Goal: Task Accomplishment & Management: Use online tool/utility

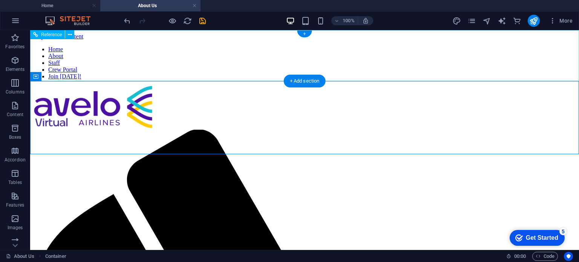
click at [307, 60] on nav "Home About Staff Crew Portal Join [DATE]!" at bounding box center [304, 63] width 543 height 34
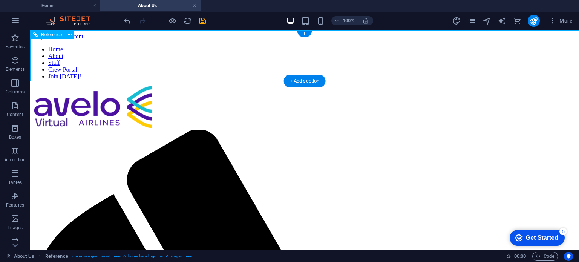
click at [356, 61] on nav "Home About Staff Crew Portal Join [DATE]!" at bounding box center [304, 63] width 543 height 34
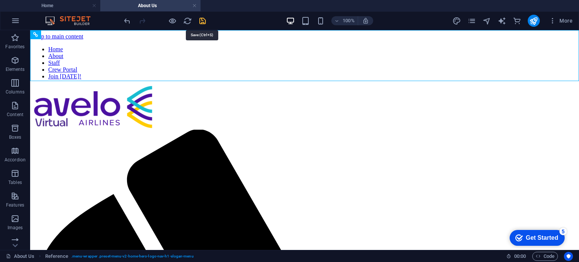
click at [204, 20] on icon "save" at bounding box center [202, 21] width 9 height 9
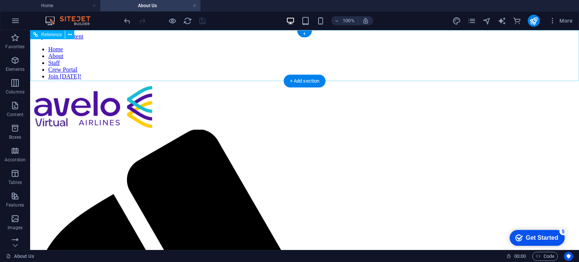
click at [399, 58] on nav "Home About Staff Crew Portal Join [DATE]!" at bounding box center [304, 63] width 543 height 34
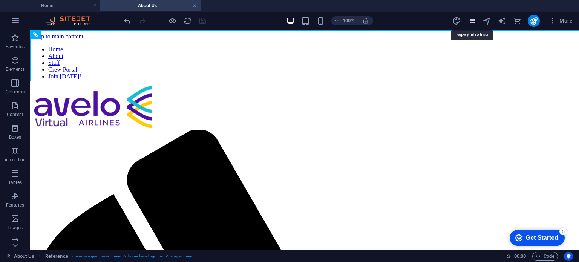
click at [472, 19] on icon "pages" at bounding box center [471, 21] width 9 height 9
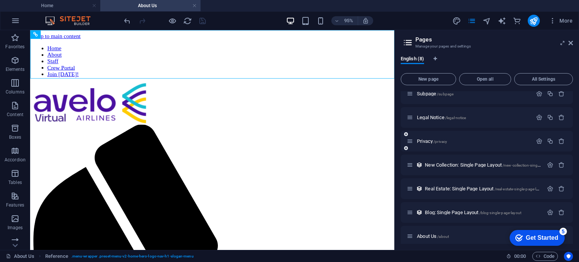
scroll to position [37, 0]
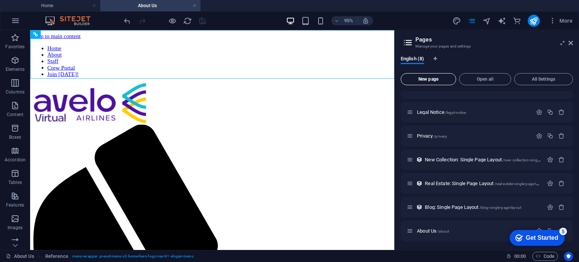
click at [432, 80] on span "New page" at bounding box center [428, 79] width 49 height 5
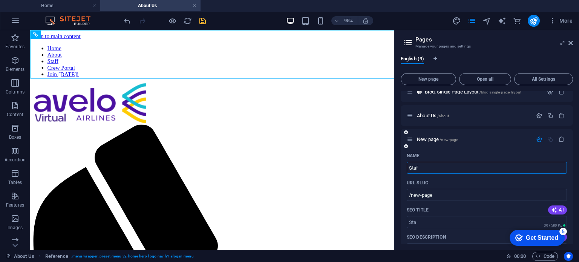
type input "Staff"
type input "/sta"
type input "Staff"
type input "/staff"
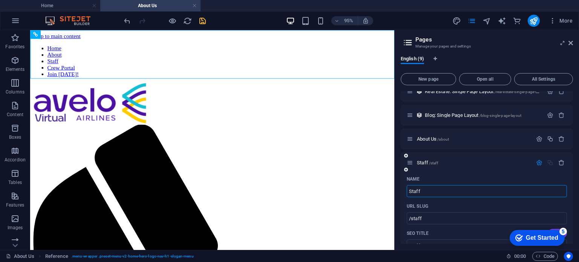
scroll to position [135, 0]
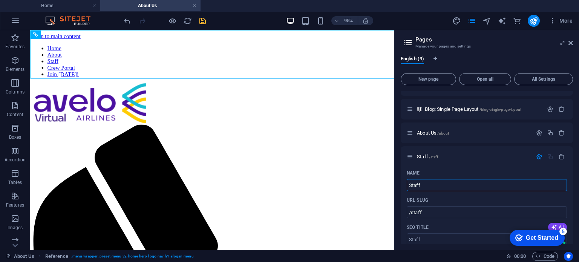
type input "Staff"
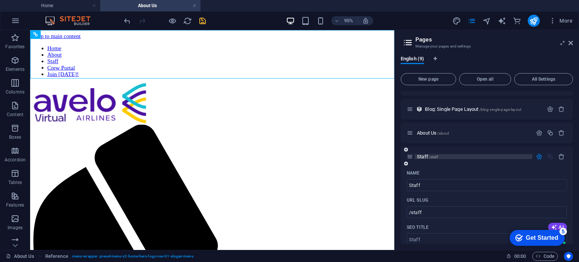
click at [425, 156] on span "Staff /staff" at bounding box center [427, 157] width 21 height 6
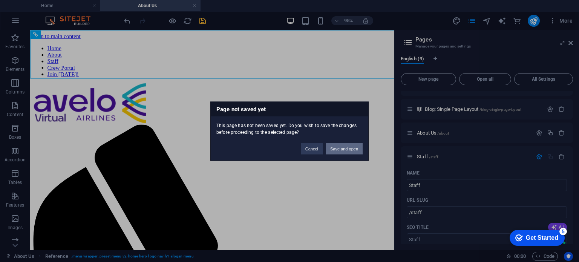
click at [344, 151] on button "Save and open" at bounding box center [344, 148] width 37 height 11
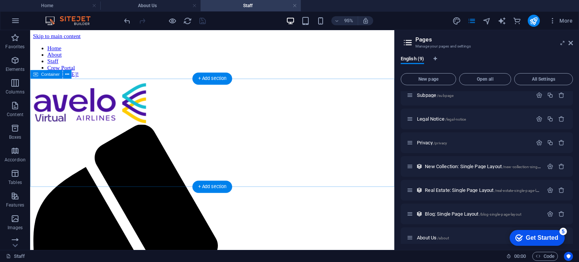
scroll to position [0, 0]
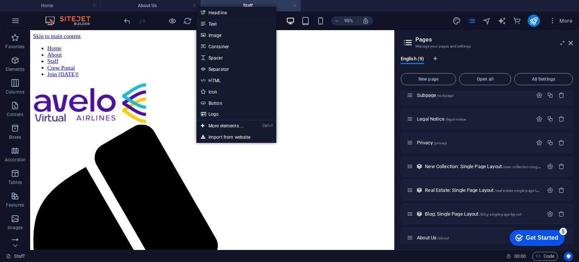
click at [222, 14] on link "Headline" at bounding box center [236, 12] width 80 height 11
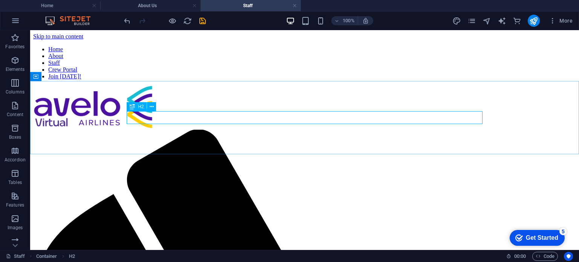
click at [140, 107] on span "H2" at bounding box center [141, 106] width 6 height 5
click at [152, 106] on icon at bounding box center [152, 107] width 4 height 8
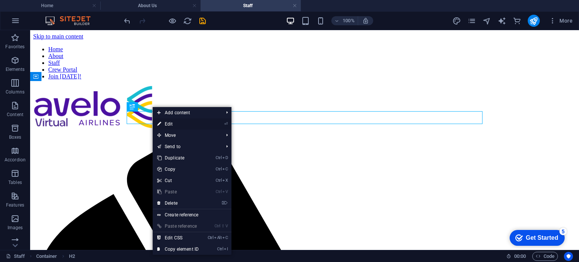
click at [175, 123] on link "⏎ Edit" at bounding box center [178, 123] width 50 height 11
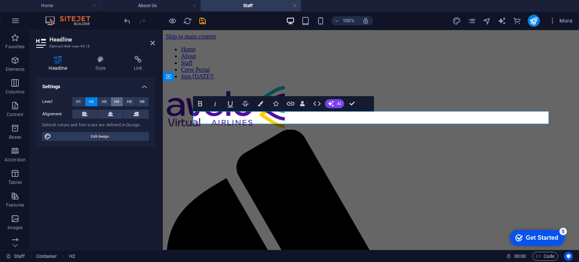
click at [116, 103] on span "H4" at bounding box center [116, 101] width 5 height 9
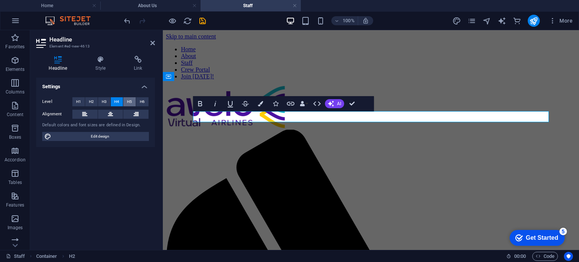
click at [129, 103] on span "H5" at bounding box center [129, 101] width 5 height 9
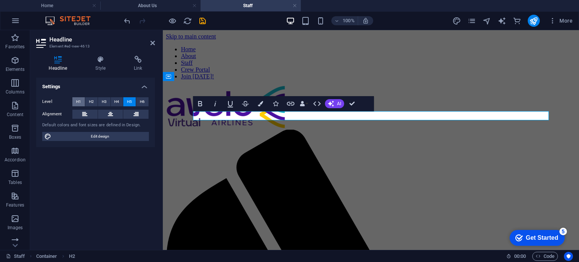
click at [79, 100] on span "H1" at bounding box center [78, 101] width 5 height 9
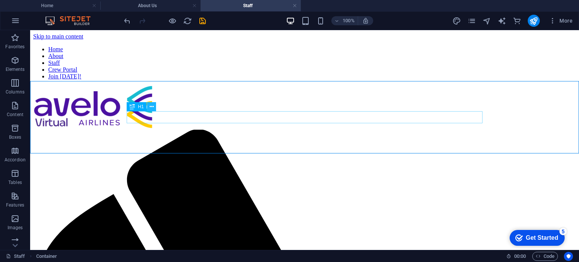
click at [151, 106] on icon at bounding box center [152, 107] width 4 height 8
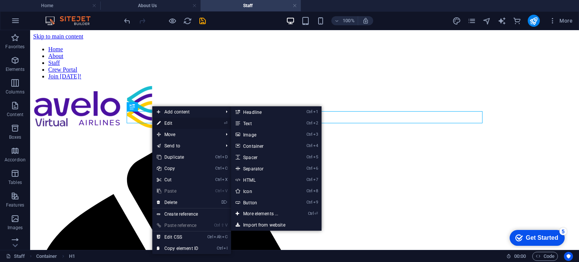
click at [173, 124] on link "⏎ Edit" at bounding box center [177, 123] width 50 height 11
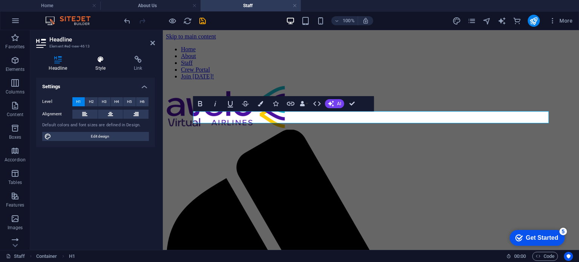
click at [96, 66] on h4 "Style" at bounding box center [102, 64] width 38 height 16
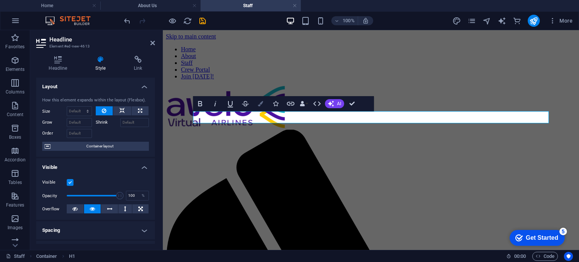
click at [263, 105] on button "Colors" at bounding box center [260, 103] width 14 height 15
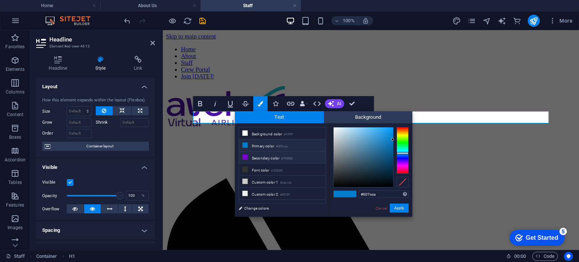
click at [268, 157] on li "Secondary color #7900d0" at bounding box center [282, 157] width 87 height 12
type input "#7900d0"
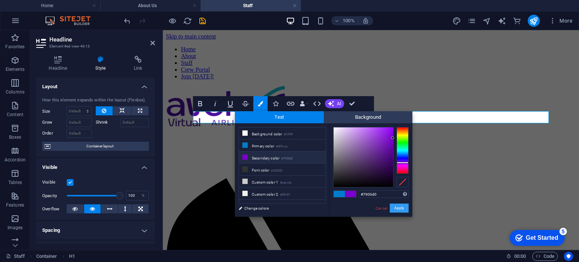
click at [404, 207] on button "Apply" at bounding box center [399, 208] width 19 height 9
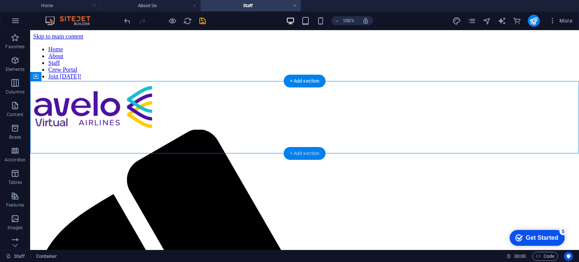
drag, startPoint x: 315, startPoint y: 152, endPoint x: 154, endPoint y: 122, distance: 164.1
click at [315, 152] on div "+ Add section" at bounding box center [305, 153] width 42 height 13
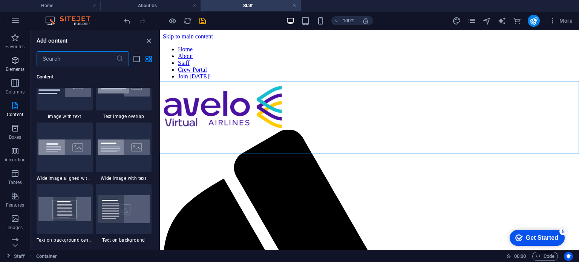
click at [14, 63] on icon "button" at bounding box center [15, 60] width 9 height 9
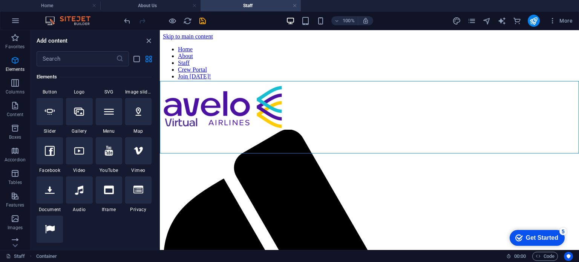
scroll to position [193, 0]
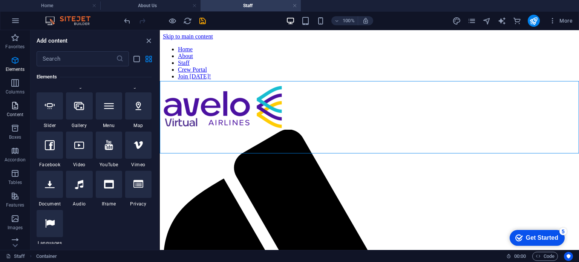
click at [15, 104] on icon "button" at bounding box center [15, 105] width 9 height 9
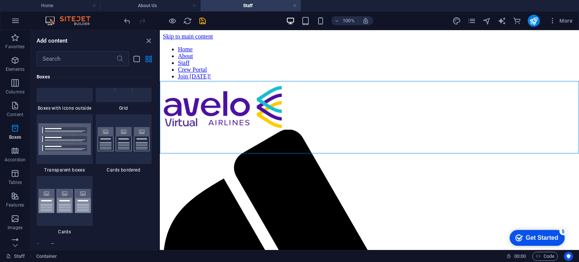
scroll to position [2261, 0]
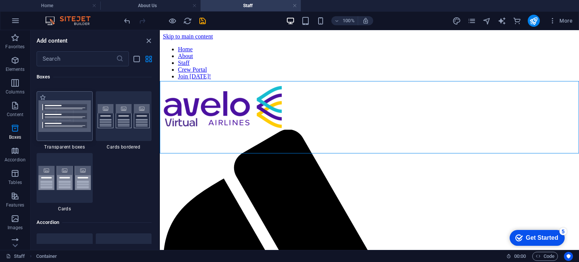
click at [66, 121] on img at bounding box center [64, 116] width 52 height 32
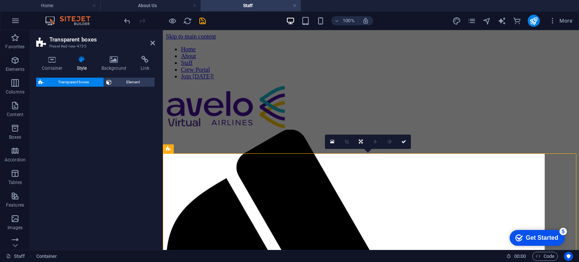
select select "rem"
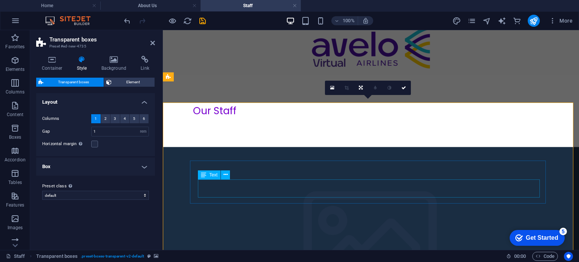
scroll to position [54, 0]
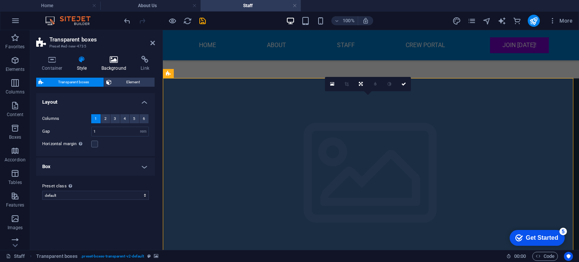
click at [117, 67] on h4 "Background" at bounding box center [116, 64] width 40 height 16
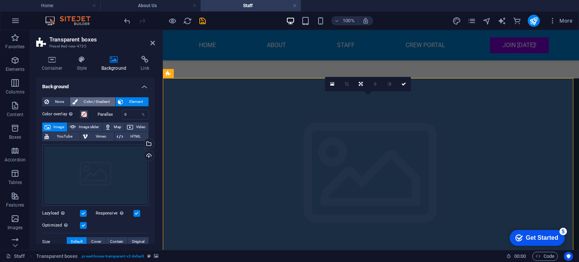
click at [98, 102] on span "Color / Gradient" at bounding box center [96, 101] width 33 height 9
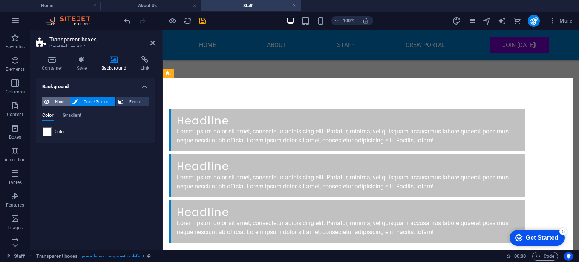
click at [57, 101] on span "None" at bounding box center [59, 101] width 16 height 9
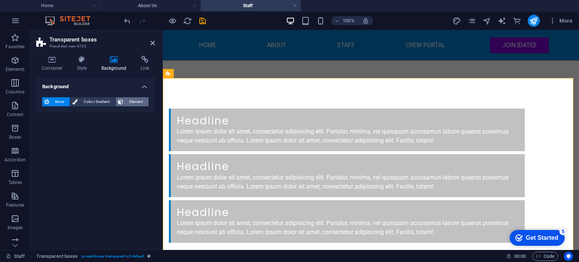
click at [131, 101] on span "Element" at bounding box center [135, 101] width 21 height 9
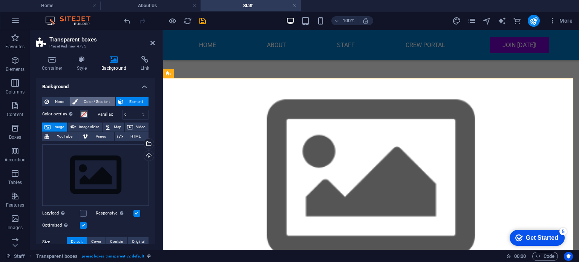
click at [104, 102] on span "Color / Gradient" at bounding box center [96, 101] width 33 height 9
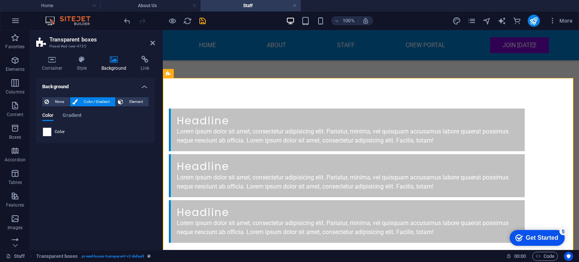
click at [45, 132] on span at bounding box center [47, 132] width 8 height 8
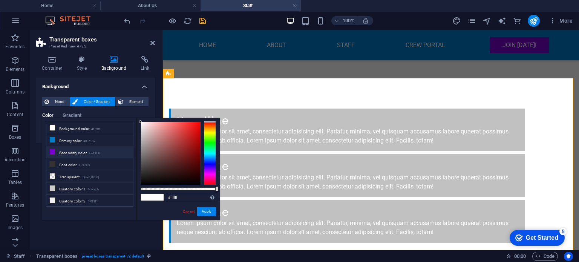
click at [78, 153] on li "Secondary color #7900d0" at bounding box center [89, 152] width 87 height 12
type input "#7900d0"
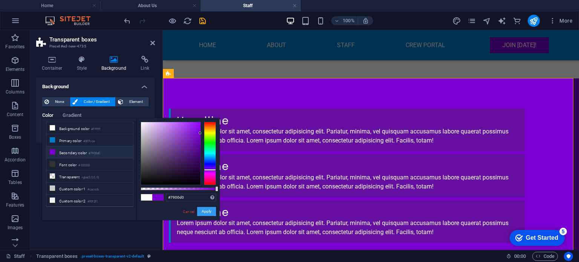
click at [212, 212] on button "Apply" at bounding box center [206, 211] width 19 height 9
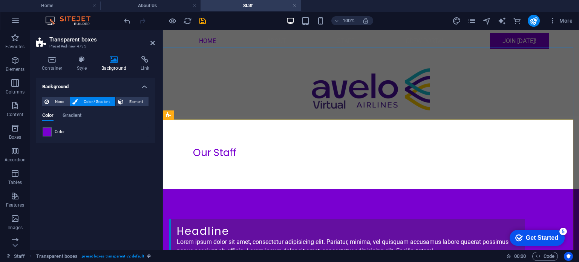
scroll to position [0, 0]
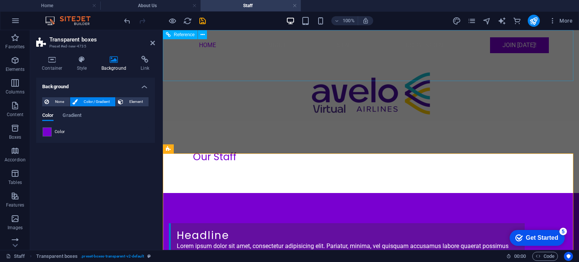
click at [353, 58] on nav "Home About Staff Crew Portal Join [DATE]!" at bounding box center [371, 45] width 368 height 30
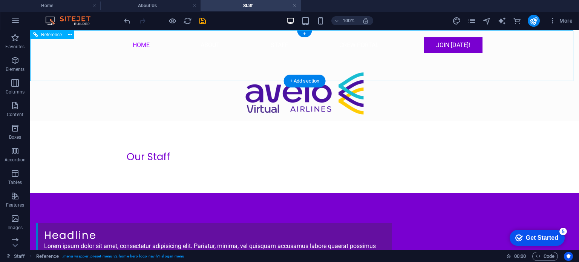
click at [287, 59] on nav "Home About Staff Crew Portal Join [DATE]!" at bounding box center [305, 45] width 368 height 30
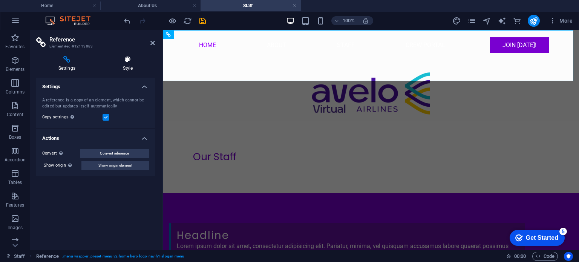
click at [121, 63] on h4 "Style" at bounding box center [128, 64] width 54 height 16
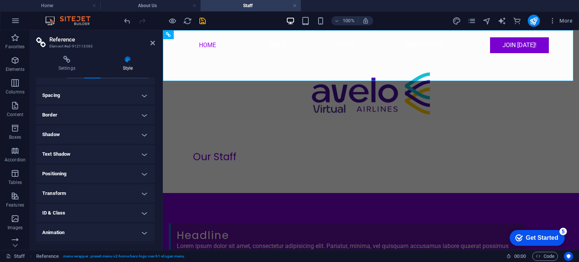
scroll to position [71, 0]
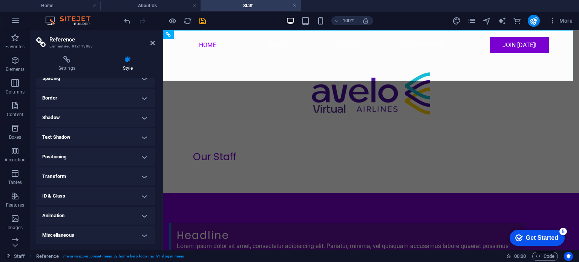
click at [104, 195] on h4 "ID & Class" at bounding box center [95, 196] width 119 height 18
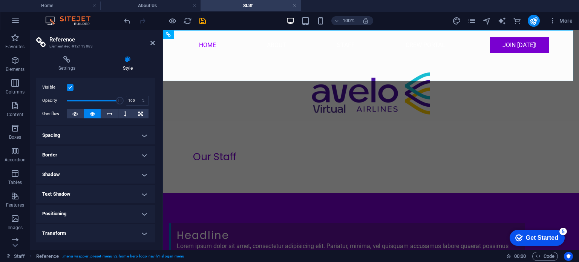
scroll to position [0, 0]
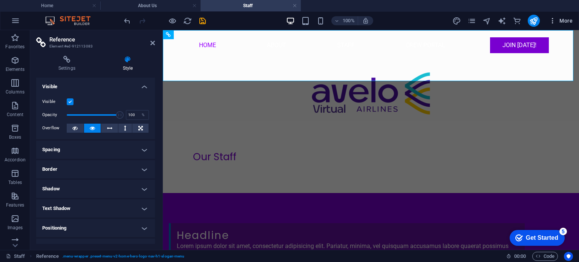
click at [569, 20] on span "More" at bounding box center [561, 21] width 24 height 8
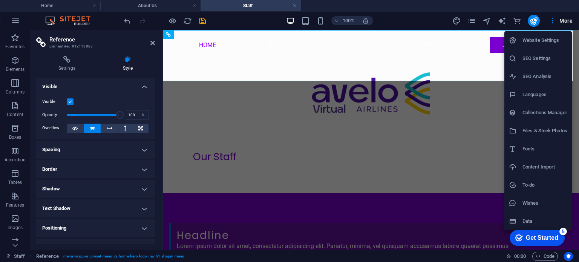
click at [544, 44] on h6 "Website Settings" at bounding box center [544, 40] width 45 height 9
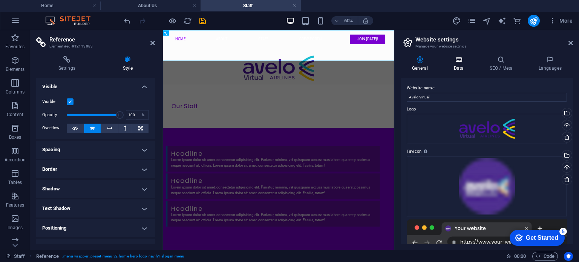
click at [461, 61] on icon at bounding box center [458, 60] width 33 height 8
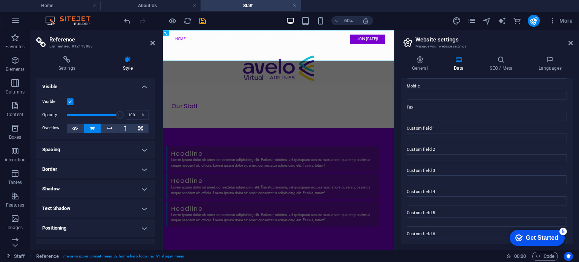
scroll to position [196, 0]
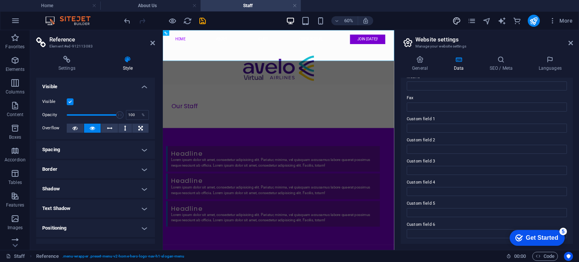
click at [453, 22] on icon "design" at bounding box center [456, 21] width 9 height 9
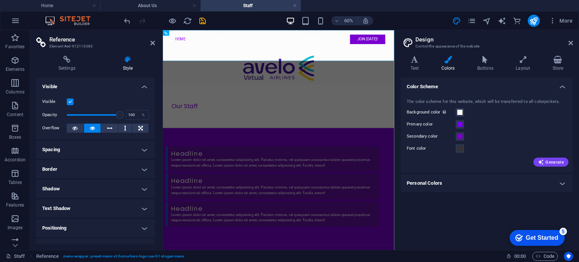
click at [501, 177] on h4 "Personal Colors" at bounding box center [487, 183] width 172 height 18
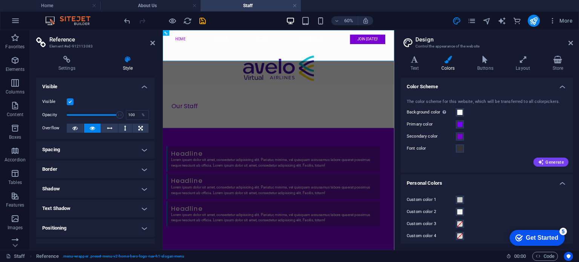
click at [501, 177] on h4 "Personal Colors" at bounding box center [487, 181] width 172 height 14
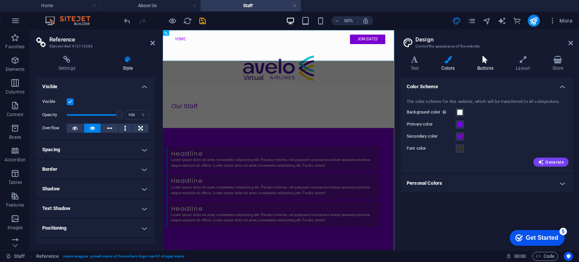
click at [484, 63] on icon at bounding box center [484, 60] width 35 height 8
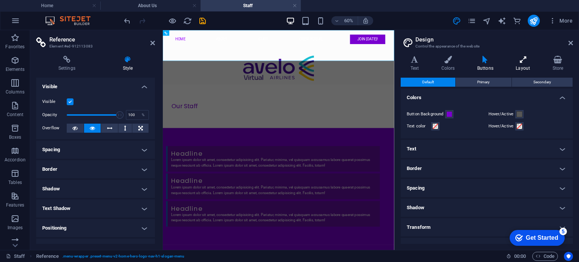
click at [526, 62] on icon at bounding box center [523, 60] width 34 height 8
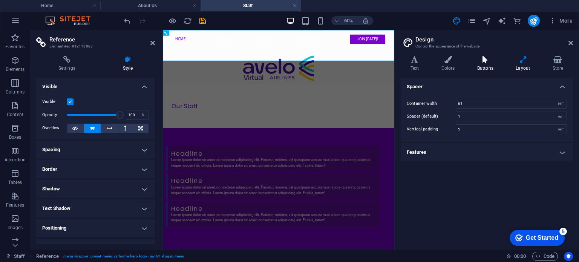
click at [485, 64] on h4 "Buttons" at bounding box center [486, 64] width 38 height 16
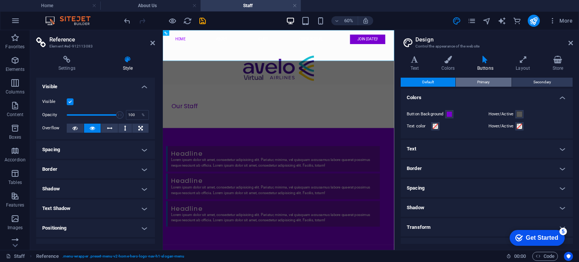
click at [489, 83] on span "Primary" at bounding box center [483, 82] width 12 height 9
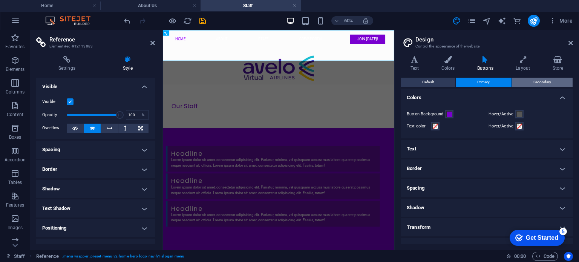
click at [533, 83] on span "Secondary" at bounding box center [542, 82] width 18 height 9
click at [480, 83] on span "Primary" at bounding box center [483, 82] width 12 height 9
click at [434, 79] on button "Default" at bounding box center [428, 82] width 55 height 9
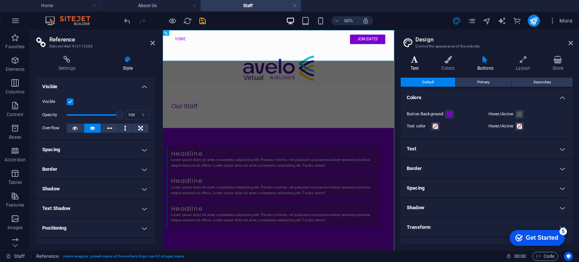
click at [416, 64] on h4 "Text" at bounding box center [416, 64] width 31 height 16
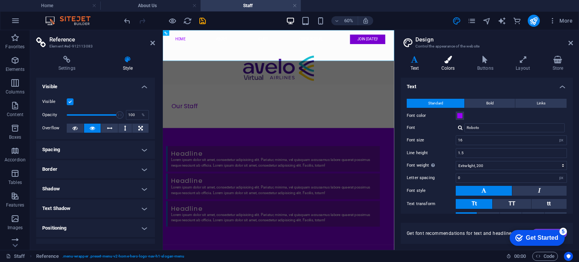
click at [453, 62] on icon at bounding box center [448, 60] width 33 height 8
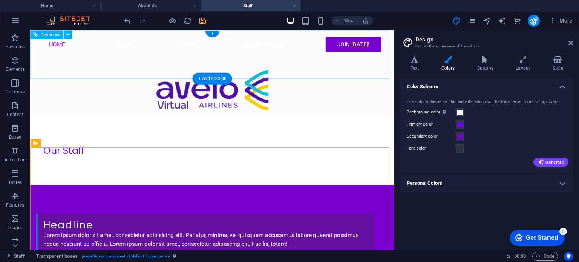
click at [269, 54] on nav "Home About Staff Crew Portal Join [DATE]!" at bounding box center [222, 45] width 368 height 30
click at [272, 60] on nav "Home About Staff Crew Portal Join [DATE]!" at bounding box center [222, 45] width 368 height 30
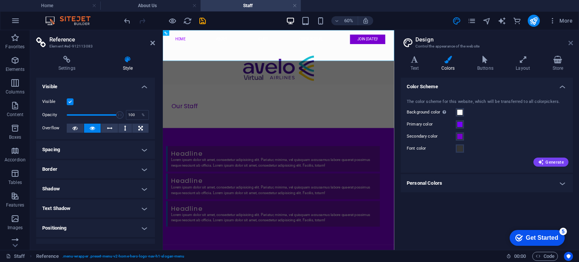
click at [572, 43] on icon at bounding box center [570, 43] width 5 height 6
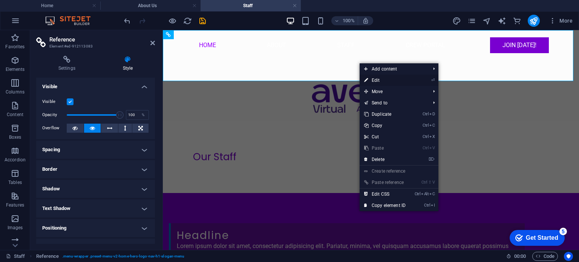
click at [383, 81] on link "⏎ Edit" at bounding box center [385, 80] width 50 height 11
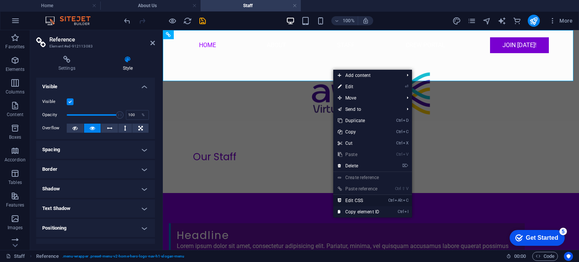
click at [359, 199] on link "Ctrl Alt C Edit CSS" at bounding box center [358, 200] width 50 height 11
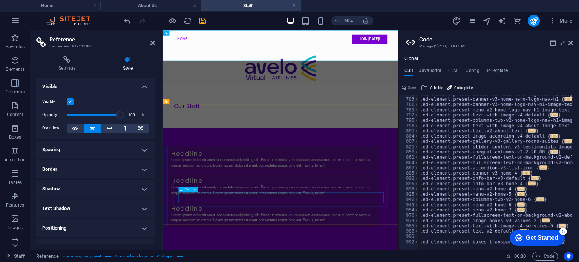
type textarea "@include menu-v2("
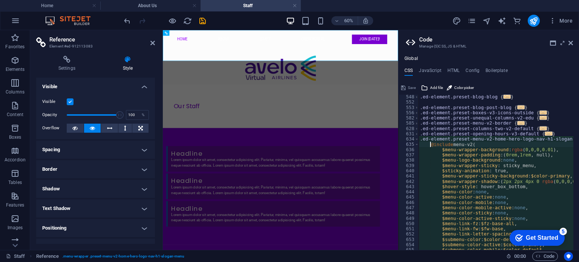
scroll to position [303, 0]
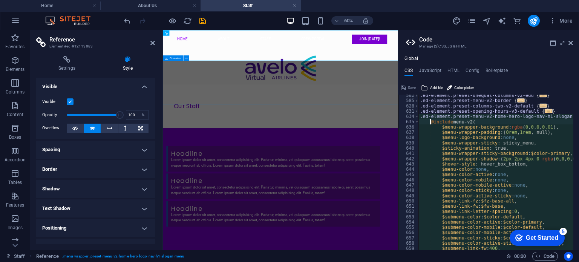
click at [466, 125] on div "Our Staff" at bounding box center [359, 157] width 392 height 72
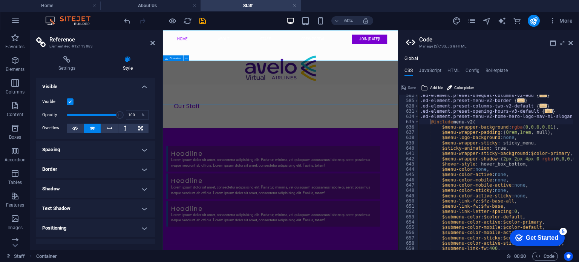
drag, startPoint x: 466, startPoint y: 125, endPoint x: 477, endPoint y: 87, distance: 39.7
click at [477, 121] on div "Our Staff" at bounding box center [359, 157] width 392 height 72
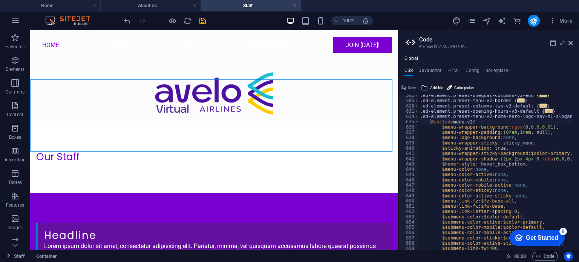
click at [574, 45] on aside "Code Manage (S)CSS, JS & HTML Global CSS JavaScript HTML Config Boilerplate @in…" at bounding box center [488, 140] width 181 height 220
click at [572, 45] on icon at bounding box center [570, 43] width 5 height 6
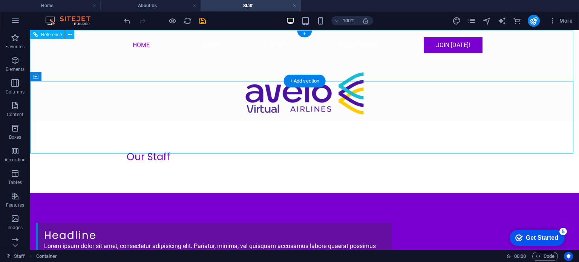
click at [375, 73] on div "Home About Staff Crew Portal Join [DATE]!" at bounding box center [304, 75] width 549 height 90
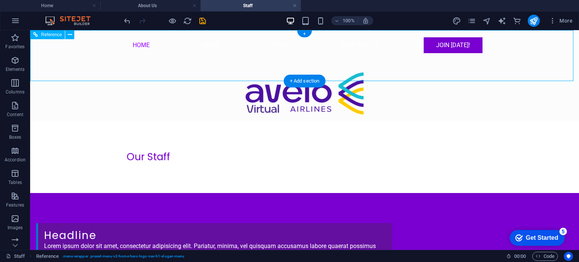
click at [375, 73] on div "Home About Staff Crew Portal Join [DATE]!" at bounding box center [304, 75] width 549 height 90
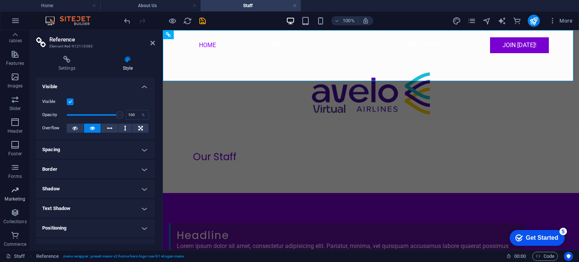
scroll to position [0, 0]
click at [67, 63] on icon at bounding box center [66, 60] width 61 height 8
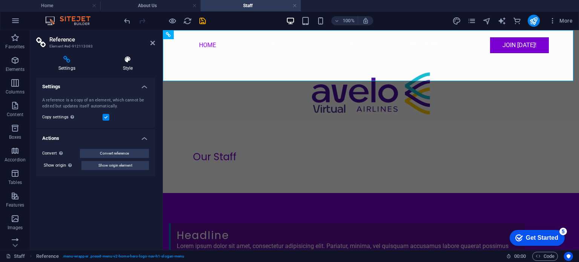
click at [130, 62] on icon at bounding box center [128, 60] width 54 height 8
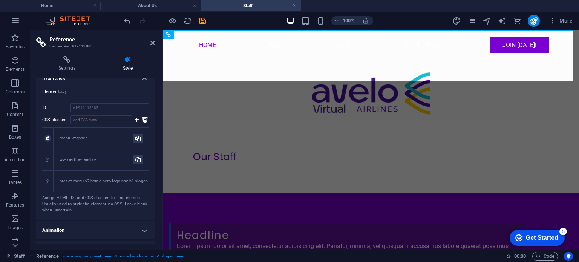
scroll to position [203, 0]
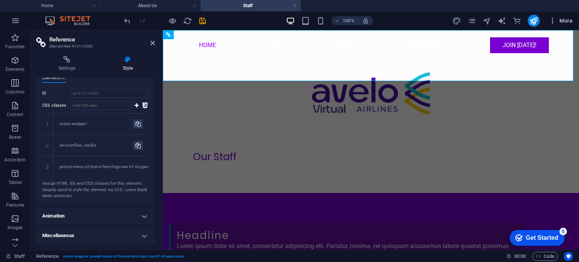
click at [562, 20] on span "More" at bounding box center [561, 21] width 24 height 8
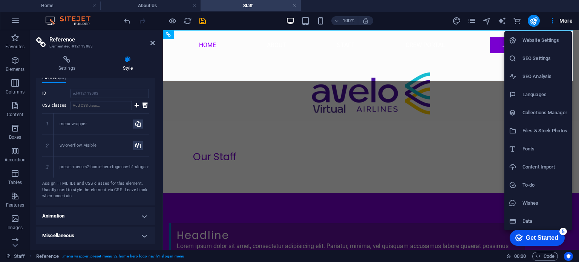
click at [471, 20] on div at bounding box center [289, 131] width 579 height 262
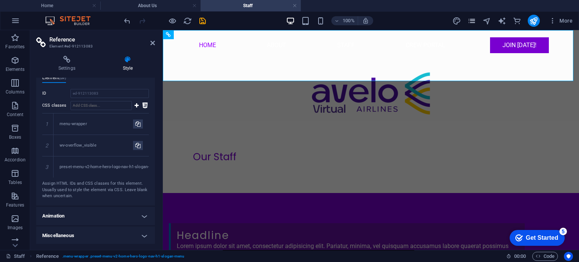
click at [473, 23] on icon "pages" at bounding box center [471, 21] width 9 height 9
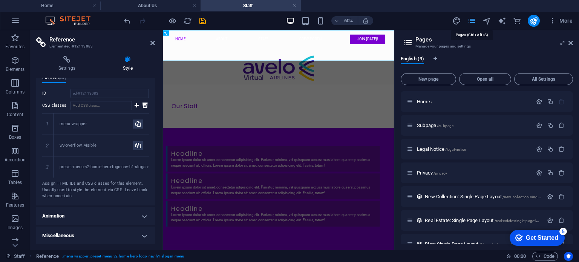
click at [473, 23] on icon "pages" at bounding box center [471, 21] width 9 height 9
click at [554, 19] on icon "button" at bounding box center [553, 21] width 8 height 8
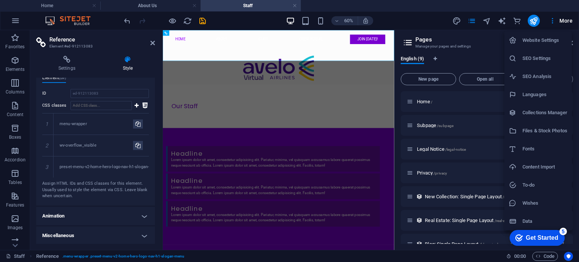
click at [540, 150] on h6 "Fonts" at bounding box center [544, 148] width 45 height 9
select select "popularity"
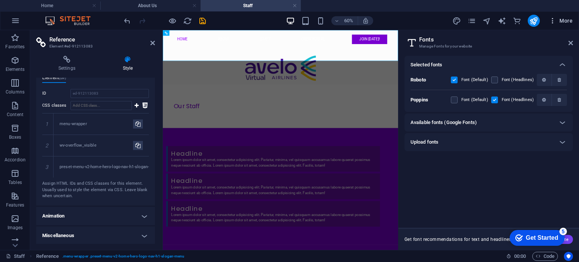
click at [562, 20] on span "More" at bounding box center [561, 21] width 24 height 8
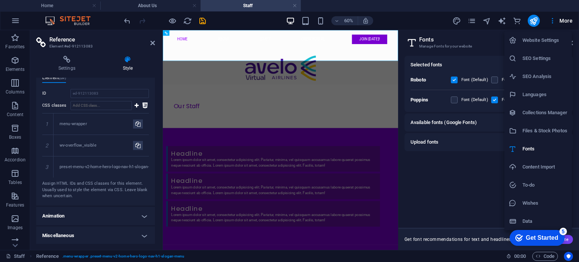
click at [545, 165] on h6 "Content Import" at bounding box center [544, 166] width 45 height 9
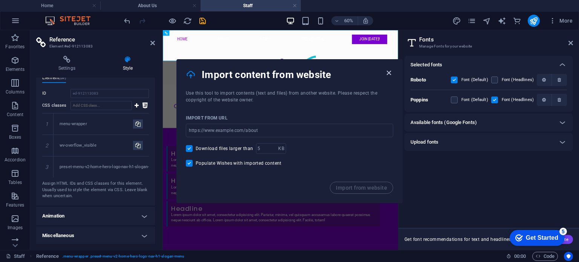
click at [388, 72] on icon "button" at bounding box center [388, 73] width 9 height 9
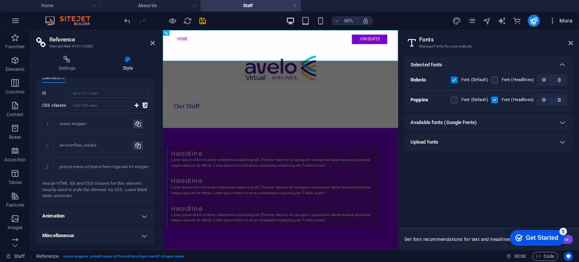
click at [562, 18] on span "More" at bounding box center [561, 21] width 24 height 8
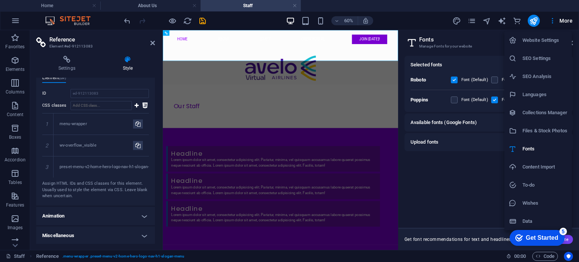
click at [537, 219] on h6 "Data" at bounding box center [544, 221] width 45 height 9
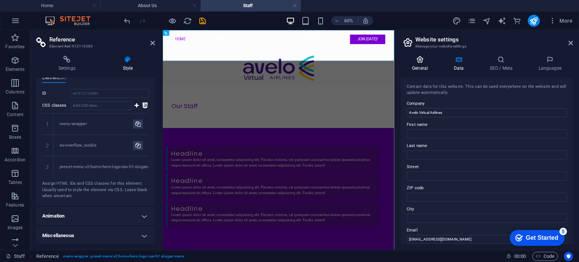
drag, startPoint x: 409, startPoint y: 65, endPoint x: 415, endPoint y: 65, distance: 6.4
click at [413, 65] on h4 "General" at bounding box center [421, 64] width 41 height 16
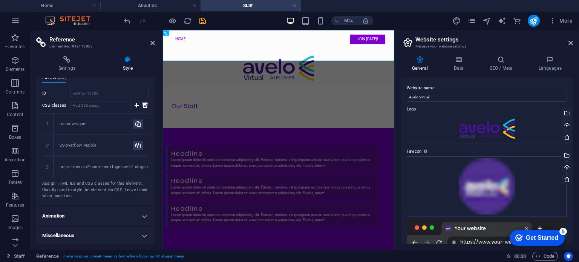
scroll to position [0, 0]
click at [550, 256] on span "Code" at bounding box center [545, 256] width 19 height 9
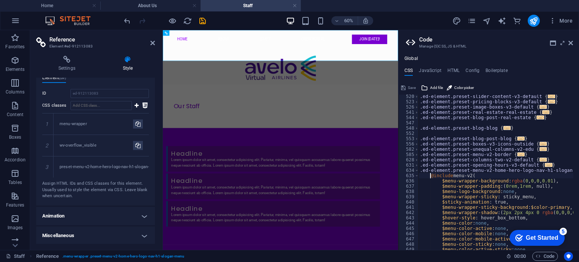
scroll to position [294, 0]
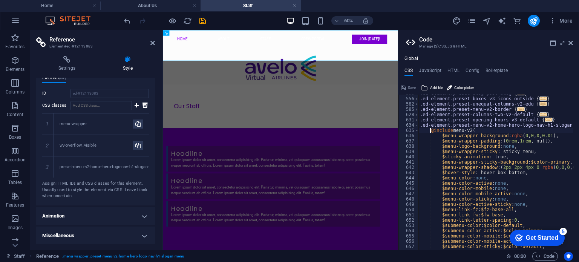
click at [543, 162] on div ".ed-element.preset-blog-post-blog { ... } .ed-element.preset-boxes-v3-icons-out…" at bounding box center [573, 171] width 310 height 160
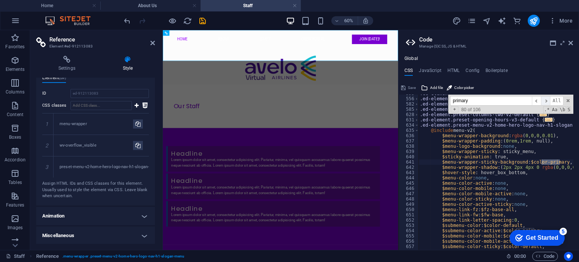
click at [545, 100] on span "​" at bounding box center [545, 100] width 9 height 9
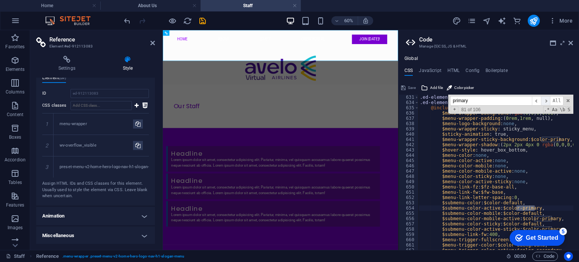
click at [546, 100] on span "​" at bounding box center [545, 100] width 9 height 9
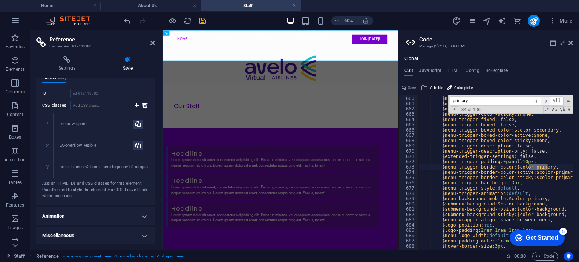
click at [546, 100] on span "​" at bounding box center [545, 100] width 9 height 9
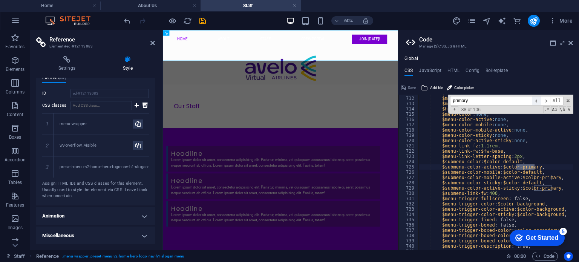
click at [536, 100] on span "​" at bounding box center [536, 100] width 9 height 9
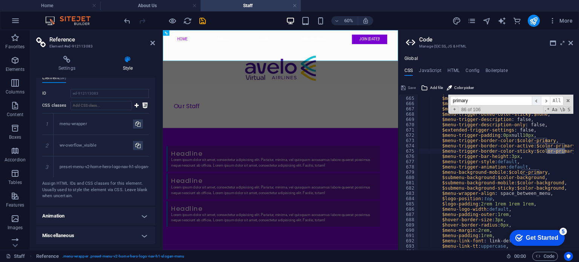
click at [536, 100] on span "​" at bounding box center [536, 100] width 9 height 9
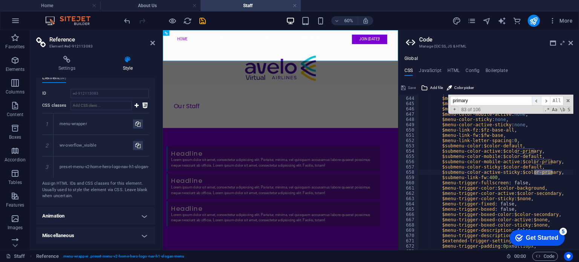
click at [536, 100] on span "​" at bounding box center [536, 100] width 9 height 9
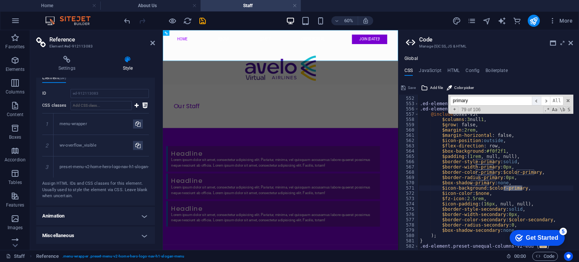
click at [536, 100] on span "​" at bounding box center [536, 100] width 9 height 9
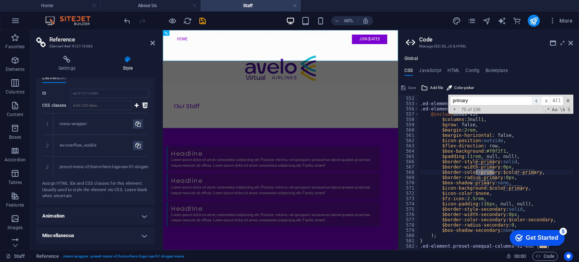
click at [536, 100] on span "​" at bounding box center [536, 100] width 9 height 9
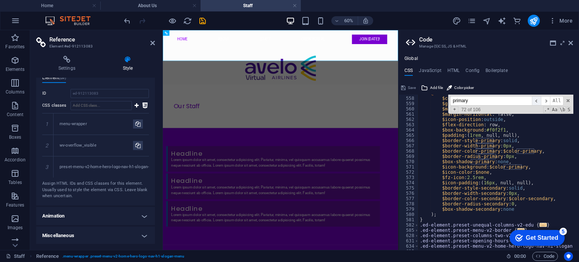
click at [536, 100] on span "​" at bounding box center [536, 100] width 9 height 9
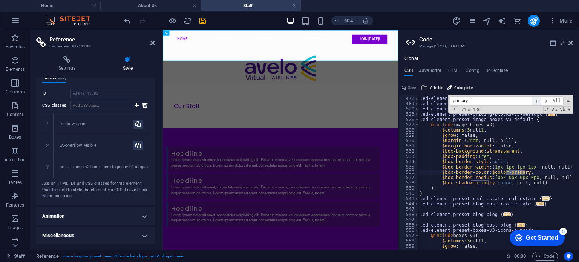
scroll to position [236, 0]
click at [536, 100] on span "​" at bounding box center [536, 100] width 9 height 9
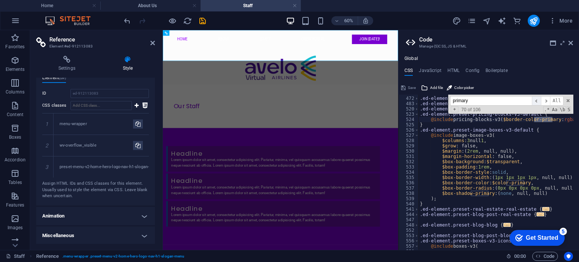
click at [536, 100] on span "​" at bounding box center [536, 100] width 9 height 9
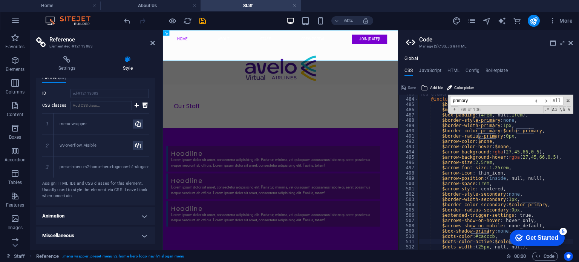
scroll to position [223, 0]
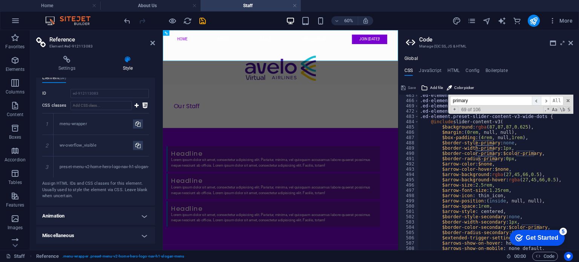
click at [538, 99] on span "​" at bounding box center [536, 100] width 9 height 9
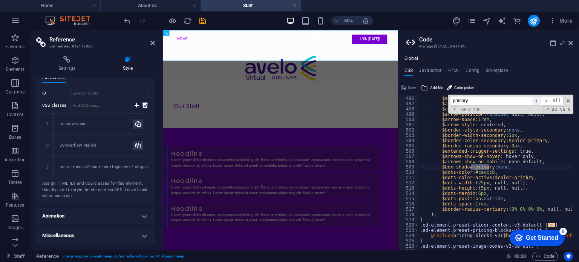
scroll to position [310, 0]
click at [538, 99] on span "​" at bounding box center [536, 100] width 9 height 9
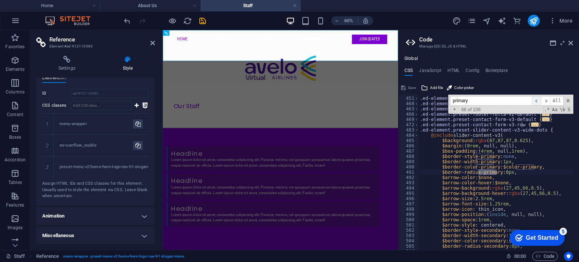
click at [538, 99] on span "​" at bounding box center [536, 100] width 9 height 9
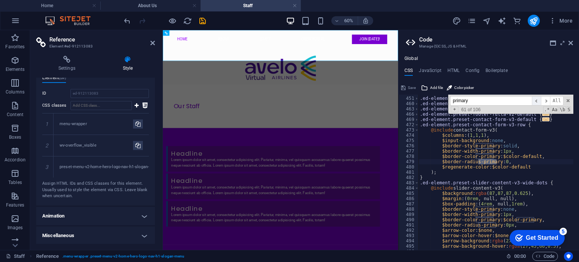
click at [538, 99] on span "​" at bounding box center [536, 100] width 9 height 9
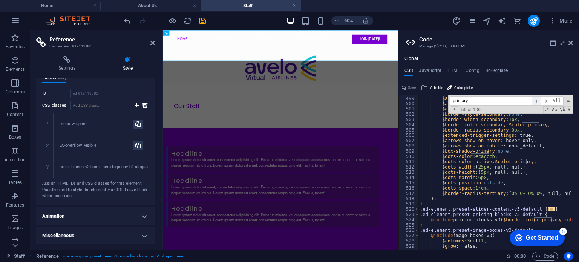
click at [538, 99] on span "​" at bounding box center [536, 100] width 9 height 9
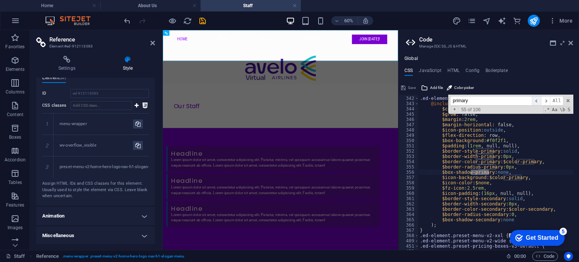
scroll to position [194, 0]
click at [538, 99] on span "​" at bounding box center [536, 100] width 9 height 9
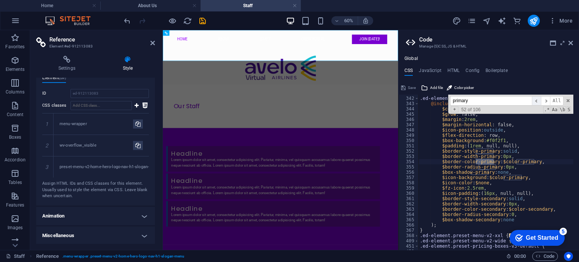
click at [538, 99] on span "​" at bounding box center [536, 100] width 9 height 9
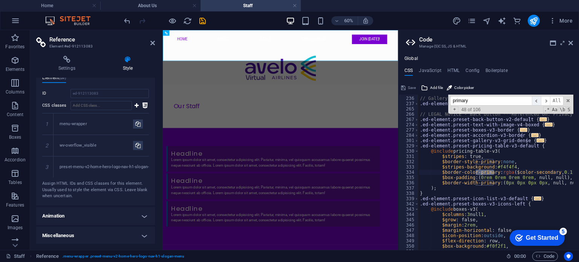
click at [538, 99] on span "​" at bounding box center [536, 100] width 9 height 9
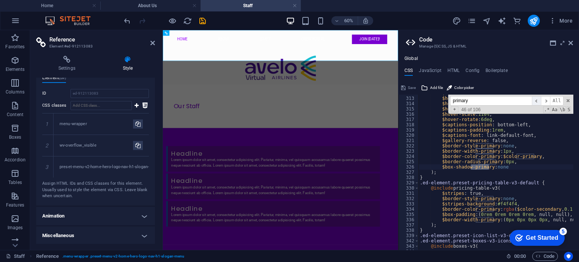
scroll to position [242, 0]
click at [538, 99] on span "​" at bounding box center [536, 100] width 9 height 9
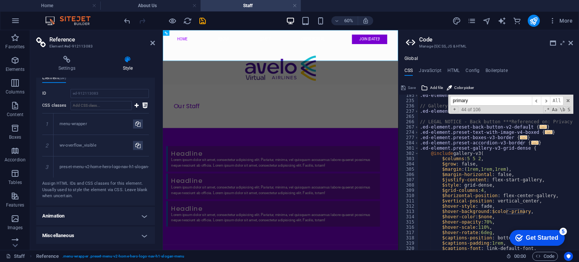
scroll to position [0, 0]
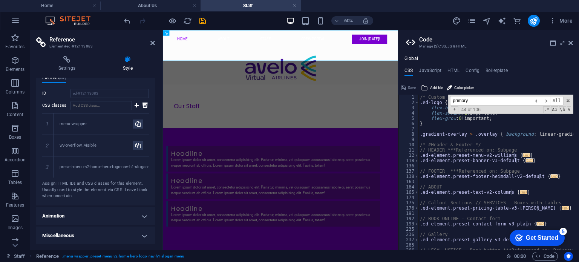
click at [456, 133] on div "/* Custom */ .ed-logo { flex-basis : auto !important; flex-shrink : 1 !importan…" at bounding box center [573, 175] width 310 height 160
click at [549, 99] on span "​" at bounding box center [545, 100] width 9 height 9
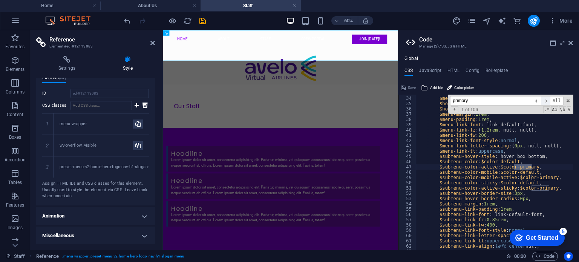
scroll to position [173, 0]
click at [539, 98] on span "​" at bounding box center [536, 100] width 9 height 9
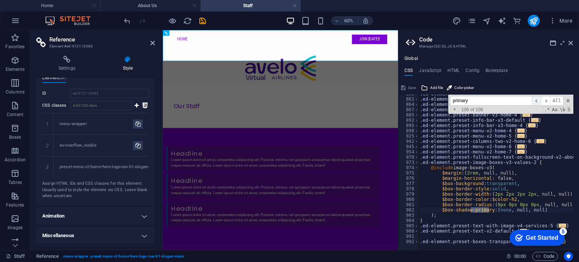
click at [539, 98] on span "​" at bounding box center [536, 100] width 9 height 9
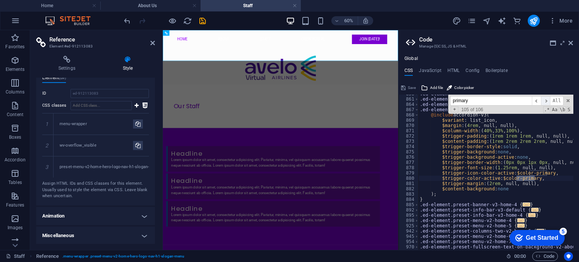
click at [546, 101] on span "​" at bounding box center [545, 100] width 9 height 9
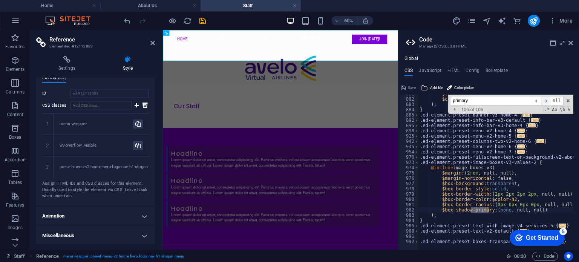
scroll to position [2599, 0]
click at [546, 101] on span "​" at bounding box center [545, 100] width 9 height 9
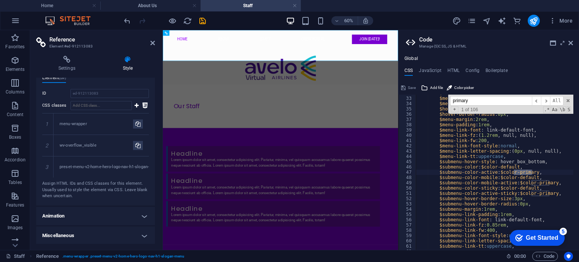
type textarea "$submenu-color-active: $color-primary,"
drag, startPoint x: 498, startPoint y: 174, endPoint x: 531, endPoint y: 174, distance: 32.8
click at [531, 174] on div "$menu-color-mobile-active : $color-background , $menu-color-sticky : $color-use…" at bounding box center [571, 170] width 310 height 160
type input "color-primary"
click at [559, 98] on span "All" at bounding box center [557, 100] width 14 height 9
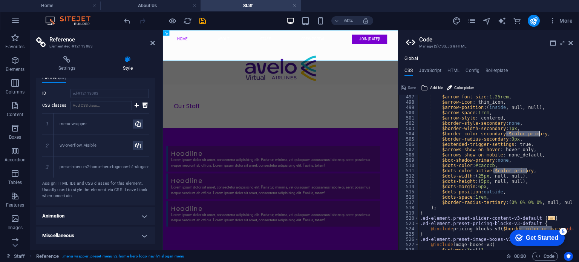
scroll to position [1152, 0]
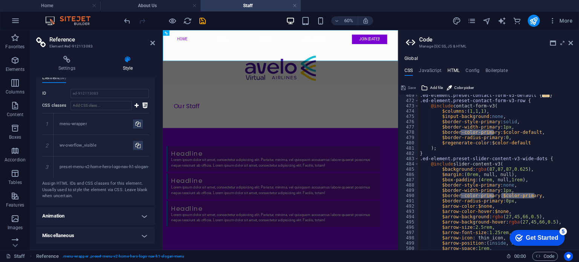
click at [452, 72] on h4 "HTML" at bounding box center [453, 72] width 12 height 8
type textarea "<a href="#main-content" class="wv-link-content button">Skip to main content</a>"
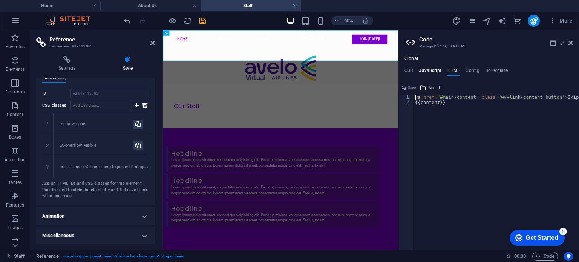
click at [430, 69] on h4 "JavaScript" at bounding box center [430, 72] width 22 height 8
type textarea "/* JS for preset "Menu V2" */"
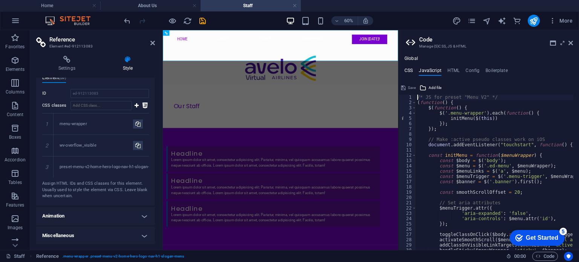
click at [410, 70] on h4 "CSS" at bounding box center [408, 72] width 8 height 8
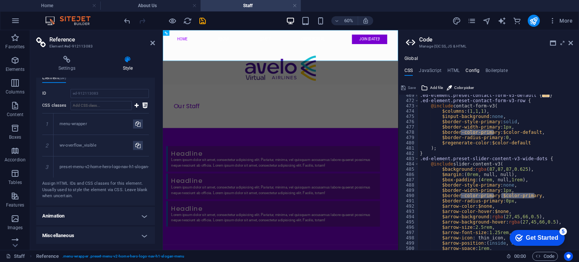
click at [474, 70] on h4 "Config" at bounding box center [472, 72] width 14 height 8
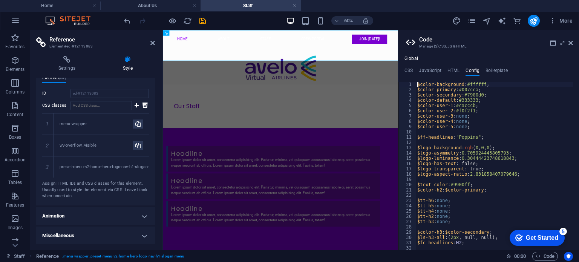
click at [467, 89] on div "$color-background : #ffffff ; $color-primary : #007cca ; $color-secondary : #79…" at bounding box center [518, 168] width 204 height 173
drag, startPoint x: 465, startPoint y: 95, endPoint x: 481, endPoint y: 95, distance: 16.2
click at [481, 95] on div "$color-background : #ffffff ; $color-primary : #007cca ; $color-secondary : #79…" at bounding box center [518, 168] width 204 height 173
drag, startPoint x: 461, startPoint y: 90, endPoint x: 475, endPoint y: 90, distance: 14.7
click at [475, 90] on div "$color-background : #ffffff ; $color-primary : #007cca ; $color-secondary : #79…" at bounding box center [518, 168] width 204 height 173
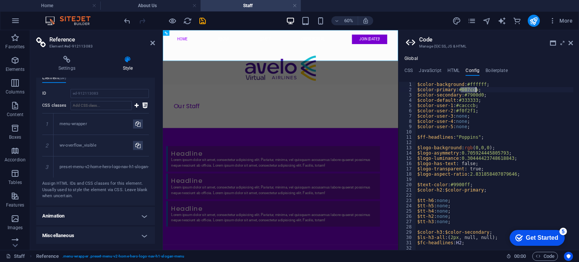
paste textarea "7900d0"
type textarea "$color-primary: #7900d0;"
click at [540, 131] on div "$color-background : #ffffff ; $color-primary : #7900d0 ; $color-secondary : #79…" at bounding box center [518, 168] width 204 height 173
click at [503, 134] on div "Our Staff" at bounding box center [359, 157] width 392 height 72
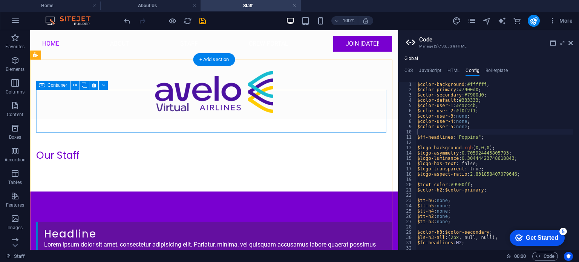
scroll to position [0, 0]
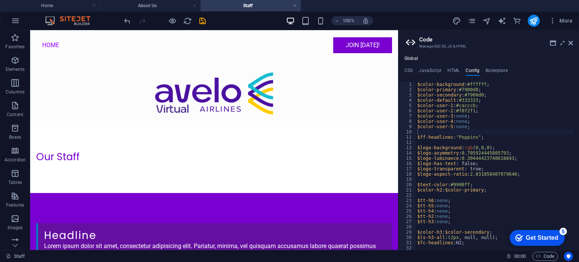
type textarea "$color-primary: #7900d0;"
click at [469, 90] on div "$color-background : #ffffff ; $color-primary : #7900d0 ; $color-secondary : #79…" at bounding box center [518, 168] width 204 height 173
drag, startPoint x: 458, startPoint y: 89, endPoint x: 473, endPoint y: 89, distance: 15.8
click at [475, 89] on div "$color-background : #ffffff ; $color-primary : #7900d0 ; $color-secondary : #79…" at bounding box center [518, 168] width 204 height 173
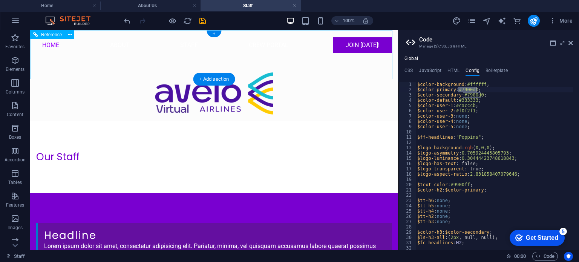
click at [279, 72] on div "Home About Staff Crew Portal Join [DATE]!" at bounding box center [214, 75] width 368 height 90
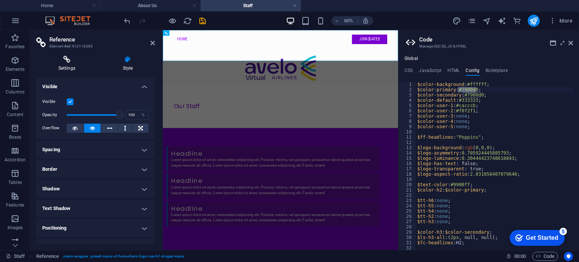
click at [80, 67] on h4 "Settings" at bounding box center [68, 64] width 64 height 16
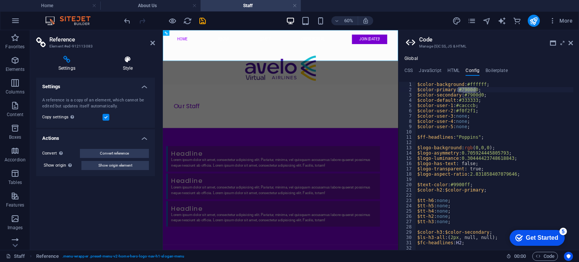
click at [127, 59] on icon at bounding box center [128, 60] width 54 height 8
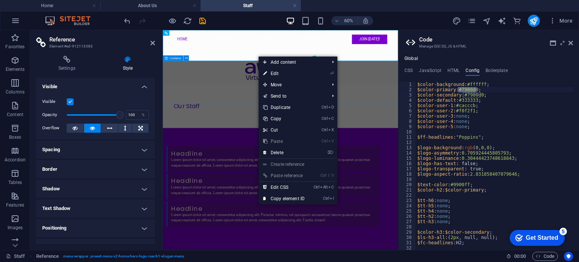
click at [282, 137] on div "Our Staff" at bounding box center [359, 157] width 392 height 72
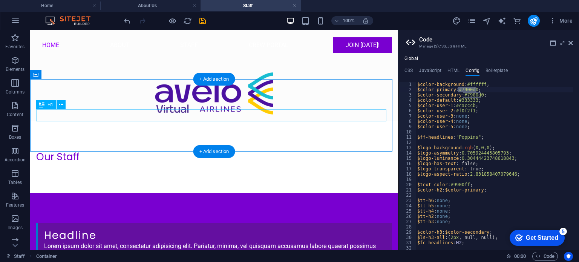
click at [71, 151] on div "Our Staff" at bounding box center [214, 157] width 356 height 12
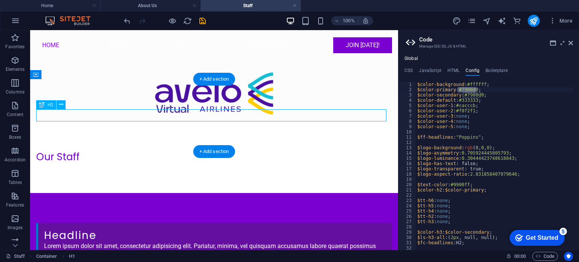
click at [84, 151] on div "Our Staff" at bounding box center [214, 157] width 356 height 12
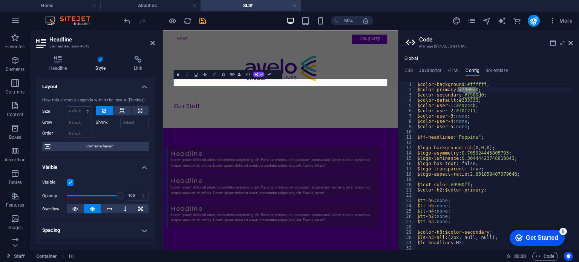
click at [215, 77] on button "Colors" at bounding box center [214, 74] width 9 height 9
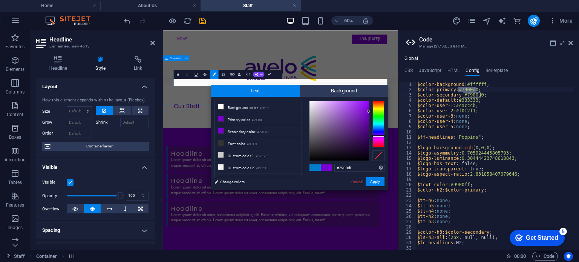
drag, startPoint x: 467, startPoint y: 86, endPoint x: 454, endPoint y: 84, distance: 13.5
click at [467, 121] on div "Our Staff" at bounding box center [359, 157] width 392 height 72
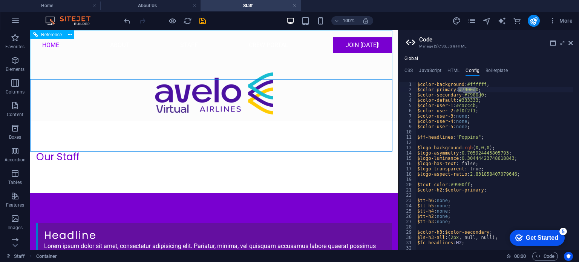
click at [291, 47] on nav "Home About Staff Crew Portal Join [DATE]!" at bounding box center [214, 45] width 368 height 30
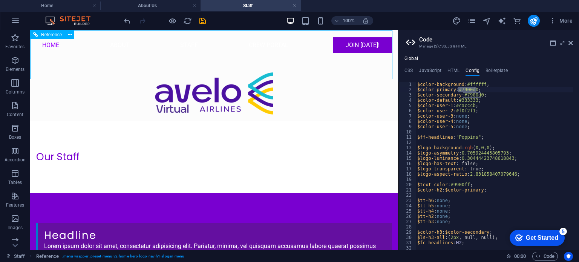
click at [285, 58] on nav "Home About Staff Crew Portal Join [DATE]!" at bounding box center [214, 45] width 368 height 30
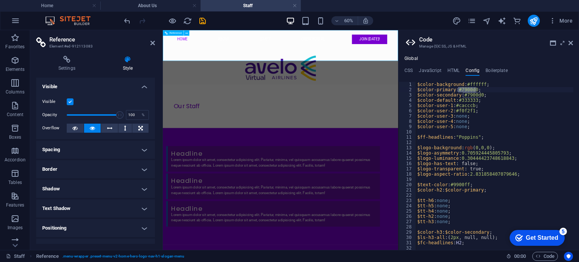
click at [383, 60] on nav "Home About Staff Crew Portal Join [DATE]!" at bounding box center [359, 45] width 368 height 30
click at [339, 121] on div "Our Staff" at bounding box center [359, 157] width 392 height 72
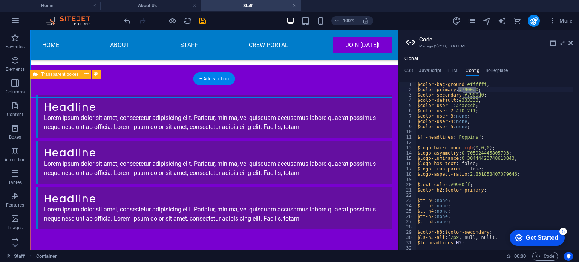
scroll to position [92, 0]
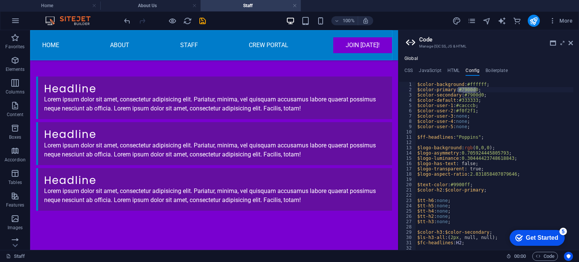
click at [306, 52] on nav "Home About Staff Crew Portal Join [DATE]!" at bounding box center [214, 45] width 368 height 30
click at [298, 43] on nav "Home About Staff Crew Portal Join [DATE]!" at bounding box center [214, 45] width 368 height 30
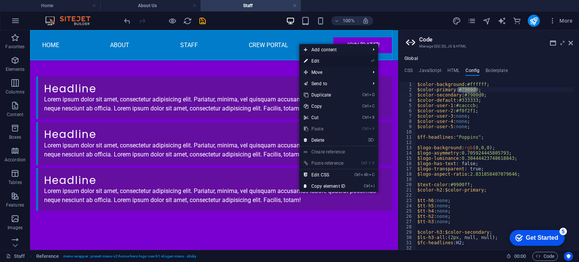
click at [321, 60] on link "⏎ Edit" at bounding box center [324, 60] width 50 height 11
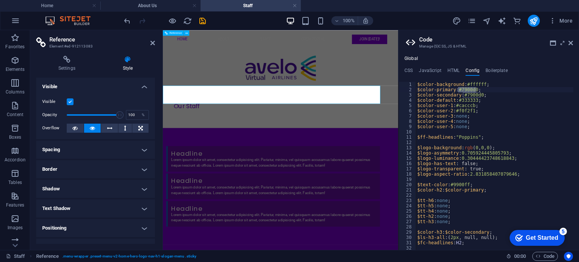
scroll to position [0, 0]
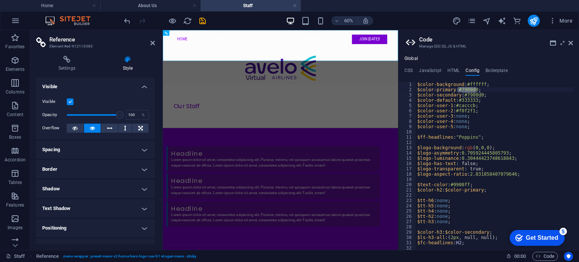
click at [72, 104] on label at bounding box center [70, 101] width 7 height 7
click at [0, 0] on input "Visible" at bounding box center [0, 0] width 0 height 0
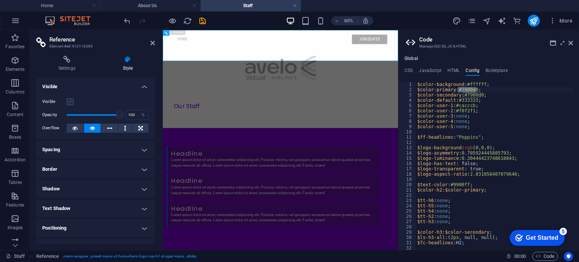
click at [72, 103] on label at bounding box center [70, 101] width 7 height 7
click at [0, 0] on input "Visible" at bounding box center [0, 0] width 0 height 0
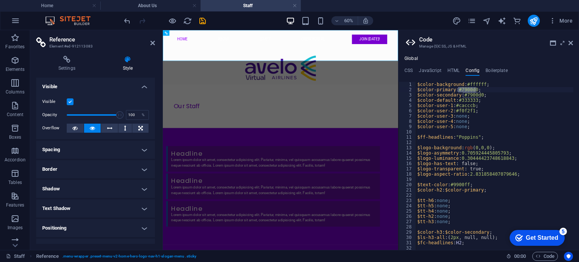
click at [72, 103] on label at bounding box center [70, 101] width 7 height 7
click at [0, 0] on input "Visible" at bounding box center [0, 0] width 0 height 0
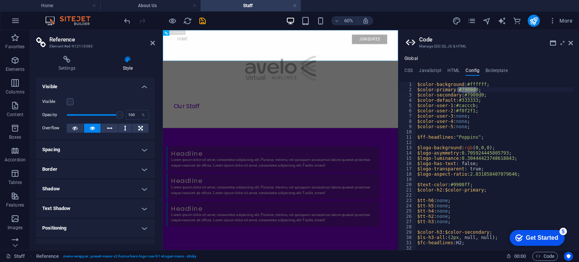
click at [72, 102] on label at bounding box center [70, 101] width 7 height 7
click at [0, 0] on input "Visible" at bounding box center [0, 0] width 0 height 0
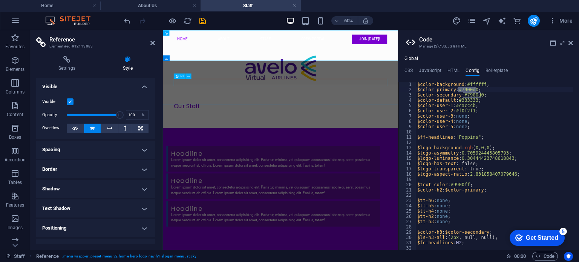
click at [346, 151] on div "Our Staff" at bounding box center [359, 157] width 356 height 12
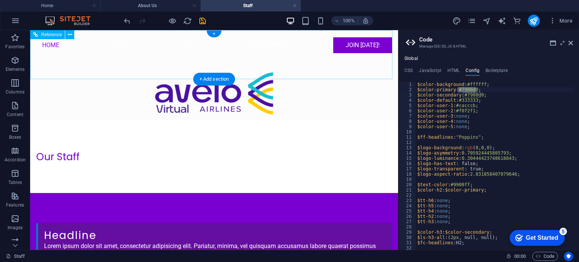
click at [249, 56] on nav "Home About Staff Crew Portal Join [DATE]!" at bounding box center [214, 45] width 368 height 30
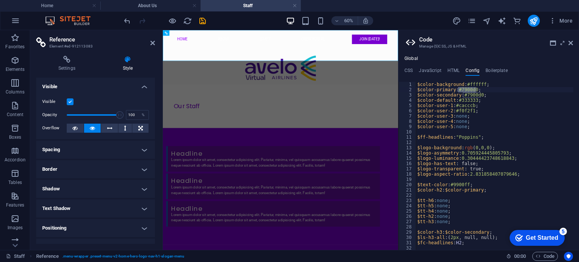
click at [72, 104] on label at bounding box center [70, 101] width 7 height 7
click at [0, 0] on input "Visible" at bounding box center [0, 0] width 0 height 0
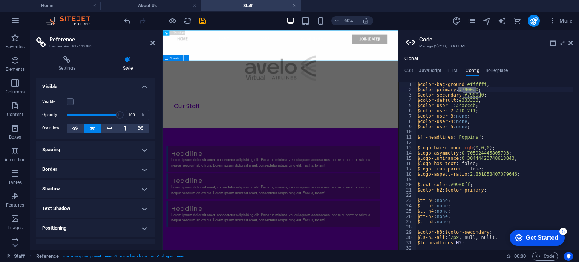
click at [356, 136] on div "Our Staff" at bounding box center [359, 157] width 392 height 72
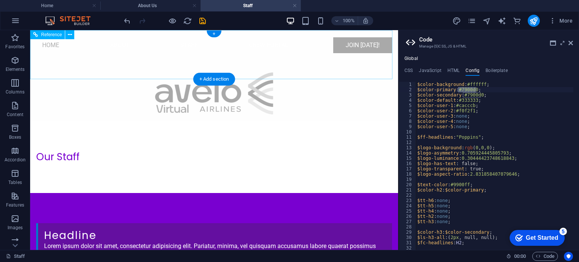
click at [246, 57] on nav "Home About Staff Crew Portal Join [DATE]!" at bounding box center [214, 45] width 368 height 30
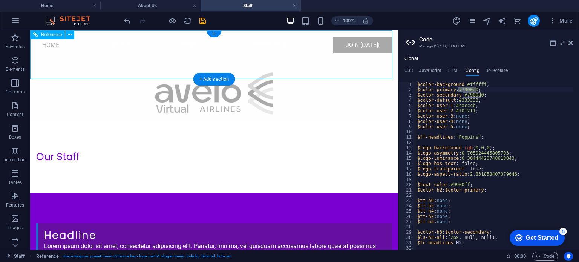
click at [246, 57] on nav "Home About Staff Crew Portal Join [DATE]!" at bounding box center [214, 45] width 368 height 30
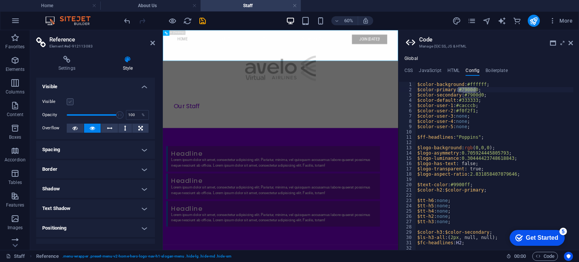
click at [69, 103] on label at bounding box center [70, 101] width 7 height 7
click at [0, 0] on input "Visible" at bounding box center [0, 0] width 0 height 0
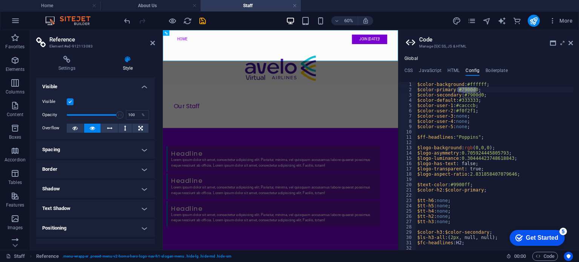
click at [109, 148] on h4 "Spacing" at bounding box center [95, 150] width 119 height 18
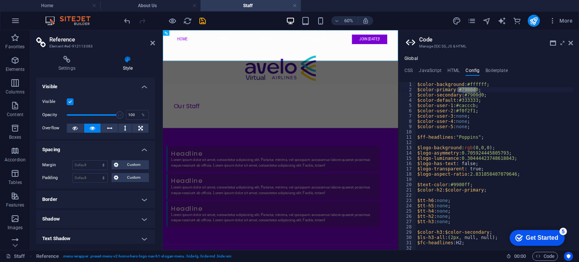
click at [109, 148] on h4 "Spacing" at bounding box center [95, 148] width 119 height 14
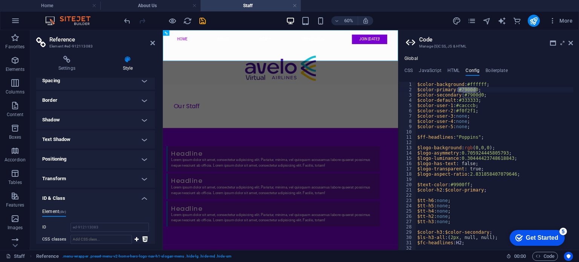
scroll to position [75, 0]
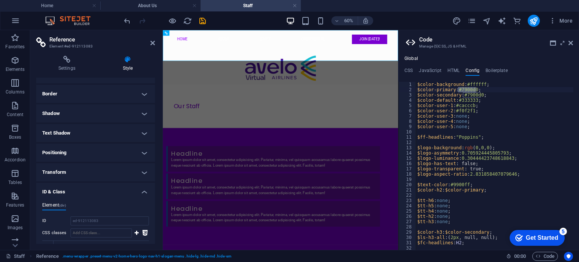
click at [102, 97] on h4 "Border" at bounding box center [95, 94] width 119 height 18
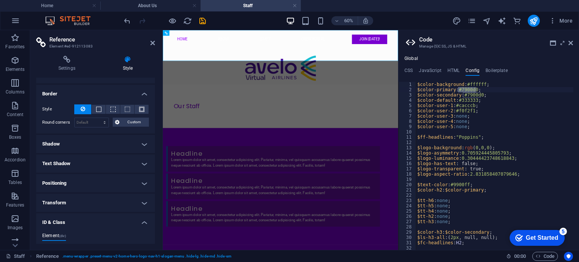
click at [103, 94] on h4 "Border" at bounding box center [95, 92] width 119 height 14
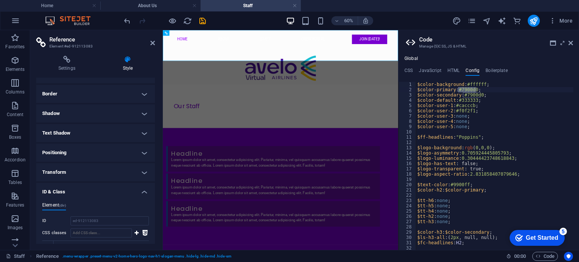
click at [99, 115] on h4 "Shadow" at bounding box center [95, 113] width 119 height 18
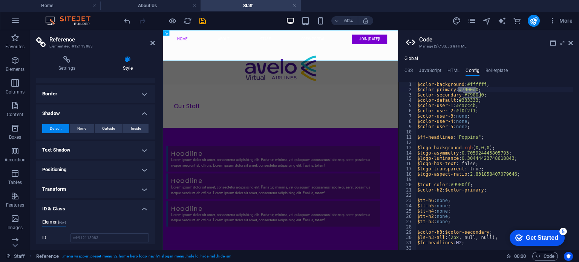
click at [99, 115] on h4 "Shadow" at bounding box center [95, 111] width 119 height 14
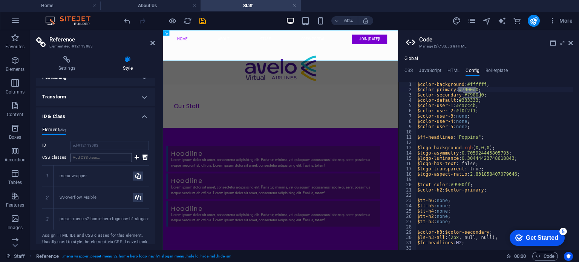
scroll to position [188, 0]
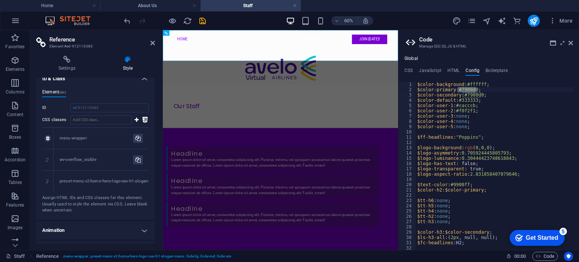
click at [118, 138] on div "menu-wrapper" at bounding box center [96, 138] width 73 height 6
click at [115, 141] on div "menu-wrapper" at bounding box center [96, 138] width 73 height 6
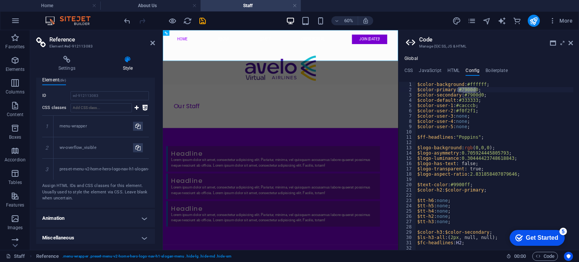
scroll to position [203, 0]
click at [107, 234] on h4 "Miscellaneous" at bounding box center [95, 235] width 119 height 18
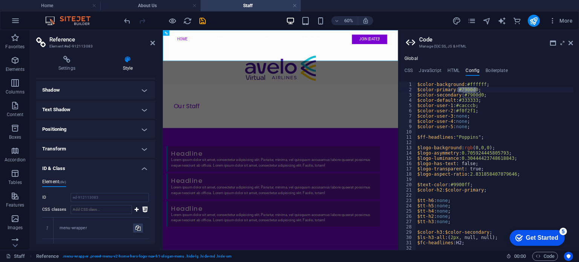
scroll to position [136, 0]
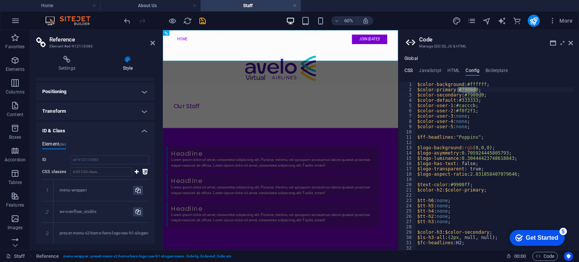
click at [411, 69] on h4 "CSS" at bounding box center [408, 72] width 8 height 8
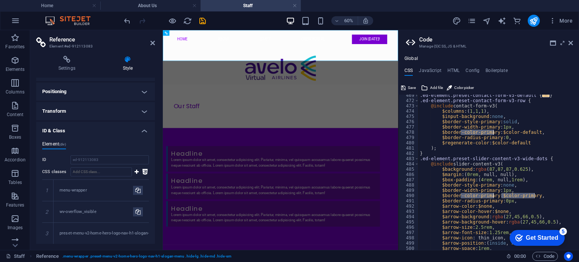
scroll to position [1129, 0]
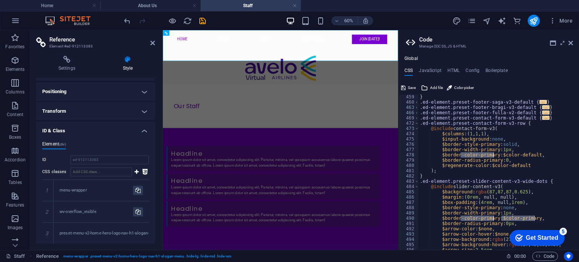
type textarea "$columns: (1, 1, 1),"
click at [475, 134] on div "} .ed-element.preset-footer-saga-v3-default { ... } .ed-element.preset-footer-b…" at bounding box center [573, 174] width 310 height 160
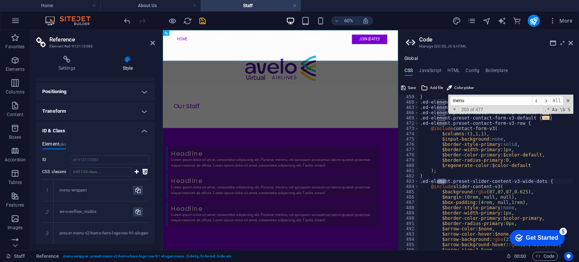
scroll to position [1613, 0]
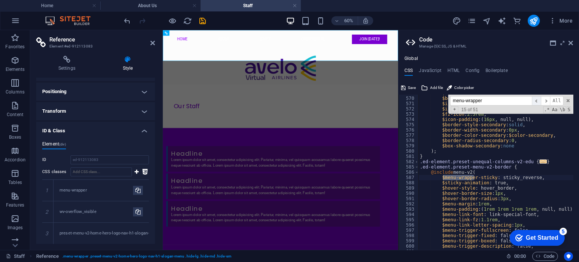
type input "menu-wrapper"
click at [539, 101] on span "​" at bounding box center [536, 100] width 9 height 9
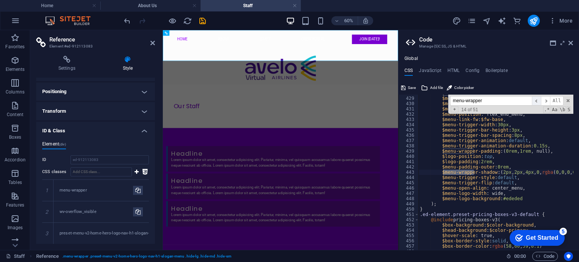
scroll to position [1186, 0]
click at [539, 101] on span "​" at bounding box center [536, 100] width 9 height 9
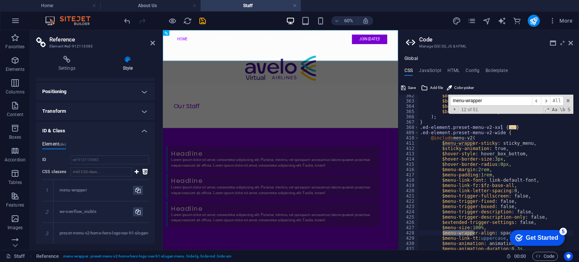
scroll to position [1046, 0]
click at [537, 101] on span "​" at bounding box center [536, 100] width 9 height 9
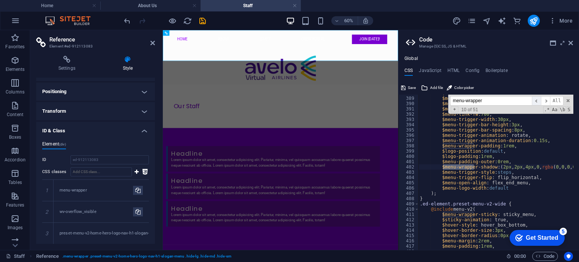
scroll to position [1186, 0]
click at [535, 100] on span "​" at bounding box center [536, 100] width 9 height 9
click at [534, 99] on span "​" at bounding box center [536, 100] width 9 height 9
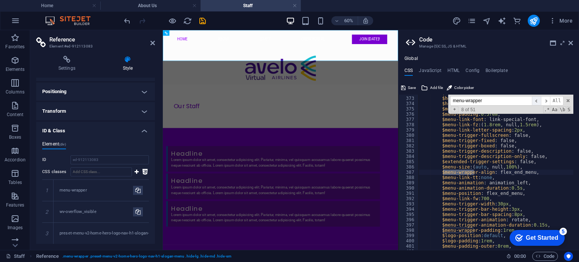
scroll to position [1102, 0]
click at [533, 99] on span "​" at bounding box center [536, 100] width 9 height 9
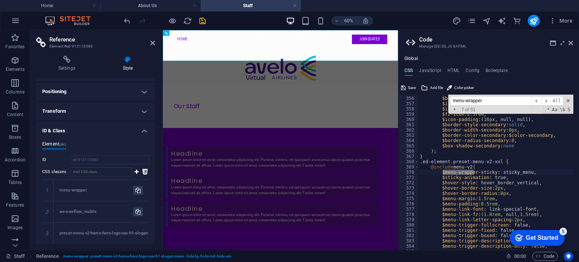
scroll to position [1012, 0]
click at [528, 95] on div "menu-wrapper ​ ​ All Replace All + 7 of 51 .* Aa \b S" at bounding box center [510, 104] width 125 height 19
click at [534, 99] on span "​" at bounding box center [536, 100] width 9 height 9
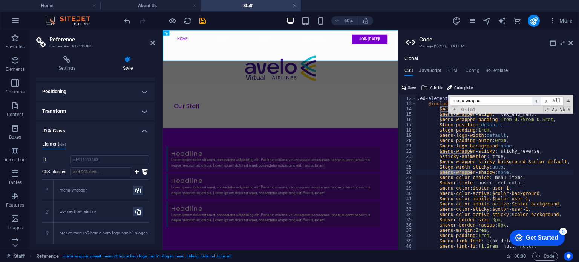
scroll to position [57, 0]
click at [536, 100] on span "​" at bounding box center [536, 100] width 9 height 9
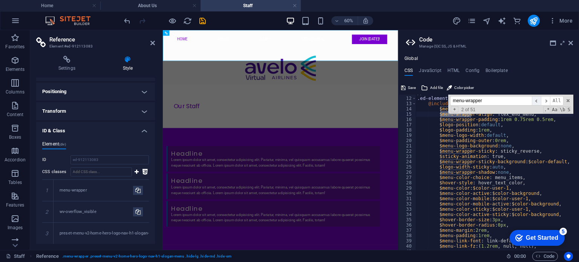
click at [536, 100] on span "​" at bounding box center [536, 100] width 9 height 9
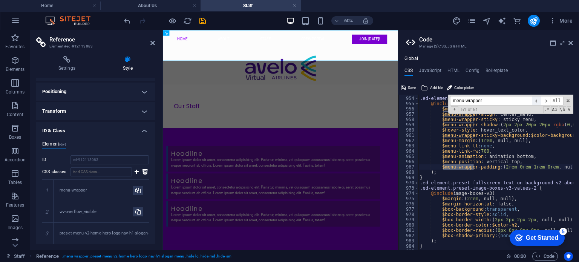
scroll to position [3302, 0]
click at [536, 100] on span "​" at bounding box center [536, 100] width 9 height 9
type textarea "$menu-wrapper-sticky-background: $color-background,"
drag, startPoint x: 526, startPoint y: 135, endPoint x: 567, endPoint y: 135, distance: 40.7
click at [567, 135] on div ".ed-element.preset-menu-v2-home-6 { ... } .ed-element.preset-menu-v2-home-7 { @…" at bounding box center [573, 170] width 310 height 160
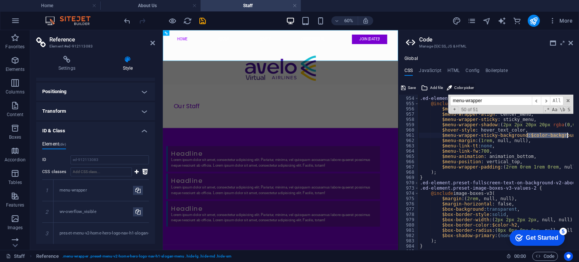
type input "color-background"
click at [452, 70] on h4 "HTML" at bounding box center [453, 72] width 12 height 8
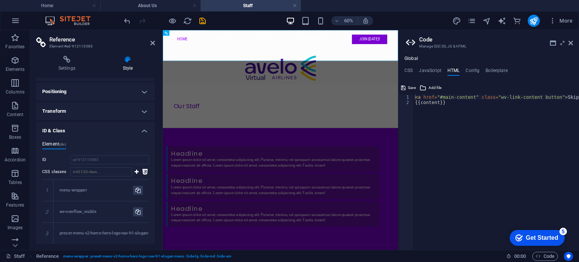
click at [464, 72] on ul "CSS JavaScript HTML Config Boilerplate" at bounding box center [488, 72] width 181 height 8
click at [468, 72] on h4 "Config" at bounding box center [472, 72] width 14 height 8
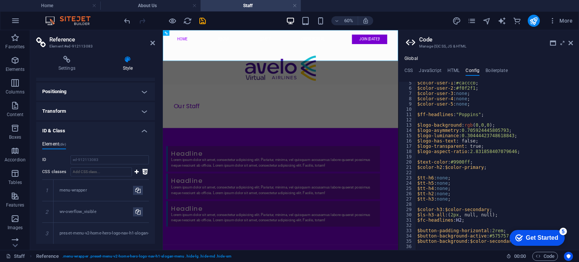
scroll to position [0, 0]
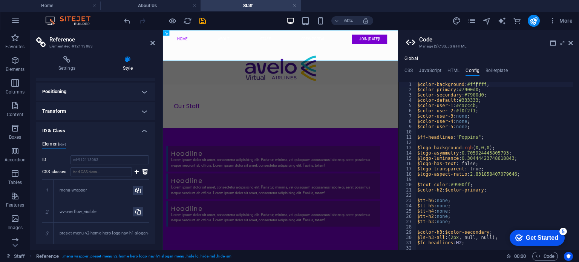
click at [474, 83] on div "$color-background : #ffffff ; $color-primary : #7900d0 ; $color-secondary : #79…" at bounding box center [518, 168] width 204 height 173
paste textarea "7900d0"
click at [488, 118] on div "$color-background : #7900d0 ; $color-primary : #7900d0 ; $color-secondary : #79…" at bounding box center [518, 168] width 204 height 173
click at [309, 130] on div "Our Staff" at bounding box center [359, 157] width 392 height 72
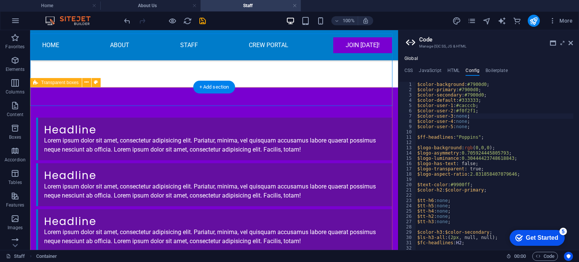
scroll to position [92, 0]
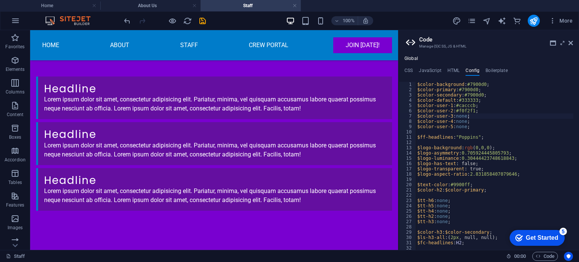
click at [476, 92] on div "$color-background : #7900d0 ; $color-primary : #7900d0 ; $color-secondary : #79…" at bounding box center [518, 168] width 204 height 173
type textarea "$color-background: #ffffff;"
click at [411, 71] on h4 "CSS" at bounding box center [408, 72] width 8 height 8
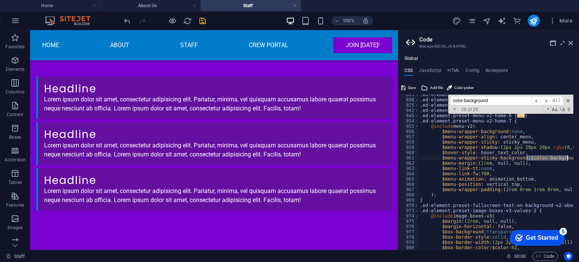
scroll to position [3279, 0]
click at [98, 55] on nav "Home About Staff Crew Portal Join [DATE]!" at bounding box center [214, 45] width 368 height 30
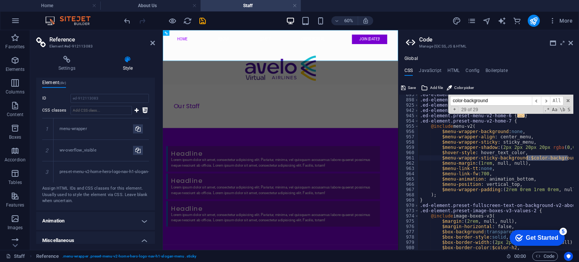
scroll to position [174, 0]
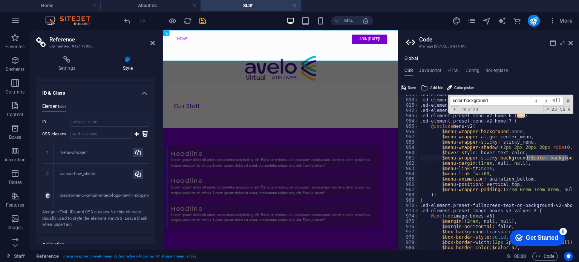
drag, startPoint x: 59, startPoint y: 195, endPoint x: 118, endPoint y: 194, distance: 59.2
click at [118, 194] on div "preset-menu-v2-home-hero-logo-nav-h1-slogan-menu" at bounding box center [101, 195] width 95 height 21
click at [100, 195] on div "preset-menu-v2-home-hero-logo-nav-h1-slogan-menu" at bounding box center [110, 196] width 100 height 6
drag, startPoint x: 60, startPoint y: 195, endPoint x: 145, endPoint y: 194, distance: 85.2
click at [145, 194] on div "preset-menu-v2-home-hero-logo-nav-h1-slogan-menu" at bounding box center [110, 196] width 100 height 6
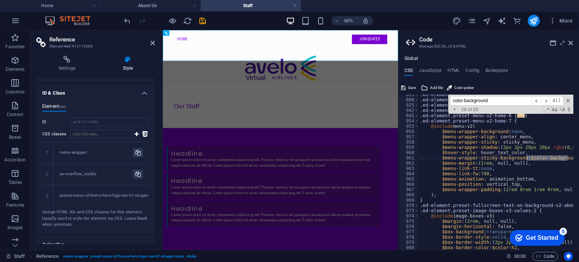
drag, startPoint x: 502, startPoint y: 98, endPoint x: 444, endPoint y: 100, distance: 58.4
click at [444, 100] on div ".ed-element.preset-info-bar-v3-home-4 { ... } .ed-element.preset-menu-v2-home-4…" at bounding box center [495, 172] width 155 height 155
paste input "ffffff"
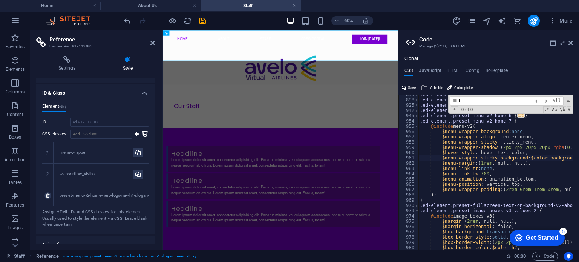
click at [82, 196] on div "preset-menu-v2-home-hero-logo-nav-h1-slogan-menu" at bounding box center [110, 196] width 100 height 6
copy aside "preset-menu-v2-home-hero-logo-nav-h1-slogan-menu Assign HTML IDs and CSS classe…"
drag, startPoint x: 489, startPoint y: 100, endPoint x: 425, endPoint y: 101, distance: 63.3
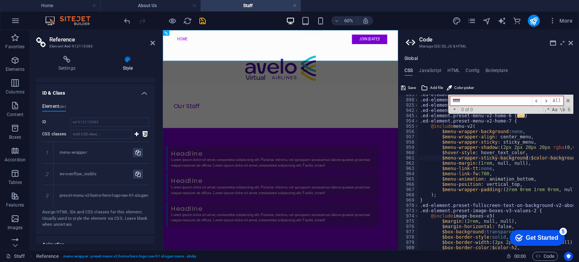
click at [425, 101] on div ".ed-element.preset-info-bar-v3-home-4 { ... } .ed-element.preset-menu-v2-home-4…" at bounding box center [495, 172] width 155 height 155
paste input "preset-menu-v2-home-hero-logo-nav-h1-slogan-menu 1 1"
type input "preset-menu-v2-home-hero-logo-nav-h1-slogan-menu 1 1"
click at [545, 98] on span "​" at bounding box center [545, 100] width 9 height 9
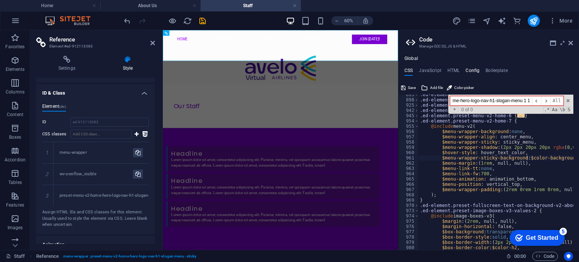
click at [471, 70] on h4 "Config" at bounding box center [472, 72] width 14 height 8
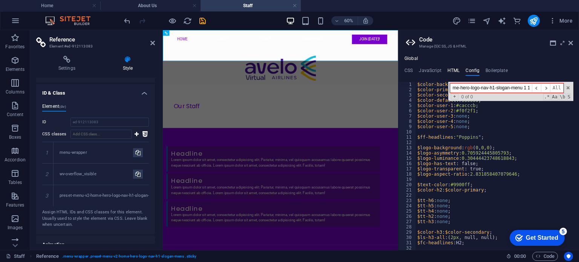
type input "preset-menu-v2-home-hero-logo-nav-h1-slogan-menu 1 1"
click at [451, 72] on h4 "HTML" at bounding box center [453, 72] width 12 height 8
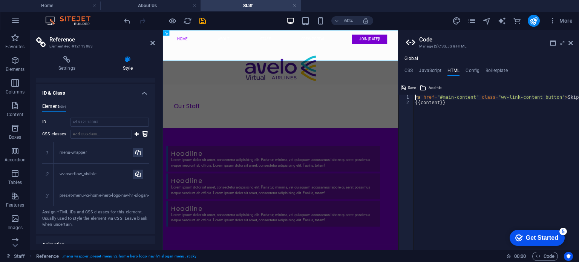
type textarea "<a href="#main-content" class="wv-link-content button">Skip to main content</a>…"
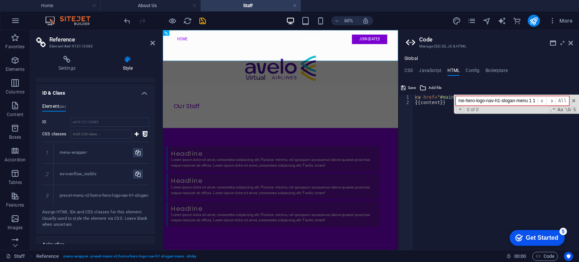
scroll to position [0, 38]
type input "preset-menu-v2-home-hero-logo-nav-h1-slogan-menu 1 1"
click at [433, 72] on h4 "JavaScript" at bounding box center [430, 72] width 22 height 8
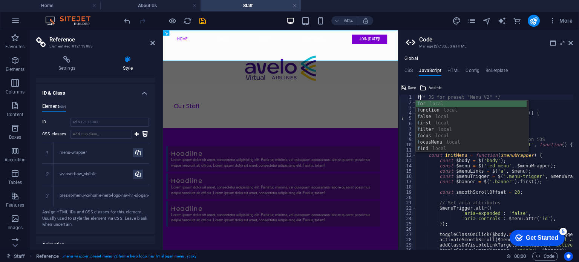
type textarea "/* JS for preset "Menu V2" */"
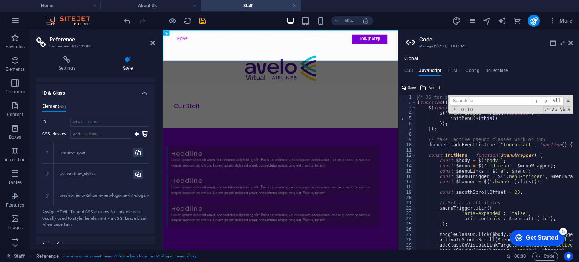
click at [487, 101] on input at bounding box center [491, 100] width 82 height 9
type input "preset-menu-v2-home-hero-logo-nav-h1-slogan-menu 1 1"
click at [545, 100] on span "​" at bounding box center [545, 100] width 9 height 9
click at [493, 73] on h4 "Boilerplate" at bounding box center [496, 72] width 22 height 8
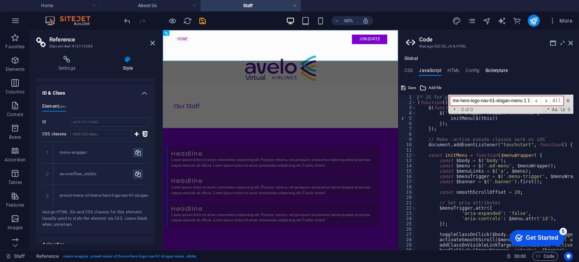
scroll to position [0, 0]
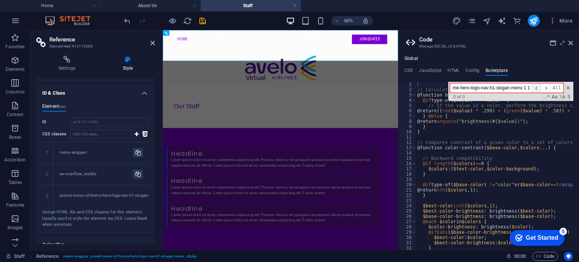
type input "preset-menu-v2-home-hero-logo-nav-h1-slogan-menu 1 1"
click at [540, 88] on span "​" at bounding box center [536, 87] width 9 height 9
click at [407, 72] on h4 "CSS" at bounding box center [408, 72] width 8 height 8
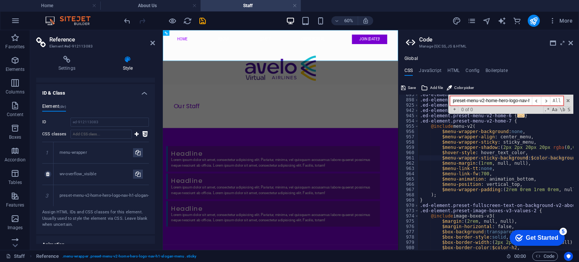
drag, startPoint x: 66, startPoint y: 170, endPoint x: 83, endPoint y: 168, distance: 17.5
click at [87, 168] on div "wv-overflow_visible" at bounding box center [101, 174] width 95 height 21
click at [74, 171] on div "wv-overflow_visible" at bounding box center [96, 174] width 73 height 6
drag, startPoint x: 60, startPoint y: 174, endPoint x: 98, endPoint y: 171, distance: 38.2
click at [98, 171] on div "wv-overflow_visible" at bounding box center [96, 174] width 73 height 6
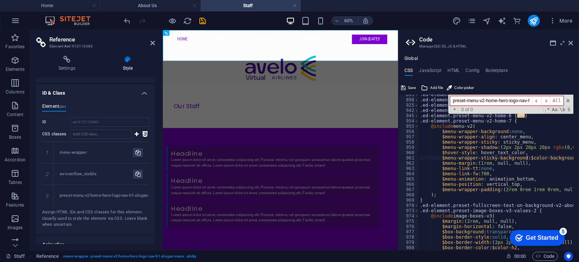
click at [477, 99] on input "preset-menu-v2-home-hero-logo-nav-h1-slogan-menu 1 1" at bounding box center [491, 100] width 82 height 9
click at [70, 173] on div "wv-overflow_visible" at bounding box center [96, 174] width 73 height 6
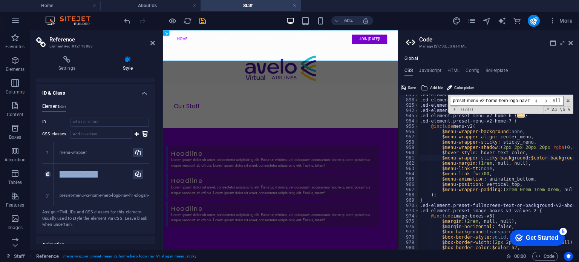
click at [70, 173] on div "wv-overflow_visible" at bounding box center [96, 174] width 73 height 6
copy div "wv-overflow_visible 3"
click at [517, 98] on input "preset-menu-v2-home-hero-logo-nav-h1-slogan-menu 1 1" at bounding box center [491, 100] width 82 height 9
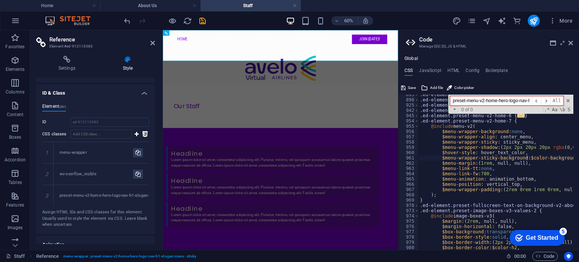
paste input "wv-overflow_visible"
type input "wv-overflow_visible"
click at [538, 101] on span "​" at bounding box center [536, 100] width 9 height 9
click at [475, 75] on h4 "Config" at bounding box center [472, 72] width 14 height 8
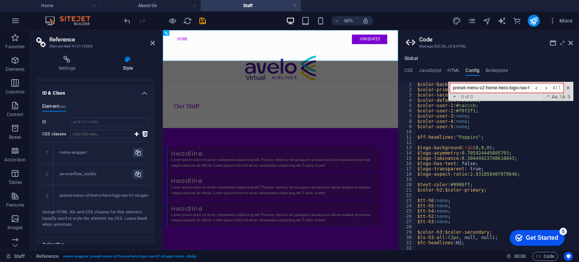
click at [477, 87] on input "preset-menu-v2-home-hero-logo-nav-h1-slogan-menu 1 1" at bounding box center [491, 87] width 82 height 9
paste input "wv-overflow_visible"
type input "wv-overflow_visible"
click at [537, 86] on span "​" at bounding box center [536, 87] width 9 height 9
drag, startPoint x: 434, startPoint y: 71, endPoint x: 439, endPoint y: 71, distance: 4.9
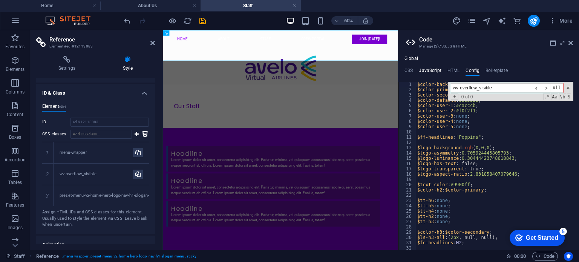
click at [434, 71] on h4 "JavaScript" at bounding box center [430, 72] width 22 height 8
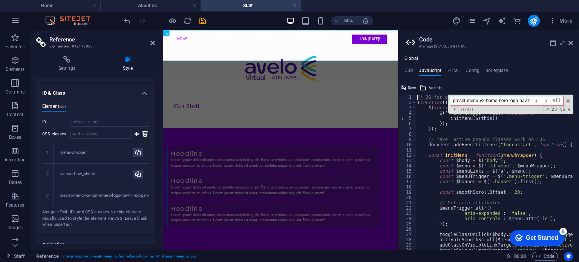
click at [507, 101] on input "preset-menu-v2-home-hero-logo-nav-h1-slogan-menu 1 1" at bounding box center [491, 100] width 82 height 9
paste input "wv-overflow_visible"
type input "wv-overflow_visible"
click at [536, 102] on span "​" at bounding box center [536, 100] width 9 height 9
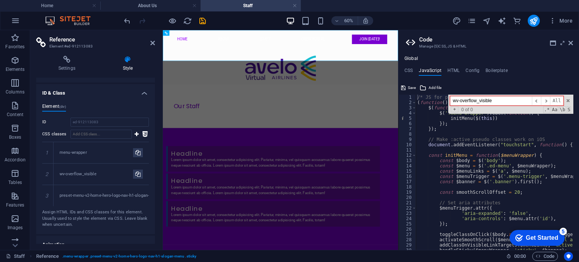
click at [416, 69] on ul "CSS JavaScript HTML Config Boilerplate" at bounding box center [488, 72] width 181 height 8
click at [406, 70] on h4 "CSS" at bounding box center [408, 72] width 8 height 8
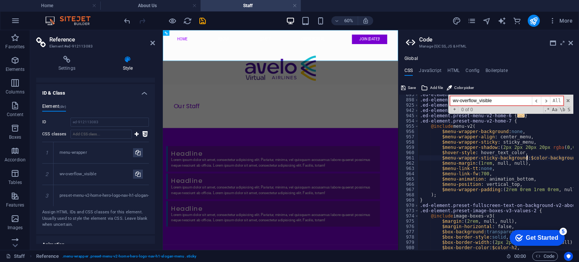
click at [409, 71] on h4 "CSS" at bounding box center [408, 72] width 8 height 8
click at [569, 98] on div "wv-overflow_visible ​ ​ All Replace All + 0 of 0 .* Aa \b S" at bounding box center [510, 104] width 125 height 19
click at [569, 100] on span at bounding box center [567, 100] width 5 height 5
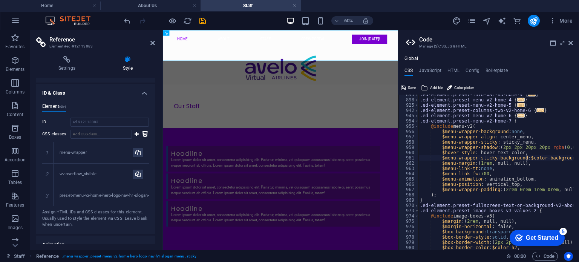
click at [411, 72] on h4 "CSS" at bounding box center [408, 72] width 8 height 8
drag, startPoint x: 112, startPoint y: 123, endPoint x: 66, endPoint y: 124, distance: 46.0
click at [66, 124] on div "ID ed-912113083" at bounding box center [95, 122] width 107 height 9
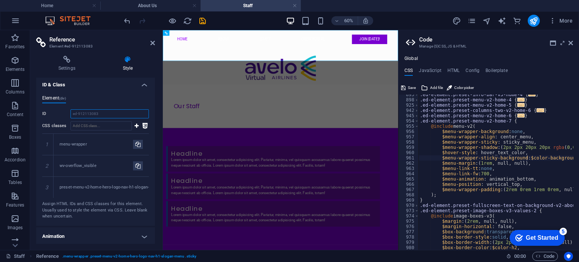
scroll to position [174, 0]
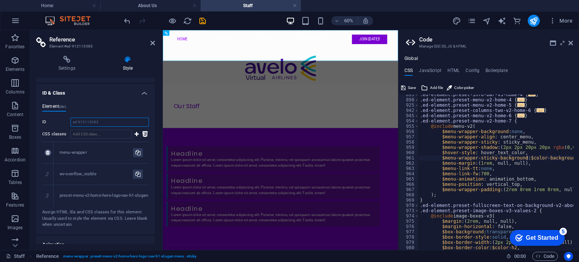
click at [48, 151] on icon at bounding box center [47, 152] width 3 height 5
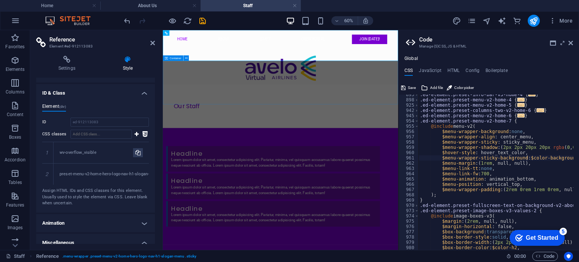
click at [382, 121] on div "Our Staff" at bounding box center [359, 157] width 392 height 72
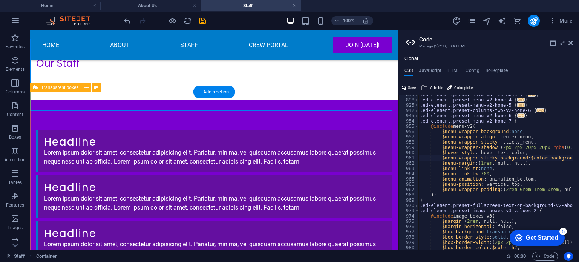
scroll to position [57, 0]
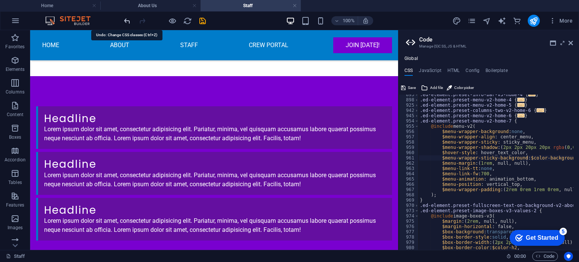
click at [127, 20] on icon "undo" at bounding box center [127, 21] width 9 height 9
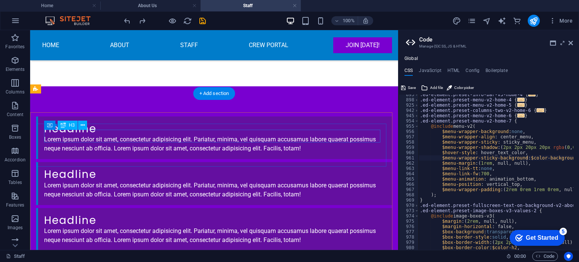
scroll to position [92, 0]
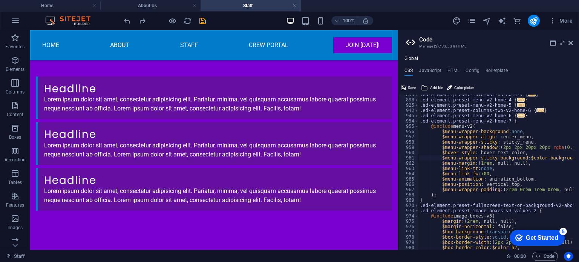
click at [161, 46] on nav "Home About Staff Crew Portal Join [DATE]!" at bounding box center [214, 45] width 368 height 30
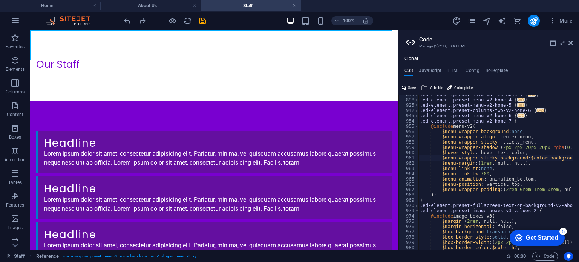
scroll to position [0, 0]
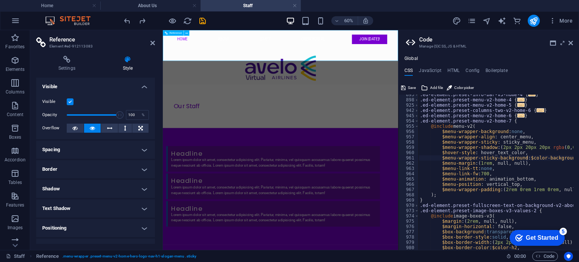
click at [400, 56] on nav "Home About Staff Crew Portal Join [DATE]!" at bounding box center [359, 45] width 368 height 30
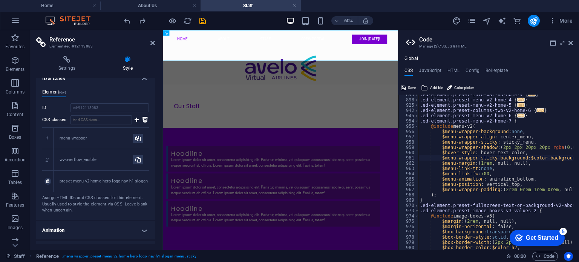
scroll to position [226, 0]
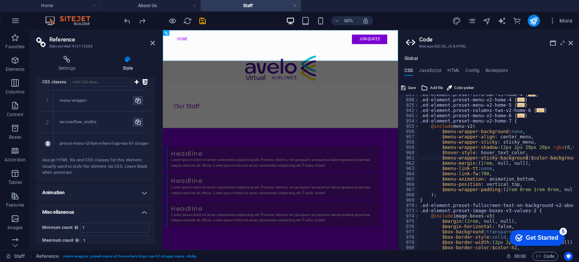
click at [48, 144] on icon at bounding box center [47, 143] width 3 height 5
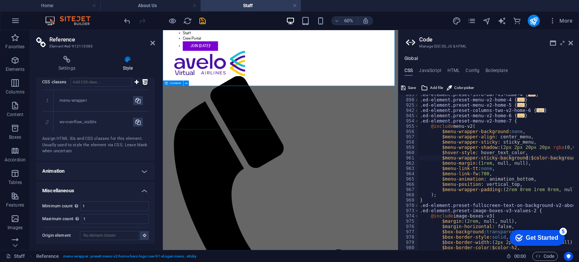
scroll to position [26, 0]
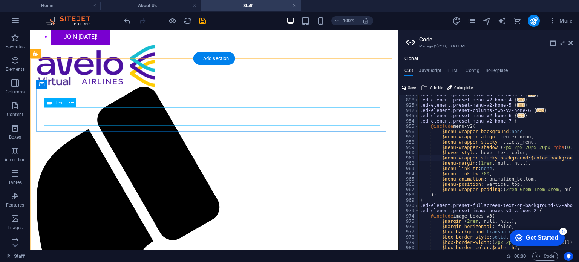
scroll to position [0, 0]
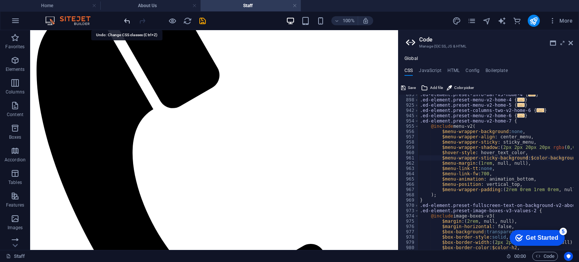
click at [129, 20] on icon "undo" at bounding box center [127, 21] width 9 height 9
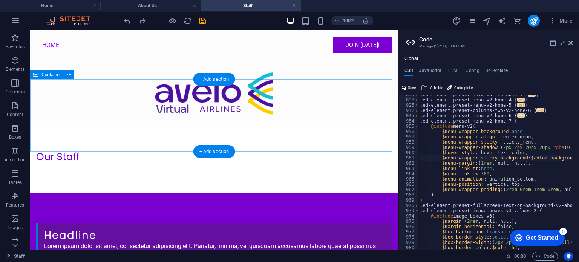
click at [202, 130] on div "Our Staff" at bounding box center [214, 157] width 368 height 72
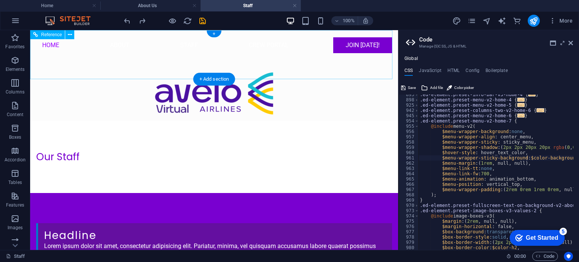
click at [290, 60] on nav "Home About Staff Crew Portal Join [DATE]!" at bounding box center [214, 45] width 368 height 30
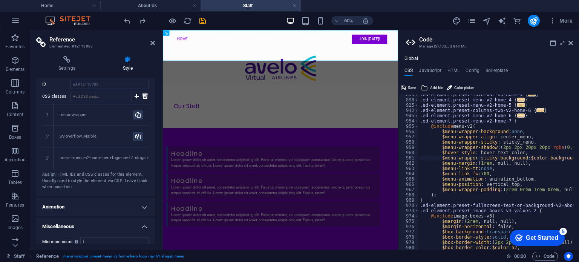
scroll to position [249, 0]
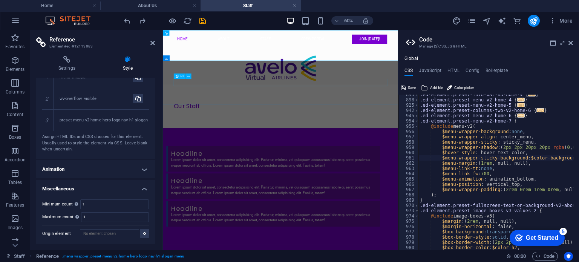
click at [353, 151] on div "Our Staff" at bounding box center [359, 157] width 356 height 12
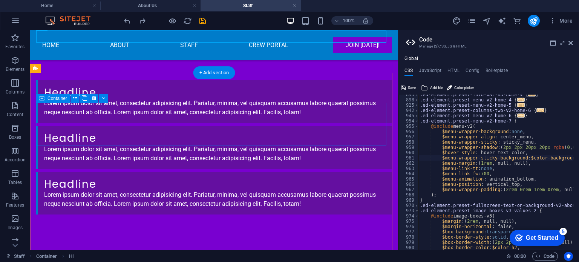
scroll to position [92, 0]
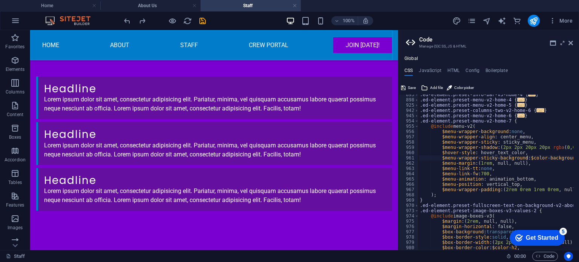
click at [298, 54] on nav "Home About Staff Crew Portal Join [DATE]!" at bounding box center [214, 45] width 368 height 30
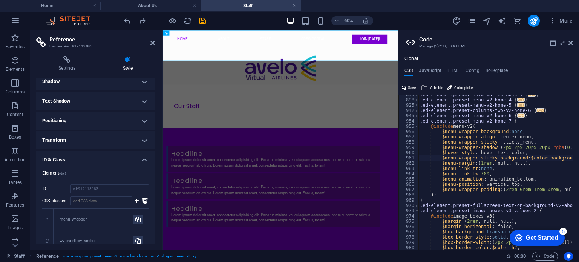
scroll to position [113, 0]
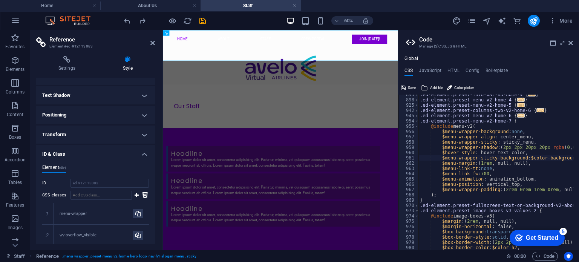
click at [133, 131] on h4 "Transform" at bounding box center [95, 134] width 119 height 18
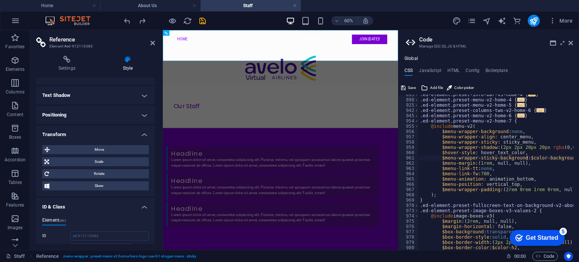
click at [133, 129] on h4 "Transform" at bounding box center [95, 132] width 119 height 14
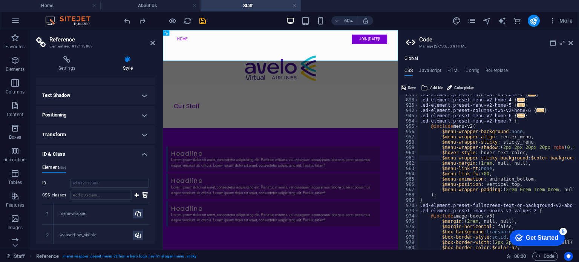
click at [139, 115] on h4 "Positioning" at bounding box center [95, 115] width 119 height 18
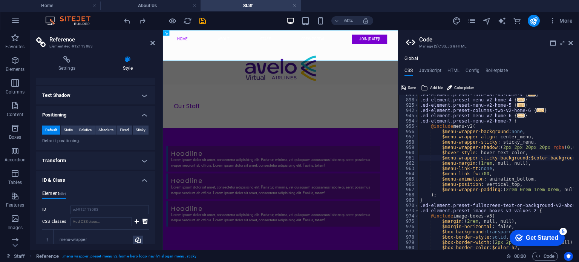
click at [139, 115] on h4 "Positioning" at bounding box center [95, 113] width 119 height 14
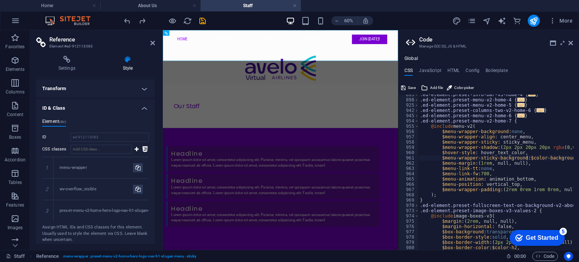
scroll to position [188, 0]
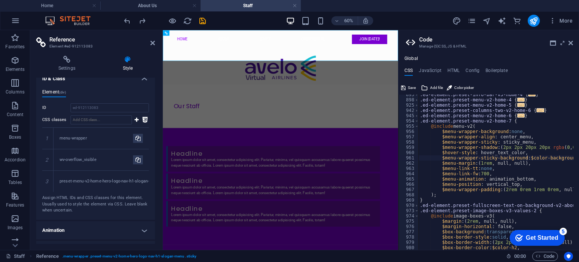
click at [65, 92] on span "(div)" at bounding box center [62, 92] width 7 height 4
click at [107, 106] on input "ed-912113083" at bounding box center [109, 107] width 78 height 9
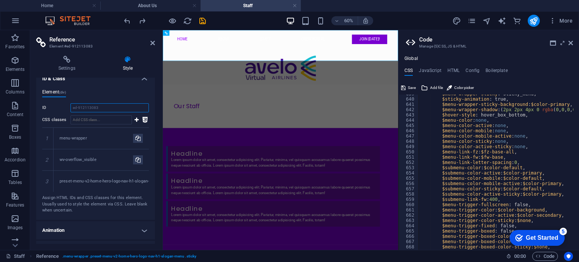
scroll to position [2287, 0]
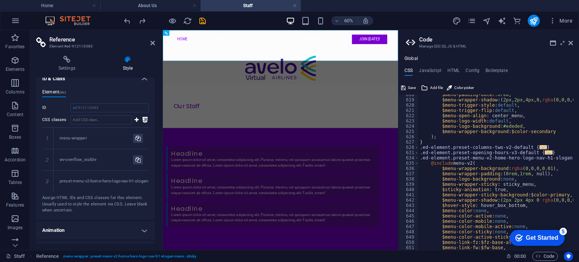
type textarea "$menu-wrapper-background: rgba(0,0,0,0.01),"
click at [522, 167] on div "$menu-padding-outer : 0rem , $menu-wrapper-shadow : ( 2px , 2px , 4px , 0 , rgb…" at bounding box center [573, 172] width 310 height 160
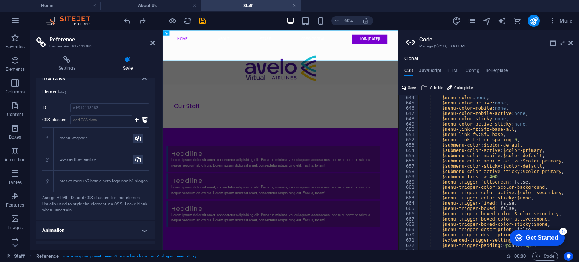
scroll to position [2423, 0]
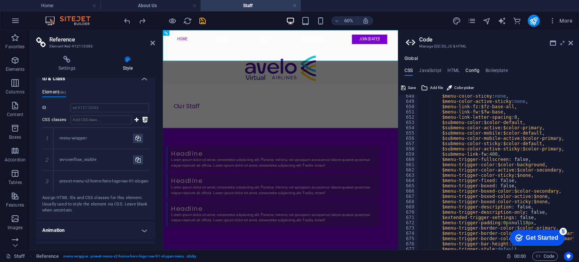
click at [471, 71] on h4 "Config" at bounding box center [472, 72] width 14 height 8
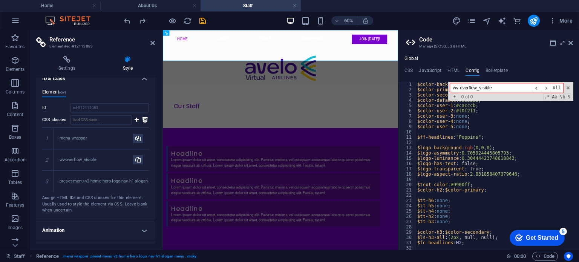
scroll to position [0, 0]
click at [568, 87] on span at bounding box center [567, 87] width 5 height 5
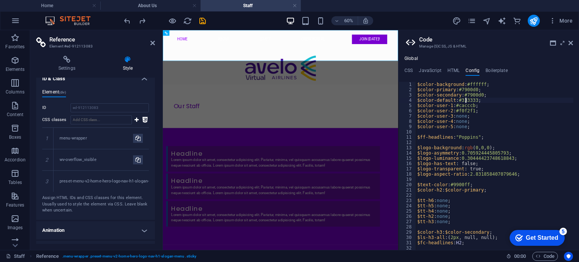
click at [464, 99] on div "$color-background : #ffffff ; $color-primary : #7900d0 ; $color-secondary : #79…" at bounding box center [518, 168] width 204 height 173
drag, startPoint x: 459, startPoint y: 105, endPoint x: 473, endPoint y: 105, distance: 14.3
click at [473, 105] on div "$color-background : #ffffff ; $color-primary : #7900d0 ; $color-secondary : #79…" at bounding box center [518, 168] width 204 height 173
drag, startPoint x: 458, startPoint y: 112, endPoint x: 473, endPoint y: 112, distance: 14.7
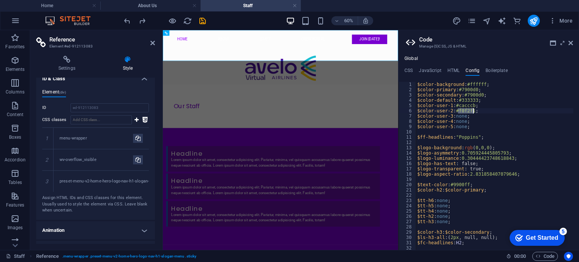
click at [473, 112] on div "$color-background : #ffffff ; $color-primary : #7900d0 ; $color-secondary : #79…" at bounding box center [518, 168] width 204 height 173
type textarea "$color-user-2: #f0f2f1;"
click at [408, 70] on h4 "CSS" at bounding box center [408, 72] width 8 height 8
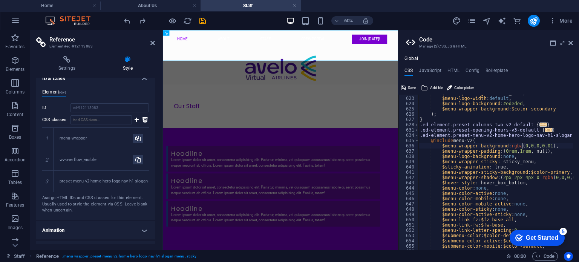
scroll to position [2310, 0]
drag, startPoint x: 139, startPoint y: 180, endPoint x: 162, endPoint y: 181, distance: 23.4
click at [162, 181] on aside "Reference Element #ed-912113083 Settings Style Settings A reference is a copy o…" at bounding box center [96, 140] width 133 height 220
click at [562, 138] on div "$menu-open-align : center_menu, $menu-logo-width : default , $menu-logo-backgro…" at bounding box center [573, 170] width 310 height 160
drag, startPoint x: 507, startPoint y: 147, endPoint x: 547, endPoint y: 144, distance: 40.9
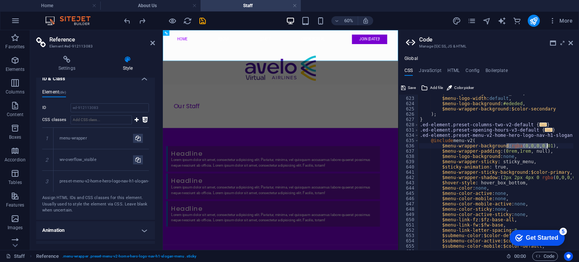
click at [547, 144] on div "$menu-open-align : center_menu, $menu-logo-width : default , $menu-logo-backgro…" at bounding box center [573, 170] width 310 height 160
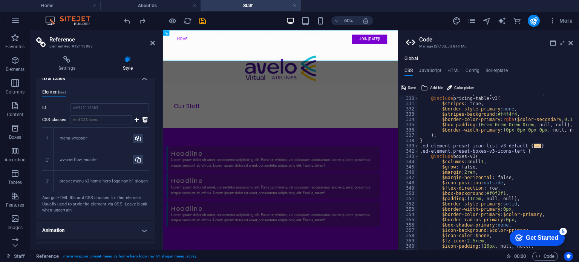
scroll to position [817, 0]
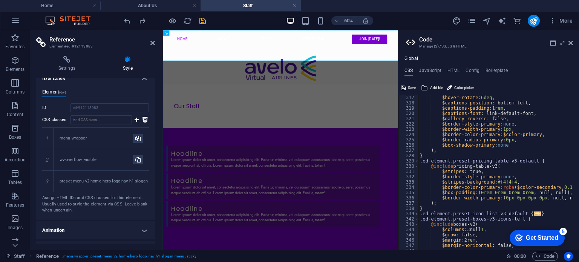
type textarea "$border-radius-primary: 0px,"
click at [520, 141] on div "$hover-scale : 110% , $hover-rotate : 6deg , $captions-position : bottom-left, …" at bounding box center [573, 170] width 310 height 160
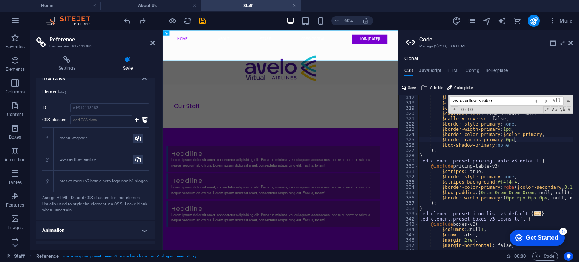
type input "0"
type textarea "$border-color-primary: rgba($color-secondary,0.1),"
type input "0,"
type textarea "$border-radius-secondary: 0,"
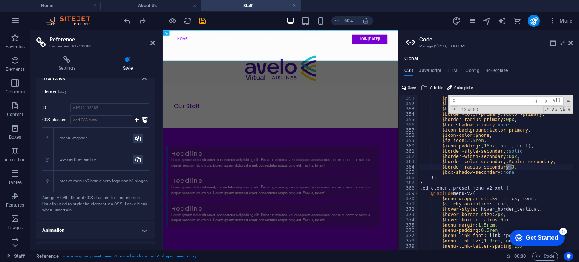
scroll to position [985, 0]
type input "0,0"
type textarea "$menu-wrapper-background: rgba(0,0,0,0.01),"
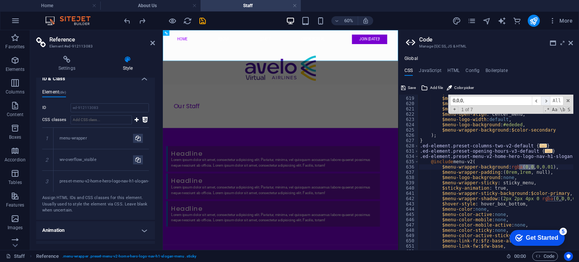
type input "0,0,0,"
click at [547, 100] on span "​" at bounding box center [545, 100] width 9 height 9
type textarea "$menu-wrapper-background: rgba(0,0,0,0.009),"
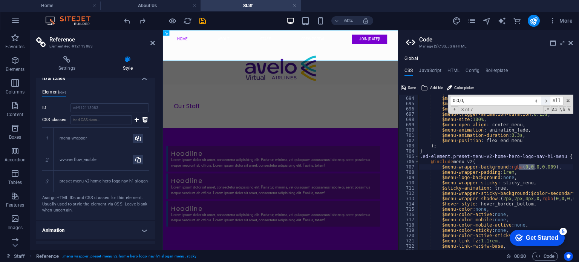
scroll to position [2663, 0]
type input "0,0,"
click at [547, 98] on span "​" at bounding box center [545, 100] width 9 height 9
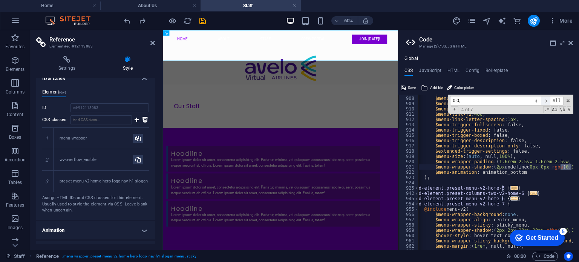
scroll to position [0, 7]
click at [547, 98] on span "​" at bounding box center [545, 100] width 9 height 9
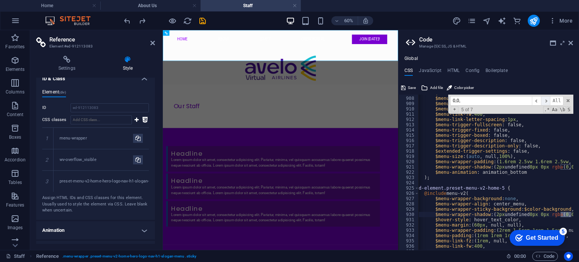
click at [547, 98] on span "​" at bounding box center [545, 100] width 9 height 9
type textarea "$menu-wrapper-shadow: (2px undefined 0px 0px rgba(0,0,0,0.1), 2px, 4px),"
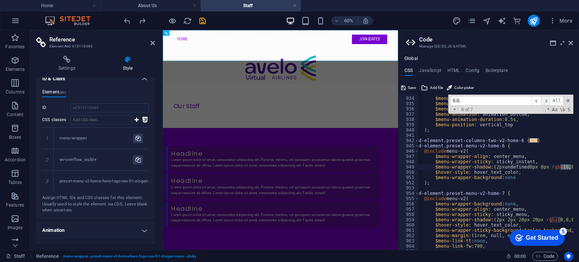
scroll to position [3471, 0]
click at [473, 71] on h4 "Config" at bounding box center [472, 72] width 14 height 8
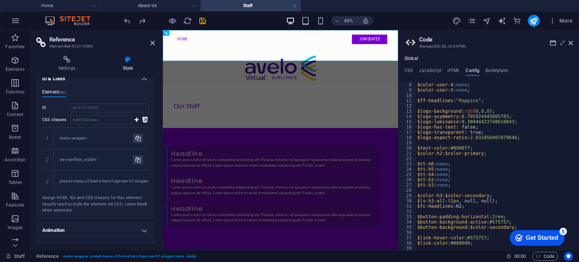
scroll to position [0, 0]
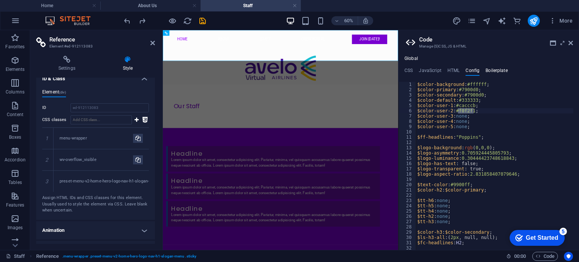
click at [500, 69] on h4 "Boilerplate" at bounding box center [496, 72] width 22 height 8
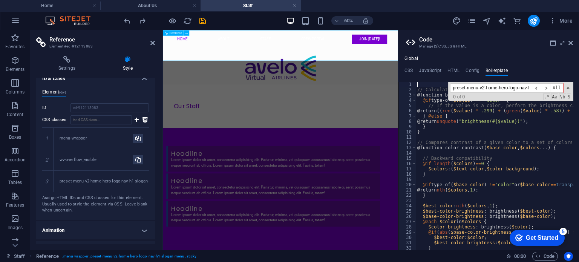
click at [363, 60] on nav "Home About Staff Crew Portal Join [DATE]!" at bounding box center [359, 45] width 368 height 30
drag, startPoint x: 60, startPoint y: 138, endPoint x: 97, endPoint y: 140, distance: 37.8
click at [97, 140] on div "menu-wrapper" at bounding box center [96, 138] width 73 height 6
click at [505, 91] on input "preset-menu-v2-home-hero-logo-nav-h1-slogan-menu 1 1" at bounding box center [491, 87] width 82 height 9
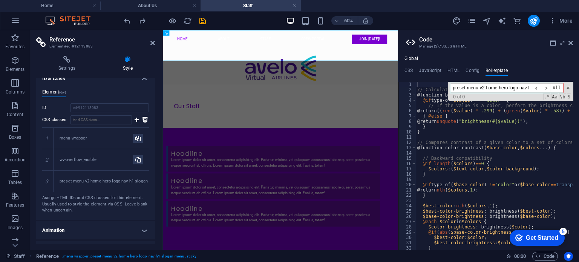
paste input "rgba(0,0,0,0.01)"
drag, startPoint x: 501, startPoint y: 90, endPoint x: 423, endPoint y: 90, distance: 77.6
click at [424, 90] on div "// Calculate brightness of a given color. @function brightness ( $value ) { @if…" at bounding box center [495, 166] width 158 height 168
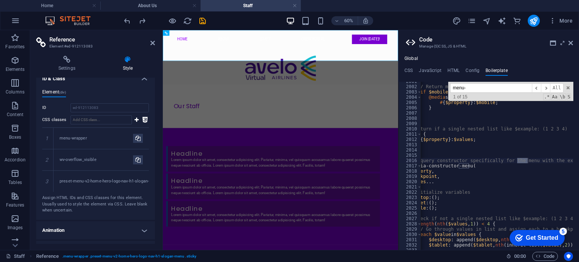
scroll to position [12108, 0]
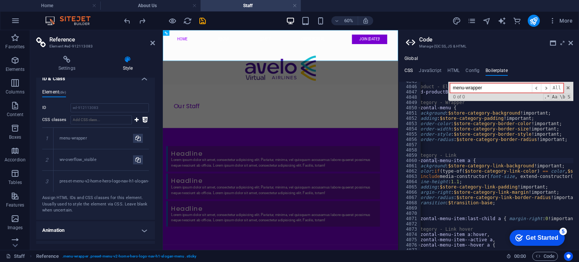
type input "menu-wrapper"
click at [411, 72] on h4 "CSS" at bounding box center [408, 72] width 8 height 8
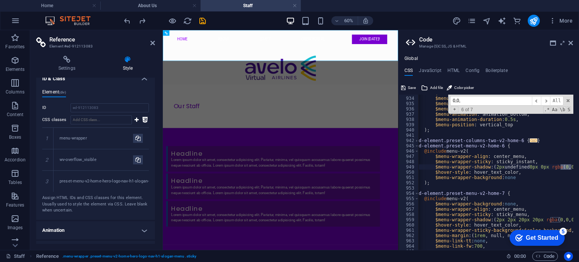
drag, startPoint x: 493, startPoint y: 101, endPoint x: 432, endPoint y: 97, distance: 60.8
click at [432, 97] on div "$menu-wrapper-padding : ( 2rem 1.5rem 1rem 1.5rem , null, null ) , $menu-paddin…" at bounding box center [495, 172] width 155 height 155
type input "m"
type textarea "$menu-wrapper-background: none"
type input "menu-wrapper"
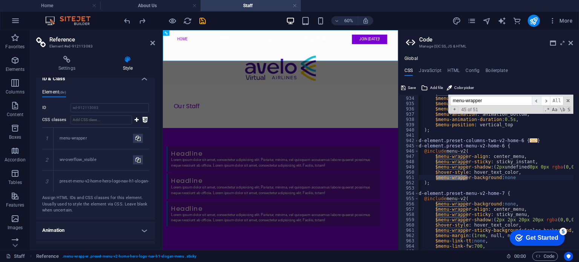
click at [538, 99] on span "​" at bounding box center [536, 100] width 9 height 9
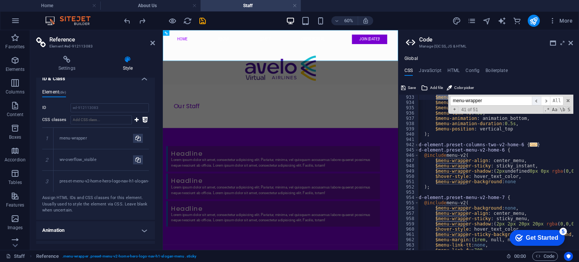
scroll to position [3466, 0]
click at [538, 99] on span "​" at bounding box center [536, 100] width 9 height 9
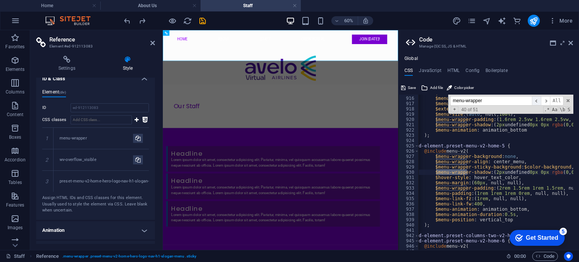
scroll to position [3376, 0]
click at [538, 99] on span "​" at bounding box center [536, 100] width 9 height 9
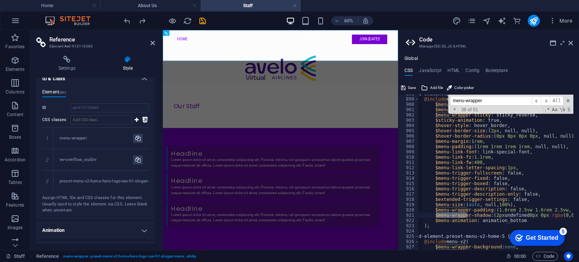
scroll to position [3240, 0]
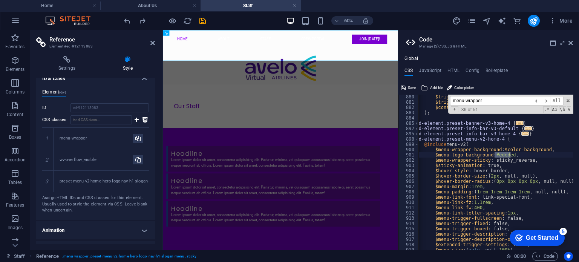
drag, startPoint x: 494, startPoint y: 153, endPoint x: 510, endPoint y: 154, distance: 15.1
click at [510, 154] on div "$trigger-color-active : $color-primary , $trigger-margin : ( 2rem , null, null …" at bounding box center [567, 174] width 310 height 160
click at [537, 101] on span "​" at bounding box center [536, 100] width 9 height 9
click at [466, 69] on h4 "Config" at bounding box center [472, 72] width 14 height 8
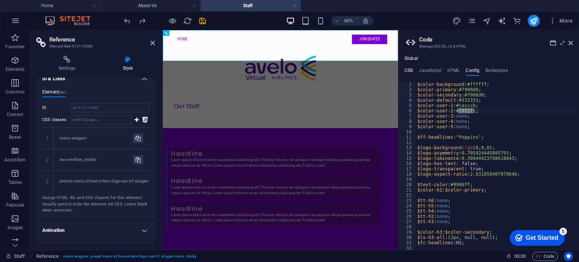
drag, startPoint x: 404, startPoint y: 70, endPoint x: 410, endPoint y: 70, distance: 6.4
click at [406, 70] on h4 "CSS" at bounding box center [408, 72] width 8 height 8
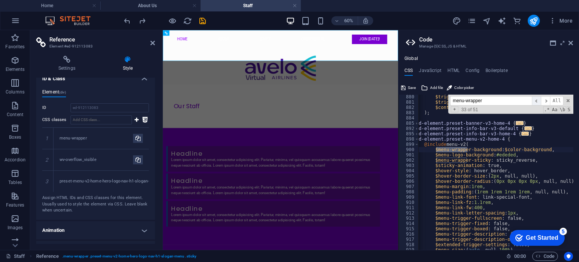
click at [537, 99] on span "​" at bounding box center [536, 100] width 9 height 9
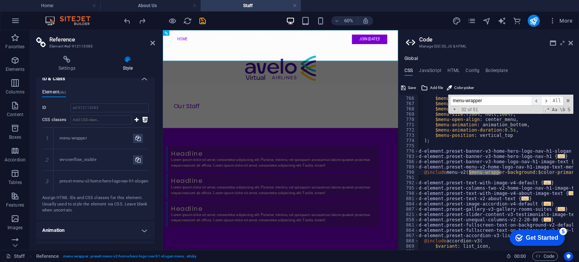
click at [537, 99] on span "​" at bounding box center [536, 100] width 9 height 9
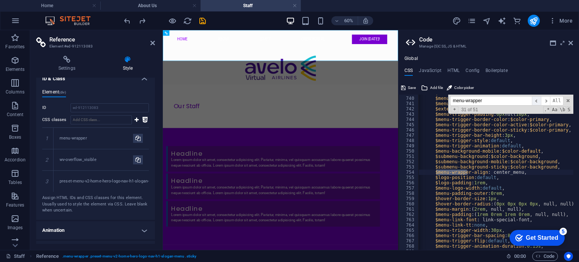
scroll to position [2906, 0]
click at [537, 99] on span "​" at bounding box center [536, 100] width 9 height 9
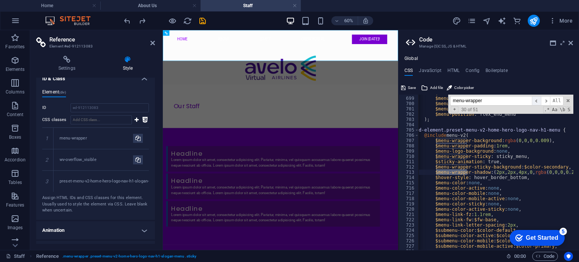
scroll to position [2690, 0]
click at [537, 99] on span "​" at bounding box center [536, 100] width 9 height 9
type textarea "$menu-wrapper-sticky-background: $color-secondary,"
click at [469, 71] on h4 "Config" at bounding box center [472, 72] width 14 height 8
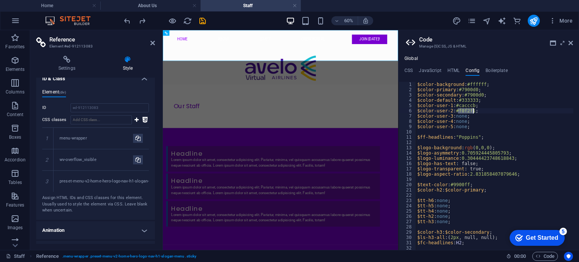
click at [471, 94] on div "$color-background : #ffffff ; $color-primary : #7900d0 ; $color-secondary : #79…" at bounding box center [518, 168] width 204 height 173
type textarea "$color-secondary: #7900d0;"
click at [410, 71] on h4 "CSS" at bounding box center [408, 72] width 8 height 8
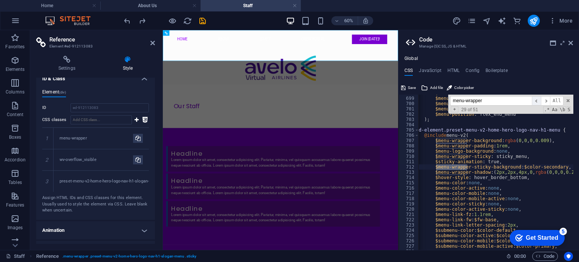
click at [537, 101] on span "​" at bounding box center [536, 100] width 9 height 9
click at [536, 99] on span "​" at bounding box center [536, 100] width 9 height 9
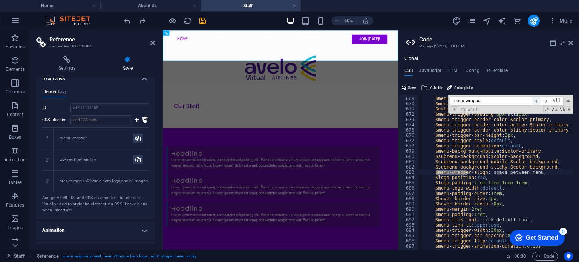
click at [536, 99] on span "​" at bounding box center [536, 100] width 9 height 9
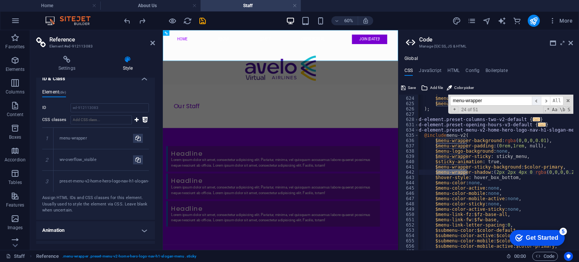
scroll to position [2315, 0]
click at [536, 99] on span "​" at bounding box center [536, 100] width 9 height 9
type textarea "$menu-wrapper-sticky-background: $color-primary,"
click at [373, 151] on div "Our Staff" at bounding box center [359, 157] width 356 height 12
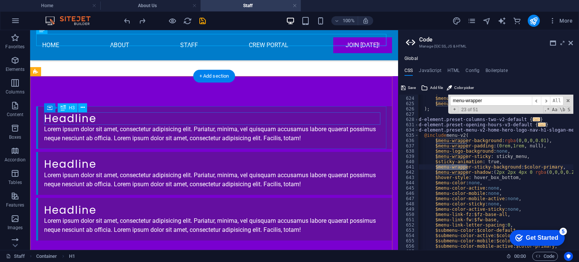
scroll to position [92, 0]
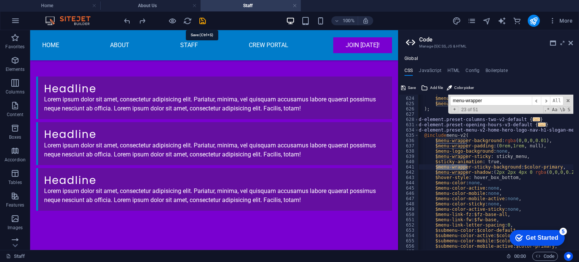
click at [202, 21] on icon "save" at bounding box center [202, 21] width 9 height 9
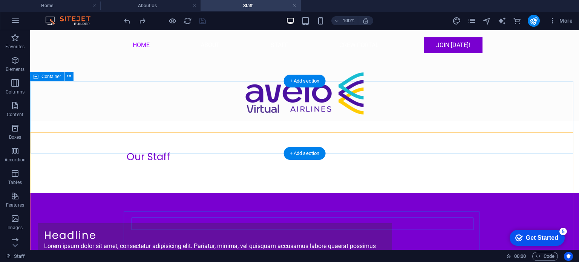
scroll to position [0, 0]
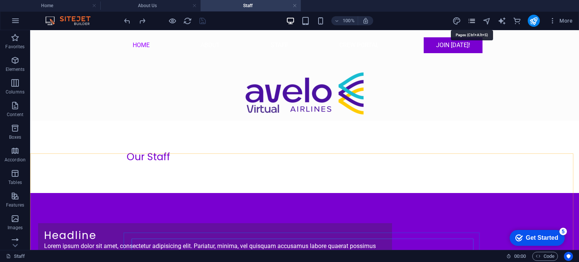
click at [473, 21] on icon "pages" at bounding box center [471, 21] width 9 height 9
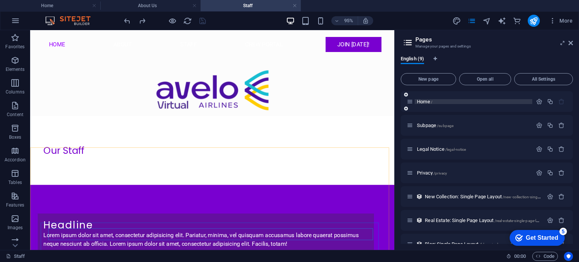
click at [450, 101] on p "Home /" at bounding box center [473, 101] width 113 height 5
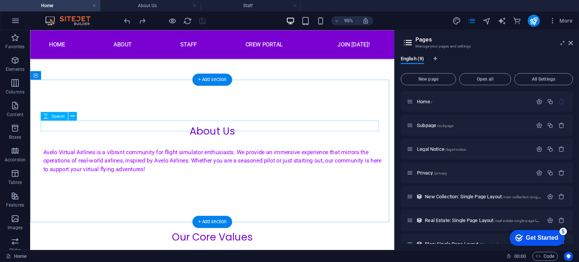
scroll to position [301, 0]
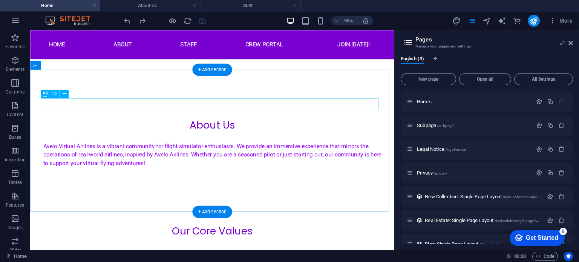
click at [230, 235] on div "Our Core Values" at bounding box center [222, 241] width 356 height 13
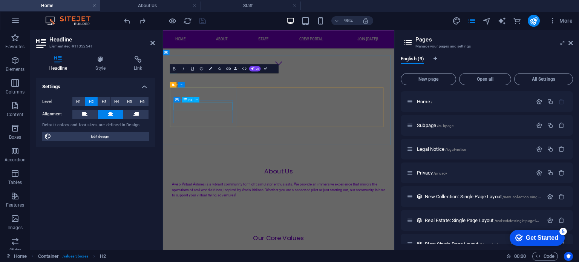
scroll to position [436, 0]
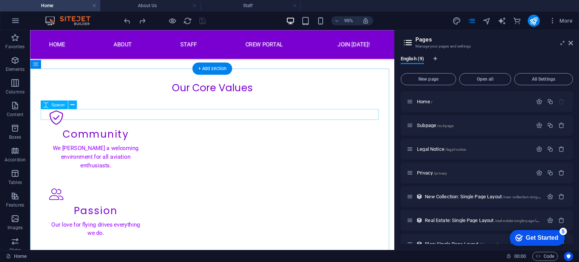
scroll to position [490, 0]
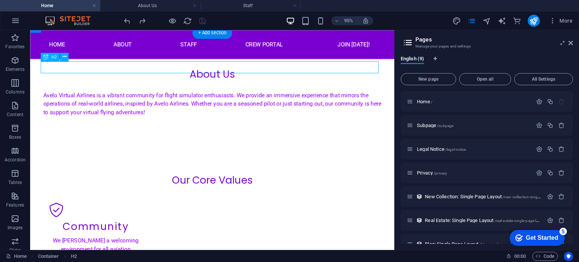
scroll to position [625, 0]
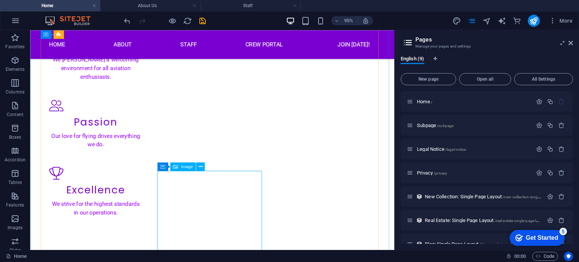
scroll to position [528, 0]
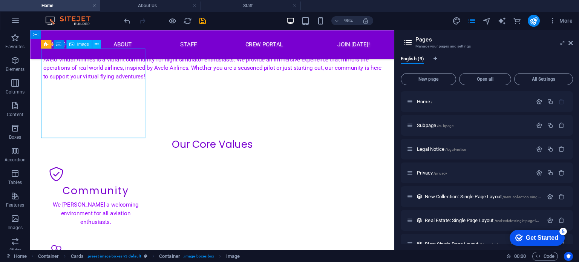
scroll to position [663, 0]
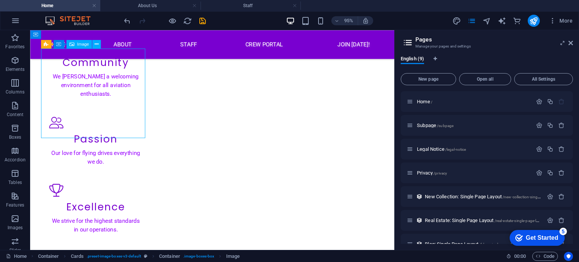
select select "vw"
select select "px"
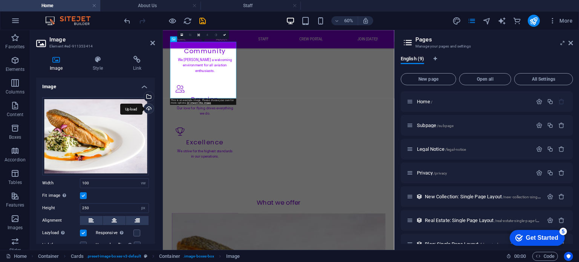
click at [146, 108] on div "Upload" at bounding box center [147, 109] width 11 height 11
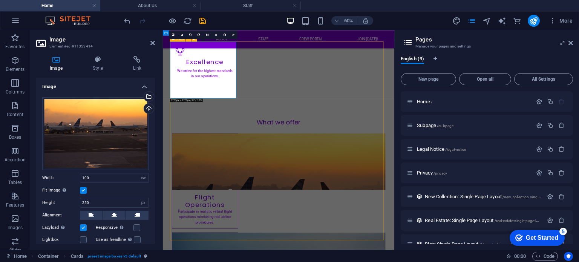
scroll to position [528, 0]
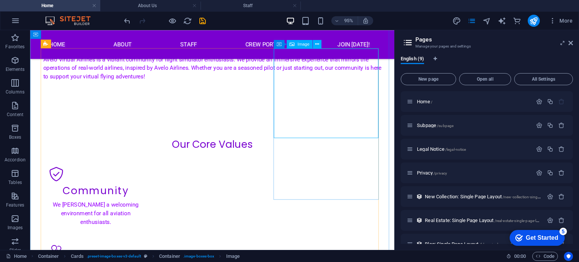
select select "vw"
select select "px"
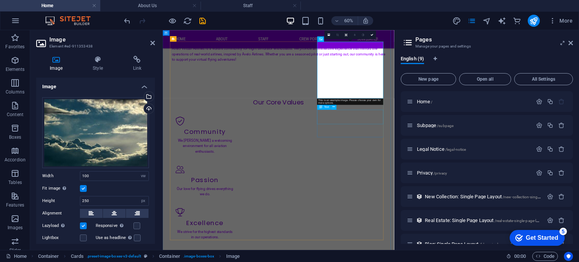
scroll to position [663, 0]
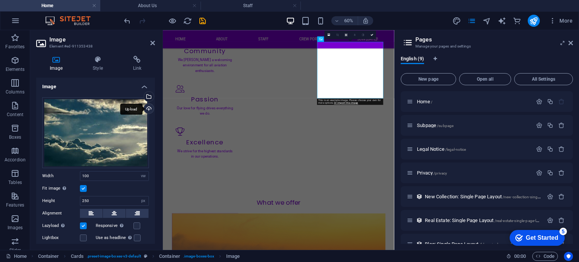
click at [147, 107] on div "Upload" at bounding box center [147, 109] width 11 height 11
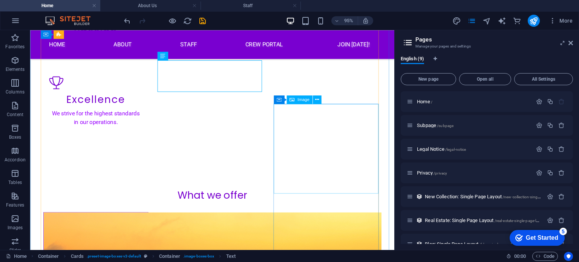
scroll to position [565, 0]
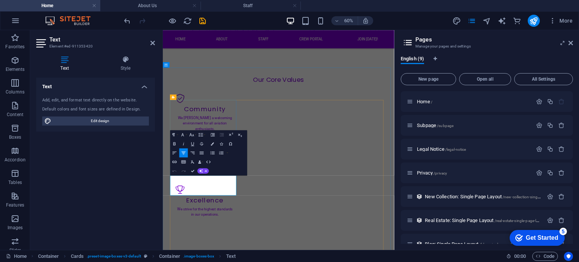
drag, startPoint x: 217, startPoint y: 287, endPoint x: 245, endPoint y: 292, distance: 28.0
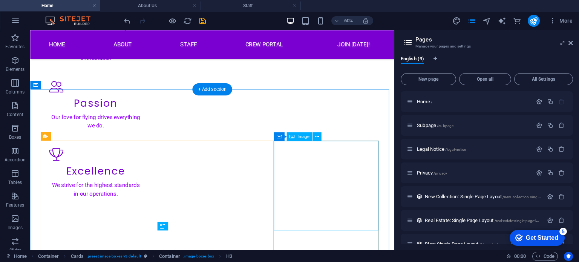
scroll to position [573, 0]
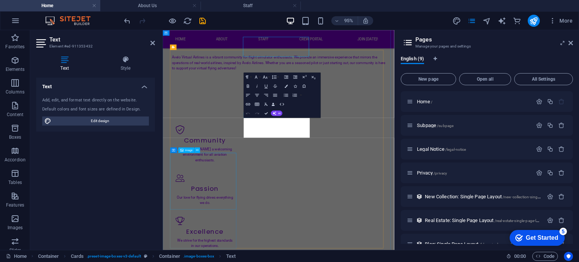
scroll to position [649, 0]
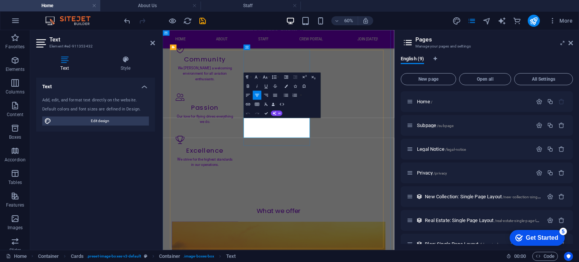
drag, startPoint x: 377, startPoint y: 199, endPoint x: 334, endPoint y: 194, distance: 44.0
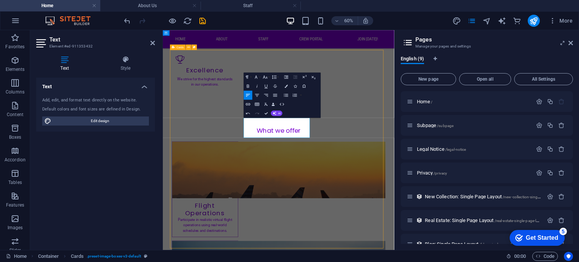
scroll to position [514, 0]
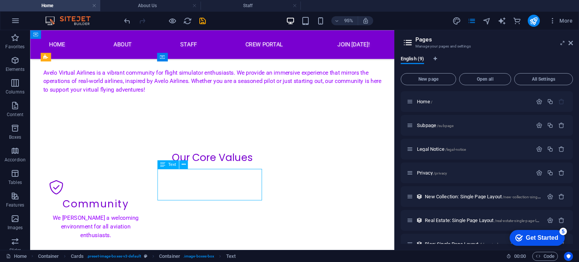
scroll to position [649, 0]
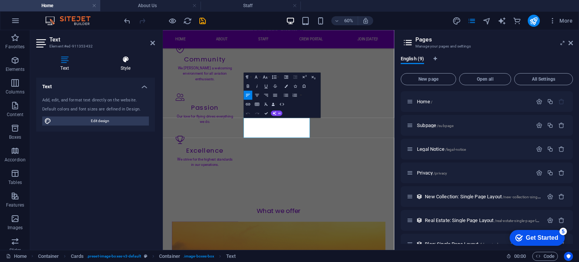
click at [114, 65] on h4 "Style" at bounding box center [125, 64] width 59 height 16
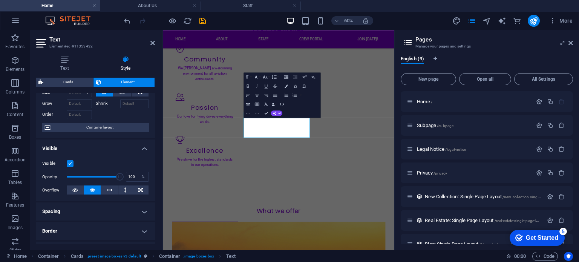
scroll to position [38, 0]
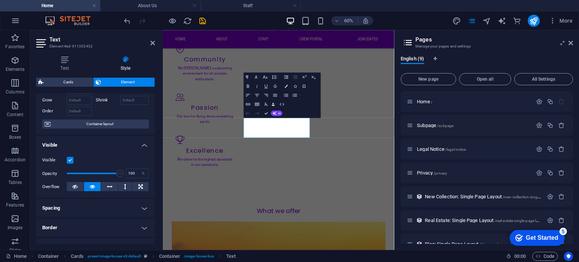
click at [115, 206] on h4 "Spacing" at bounding box center [95, 208] width 119 height 18
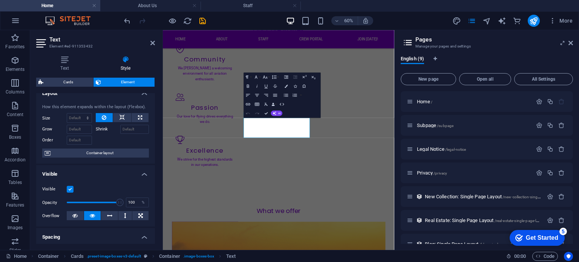
scroll to position [0, 0]
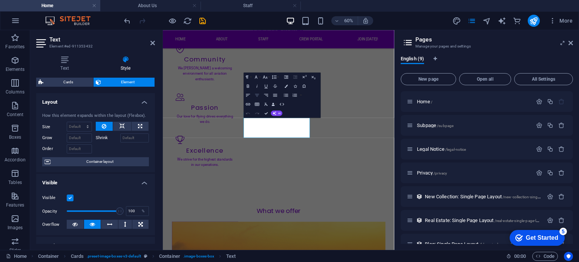
click at [256, 95] on icon "button" at bounding box center [256, 94] width 5 height 5
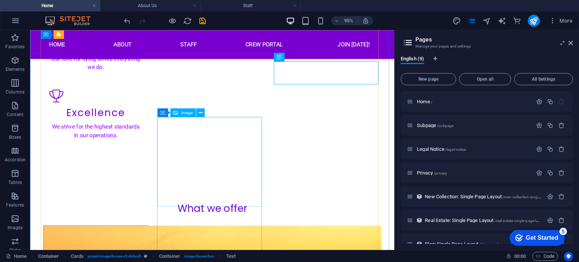
scroll to position [664, 0]
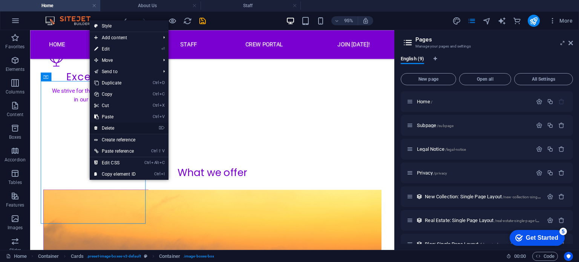
click at [115, 128] on link "⌦ Delete" at bounding box center [115, 127] width 50 height 11
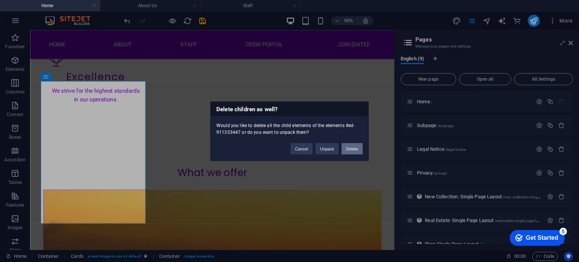
click at [353, 147] on button "Delete" at bounding box center [351, 148] width 21 height 11
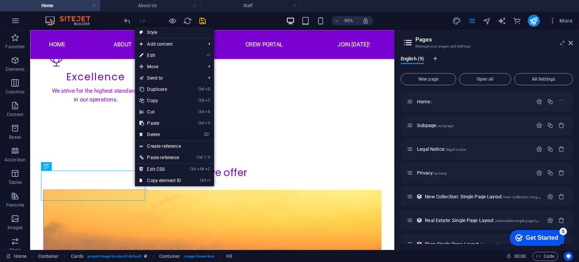
click at [160, 133] on link "⌦ Delete" at bounding box center [160, 134] width 50 height 11
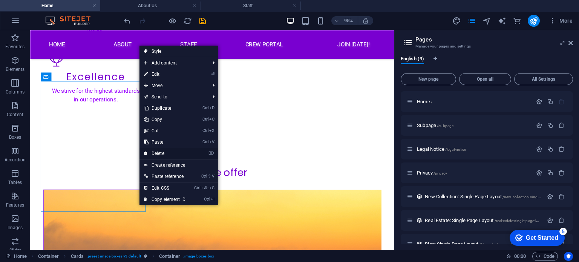
click at [171, 155] on link "⌦ Delete" at bounding box center [164, 153] width 50 height 11
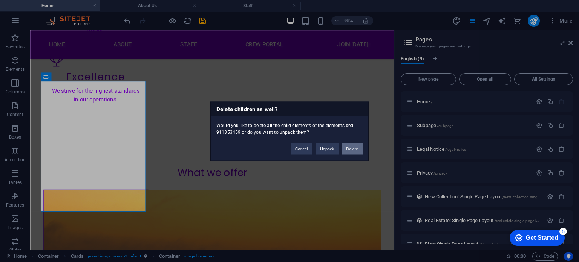
drag, startPoint x: 356, startPoint y: 150, endPoint x: 285, endPoint y: 145, distance: 70.7
click at [356, 150] on button "Delete" at bounding box center [351, 148] width 21 height 11
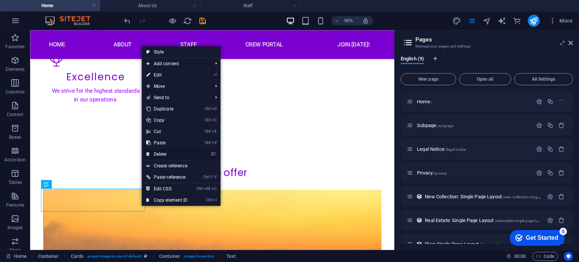
click at [173, 155] on link "⌦ Delete" at bounding box center [167, 153] width 50 height 11
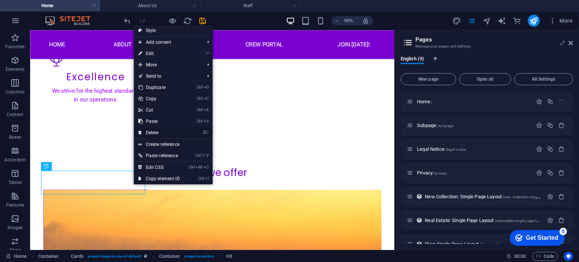
click at [167, 131] on link "⌦ Delete" at bounding box center [159, 132] width 50 height 11
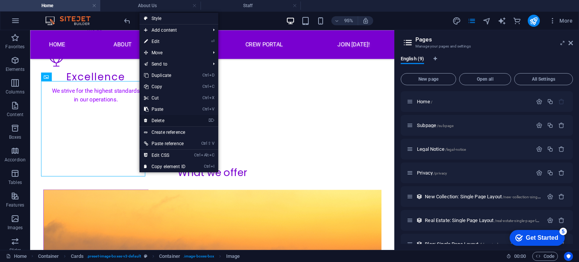
click at [160, 119] on link "⌦ Delete" at bounding box center [164, 120] width 50 height 11
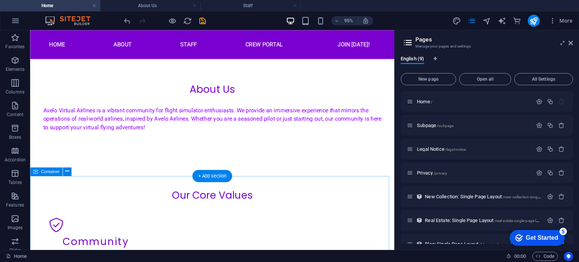
scroll to position [392, 0]
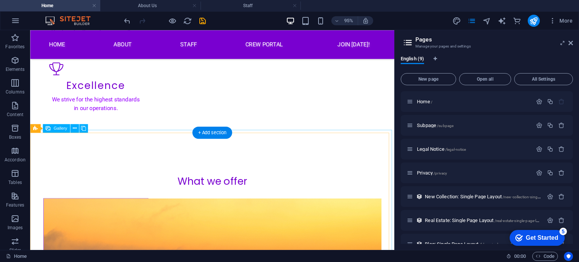
scroll to position [731, 0]
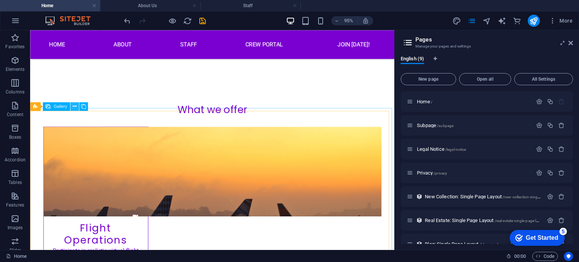
click at [75, 106] on icon at bounding box center [75, 107] width 4 height 8
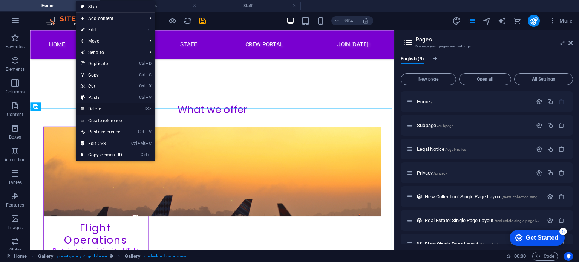
click at [95, 108] on link "⌦ Delete" at bounding box center [101, 108] width 50 height 11
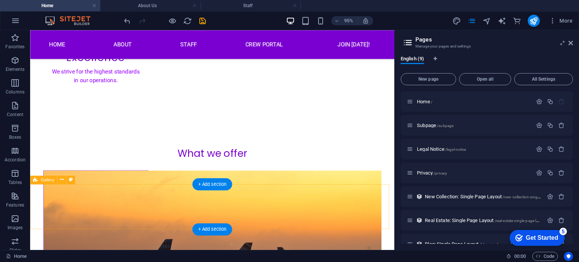
scroll to position [685, 0]
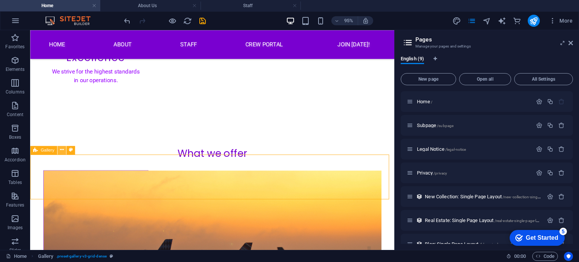
click at [60, 149] on icon at bounding box center [62, 150] width 4 height 8
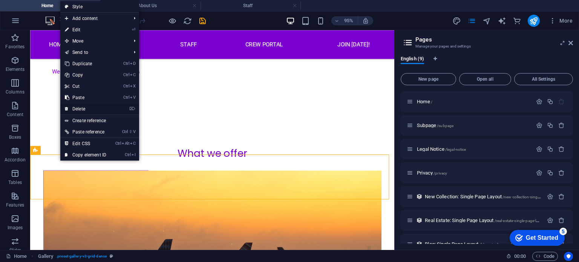
click at [83, 108] on link "⌦ Delete" at bounding box center [85, 108] width 50 height 11
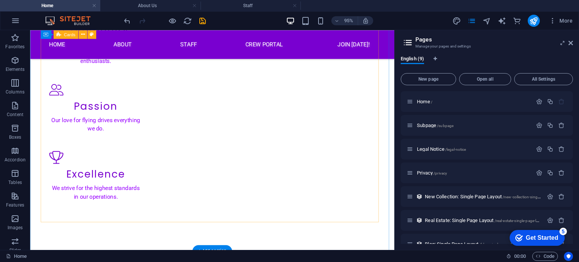
scroll to position [638, 0]
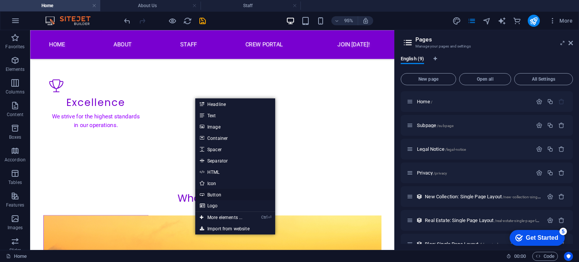
click at [222, 192] on link "Button" at bounding box center [235, 194] width 80 height 11
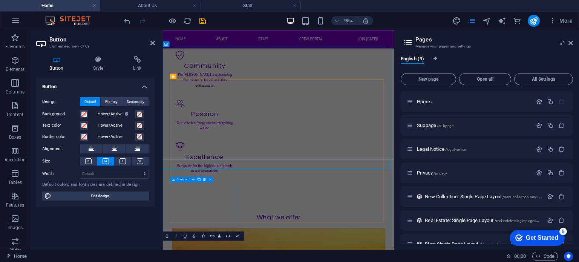
scroll to position [600, 0]
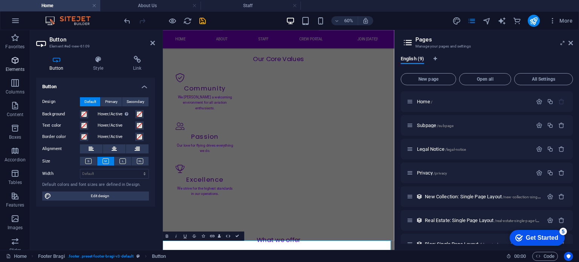
click at [12, 62] on icon "button" at bounding box center [15, 60] width 9 height 9
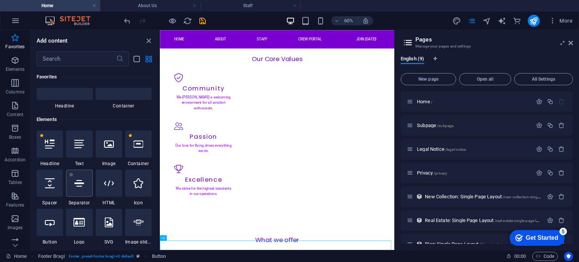
scroll to position [75, 0]
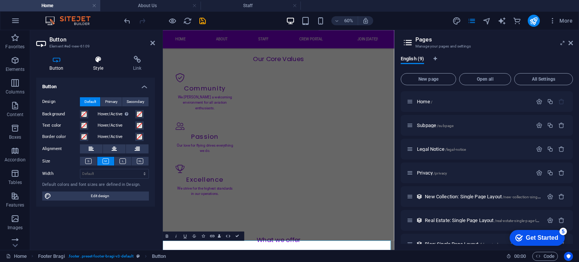
click at [101, 64] on h4 "Style" at bounding box center [100, 64] width 40 height 16
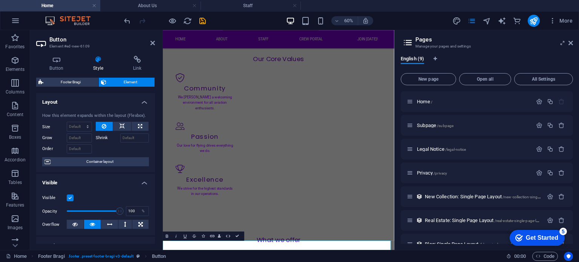
drag, startPoint x: 210, startPoint y: 389, endPoint x: 414, endPoint y: 252, distance: 245.9
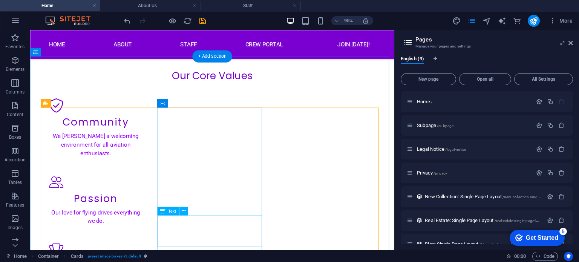
scroll to position [600, 0]
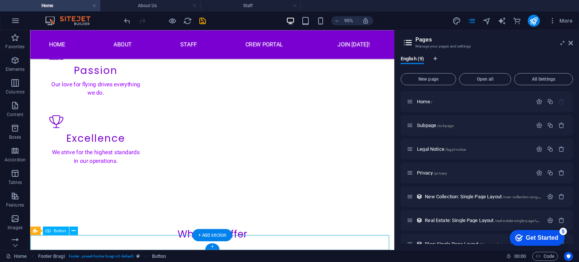
click at [72, 231] on icon at bounding box center [73, 231] width 4 height 8
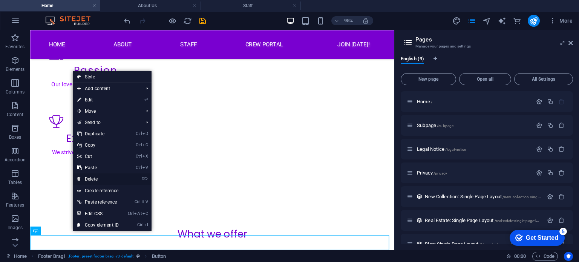
click at [98, 178] on link "⌦ Delete" at bounding box center [98, 178] width 50 height 11
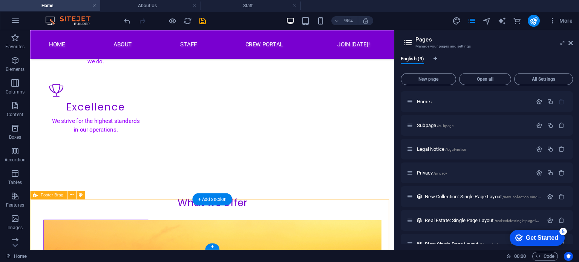
scroll to position [638, 0]
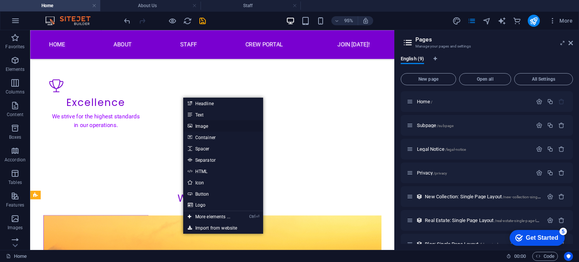
click at [204, 125] on link "Image" at bounding box center [223, 125] width 80 height 11
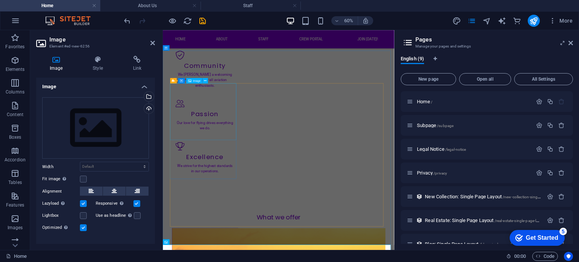
scroll to position [593, 0]
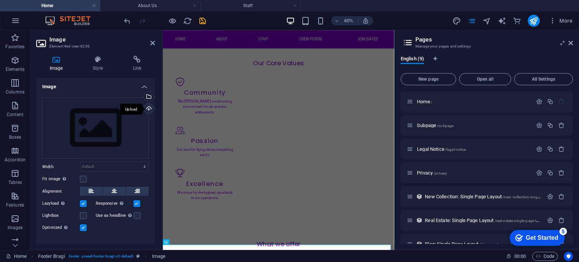
click at [149, 107] on div "Upload" at bounding box center [147, 109] width 11 height 11
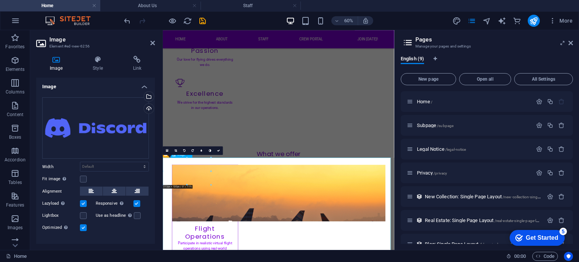
scroll to position [744, 0]
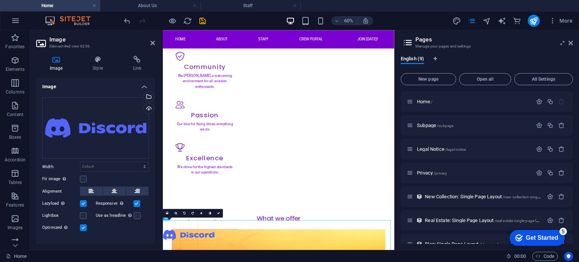
drag, startPoint x: 211, startPoint y: 181, endPoint x: 179, endPoint y: 188, distance: 32.4
type input "240"
select select "px"
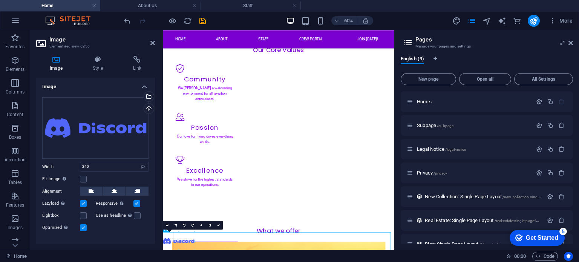
scroll to position [614, 0]
drag, startPoint x: 217, startPoint y: 236, endPoint x: 179, endPoint y: 240, distance: 38.3
type input "141"
drag, startPoint x: 197, startPoint y: 386, endPoint x: 312, endPoint y: 386, distance: 114.6
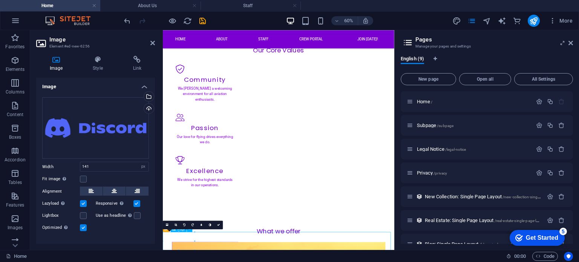
click at [108, 189] on button at bounding box center [114, 191] width 23 height 9
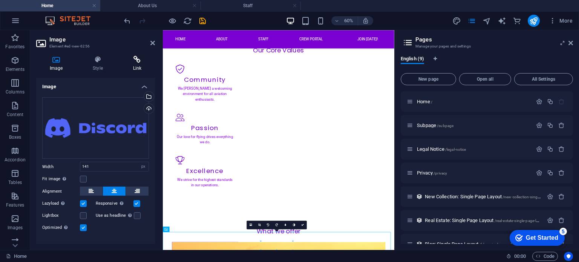
click at [133, 60] on icon at bounding box center [136, 60] width 35 height 8
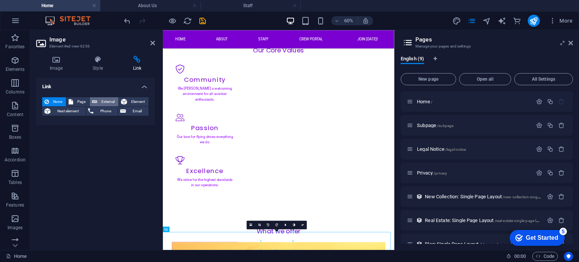
click at [106, 101] on span "External" at bounding box center [107, 101] width 17 height 9
select select "blank"
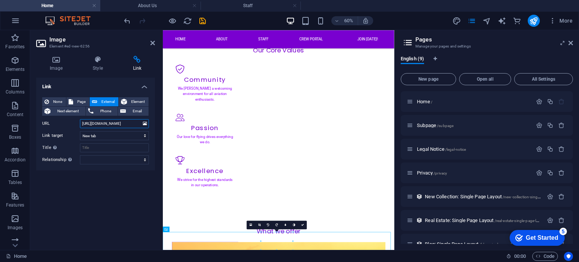
paste input "XAZWfaUxQq"
type input "https://discord.gg/XAZWfaUxQq"
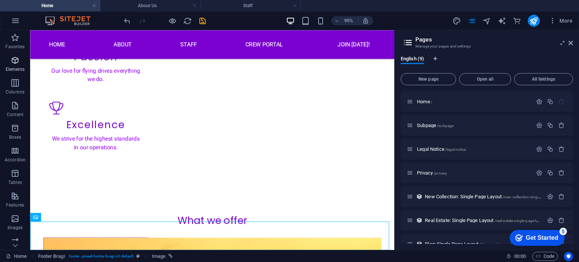
click at [16, 68] on p "Elements" at bounding box center [15, 69] width 19 height 6
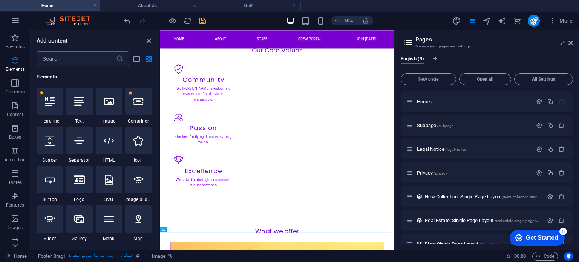
scroll to position [80, 0]
click at [83, 109] on div at bounding box center [79, 101] width 26 height 27
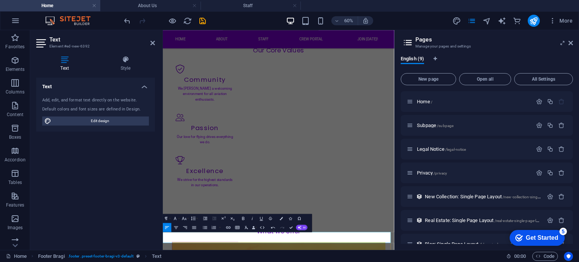
drag, startPoint x: 387, startPoint y: 371, endPoint x: 396, endPoint y: 373, distance: 8.6
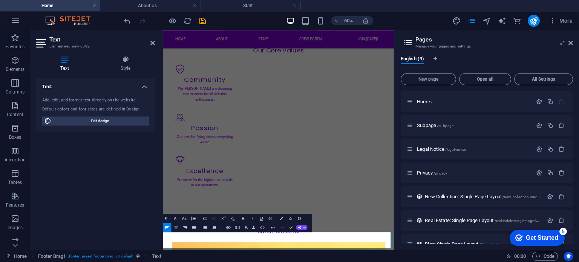
click at [176, 229] on icon "button" at bounding box center [175, 227] width 5 height 5
click at [176, 227] on icon "button" at bounding box center [176, 227] width 4 height 3
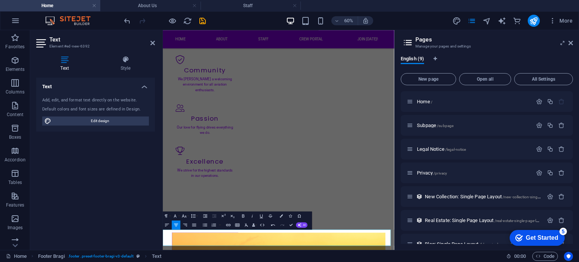
scroll to position [641, 0]
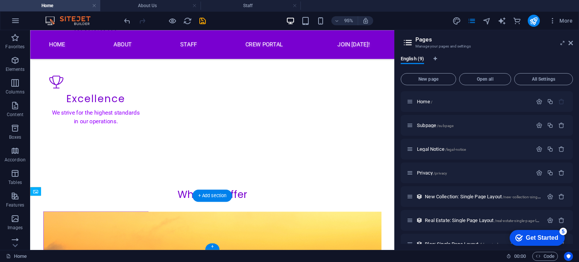
drag, startPoint x: 219, startPoint y: 246, endPoint x: 226, endPoint y: 218, distance: 28.8
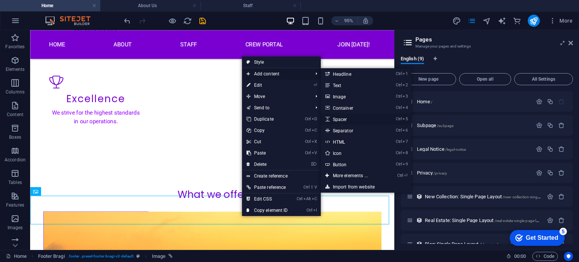
click at [347, 116] on link "Ctrl 5 Spacer" at bounding box center [352, 118] width 62 height 11
select select "px"
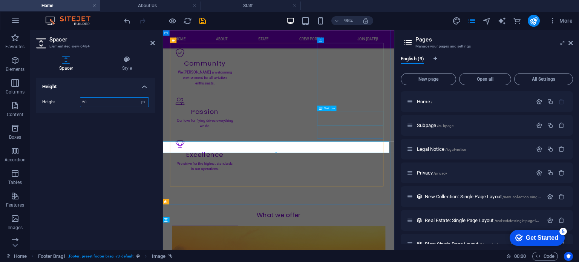
scroll to position [660, 0]
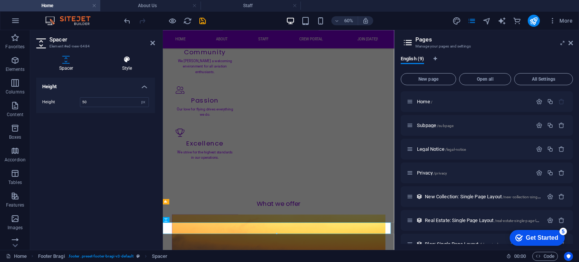
click at [125, 63] on h4 "Style" at bounding box center [127, 64] width 56 height 16
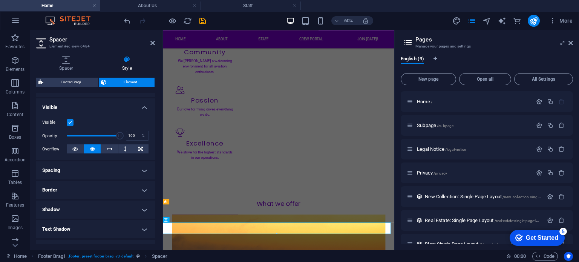
scroll to position [151, 0]
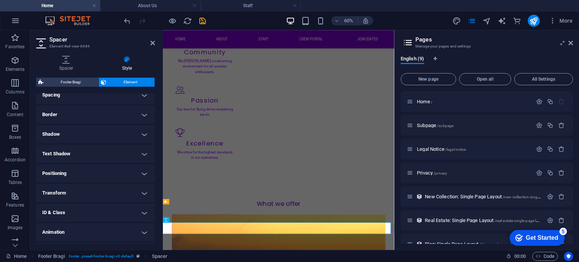
click at [104, 114] on h4 "Border" at bounding box center [95, 115] width 119 height 18
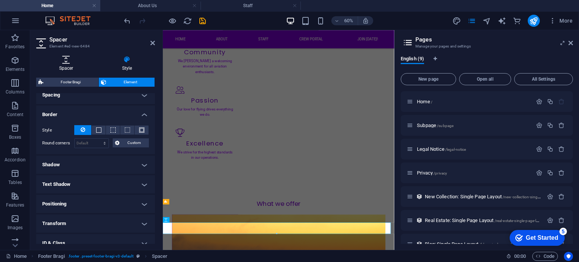
click at [66, 59] on icon at bounding box center [66, 60] width 60 height 8
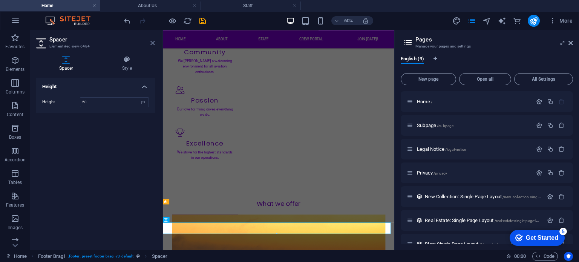
click at [155, 43] on icon at bounding box center [152, 43] width 5 height 6
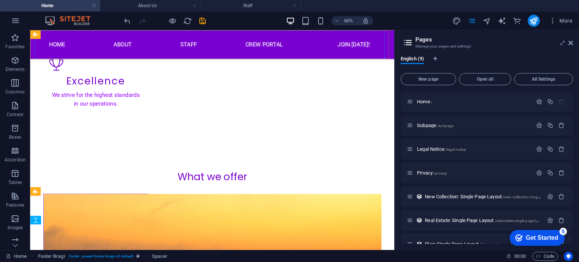
scroll to position [641, 0]
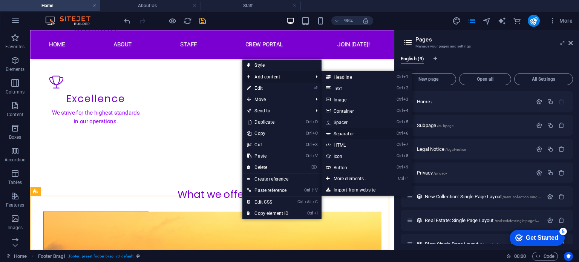
click at [352, 135] on link "Ctrl 6 Separator" at bounding box center [352, 133] width 62 height 11
select select "%"
select select "px"
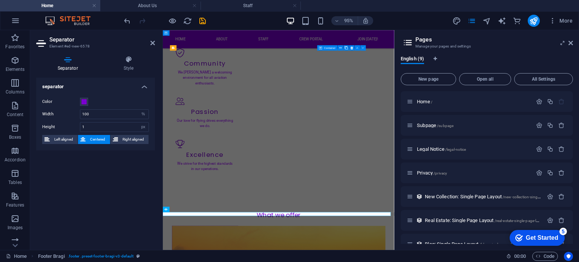
scroll to position [647, 0]
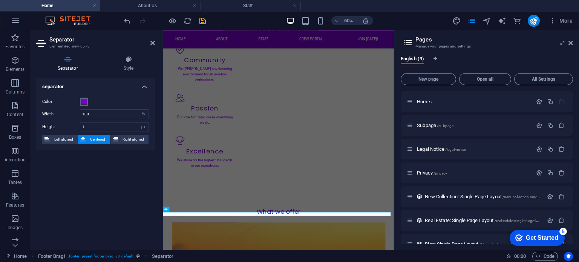
click at [84, 101] on span at bounding box center [84, 102] width 6 height 6
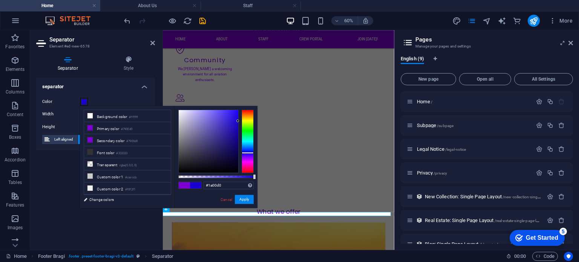
type input "#1200d0"
click at [251, 152] on div at bounding box center [248, 141] width 12 height 63
click at [248, 200] on button "Apply" at bounding box center [244, 199] width 19 height 9
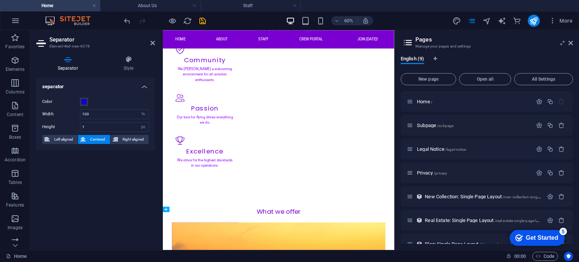
drag, startPoint x: 399, startPoint y: 335, endPoint x: 397, endPoint y: 361, distance: 25.7
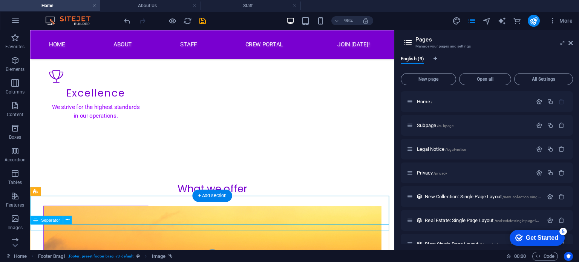
scroll to position [641, 0]
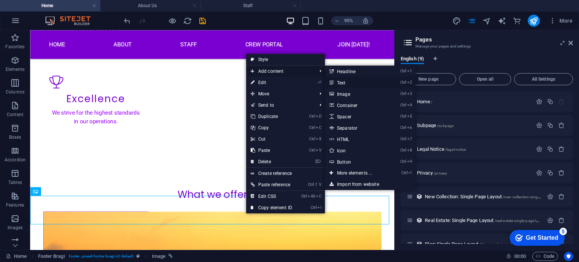
click at [356, 84] on link "Ctrl 2 Text" at bounding box center [356, 82] width 62 height 11
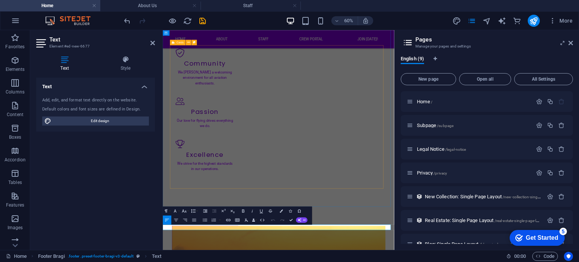
scroll to position [656, 0]
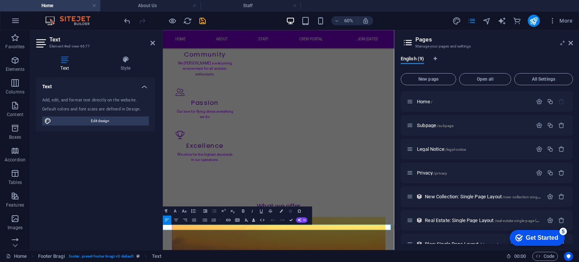
click at [290, 212] on icon "button" at bounding box center [290, 210] width 3 height 3
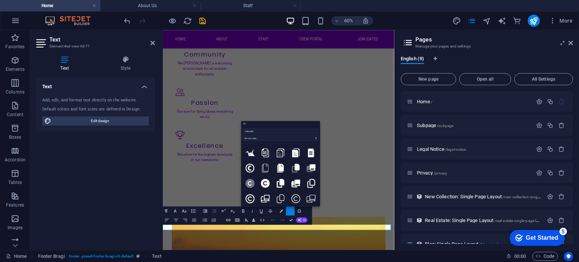
type input "copyright"
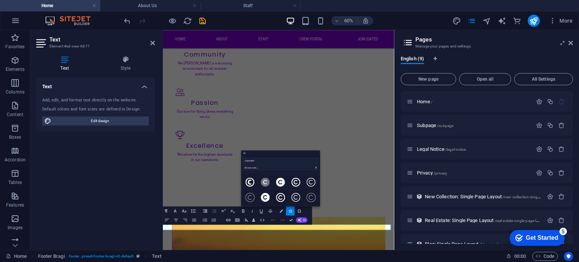
click at [280, 196] on icon at bounding box center [280, 197] width 9 height 9
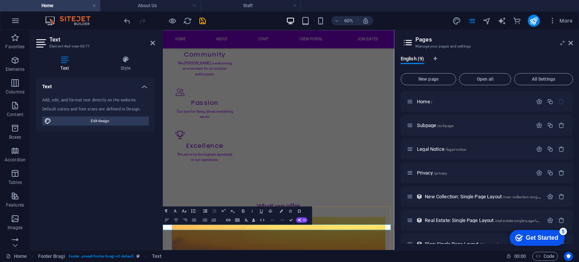
click at [175, 219] on icon "button" at bounding box center [175, 219] width 5 height 5
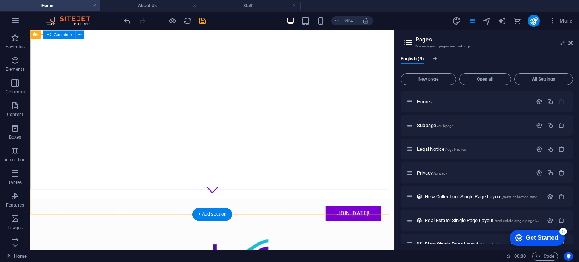
scroll to position [0, 0]
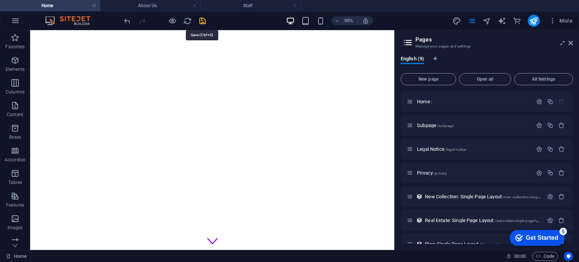
click at [203, 21] on icon "save" at bounding box center [202, 21] width 9 height 9
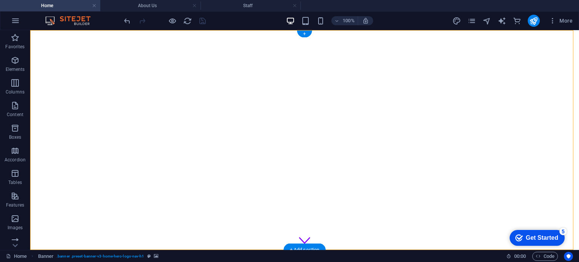
select select "ms"
select select "s"
select select "progressive"
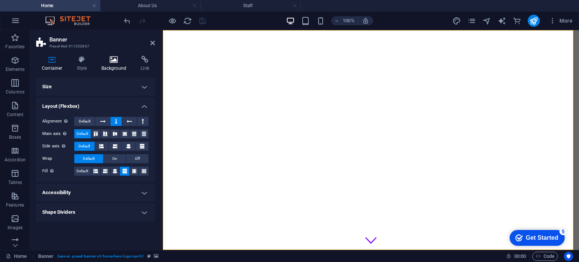
click at [115, 65] on h4 "Background" at bounding box center [116, 64] width 40 height 16
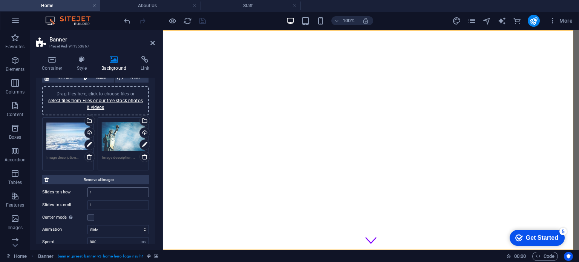
scroll to position [75, 0]
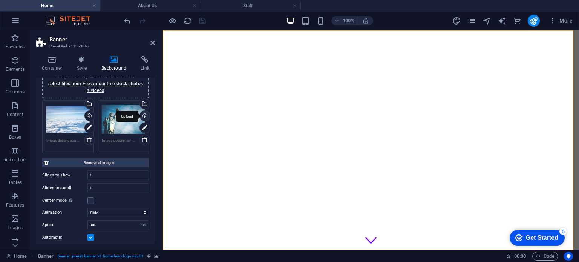
click at [143, 116] on div "Upload" at bounding box center [143, 116] width 11 height 11
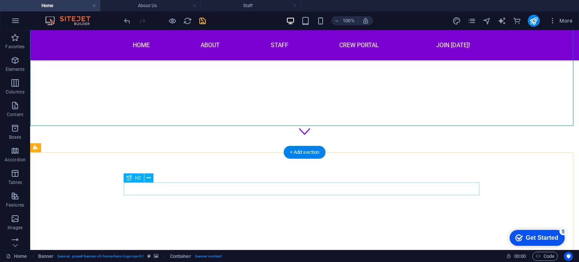
scroll to position [113, 0]
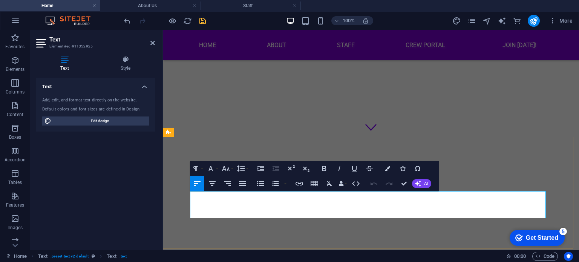
drag, startPoint x: 225, startPoint y: 195, endPoint x: 245, endPoint y: 195, distance: 20.0
click at [413, 197] on div "Welcome to Avelo Virtual Airlines!" at bounding box center [371, 202] width 356 height 11
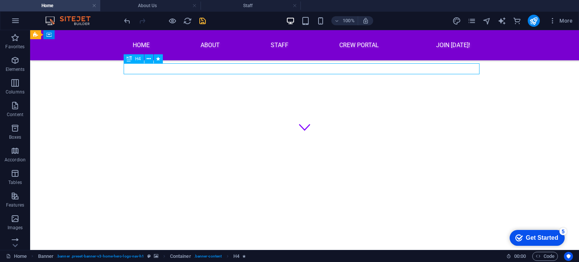
drag, startPoint x: 280, startPoint y: 70, endPoint x: 413, endPoint y: 70, distance: 132.7
click at [413, 197] on div "Welcome to Avelo Virtual Airlines!" at bounding box center [305, 202] width 356 height 11
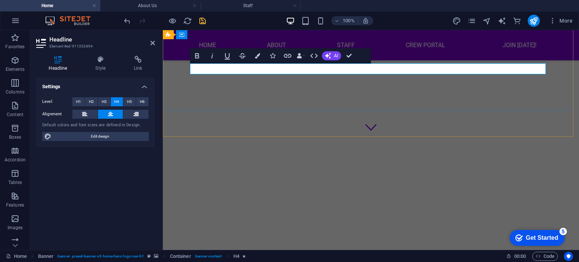
click at [409, 196] on span "Welcome to Avelo Virtual Airlines!" at bounding box center [370, 202] width 149 height 12
drag, startPoint x: 409, startPoint y: 70, endPoint x: 442, endPoint y: 72, distance: 34.0
click at [442, 196] on span "Welcome to Avelo Virtual Airlines!" at bounding box center [370, 202] width 149 height 12
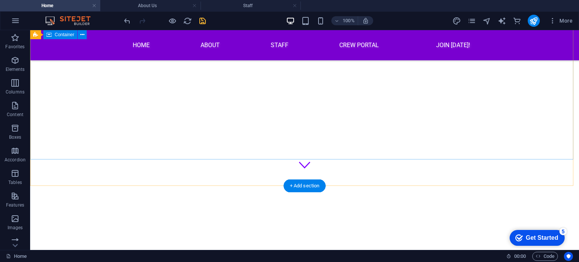
scroll to position [0, 0]
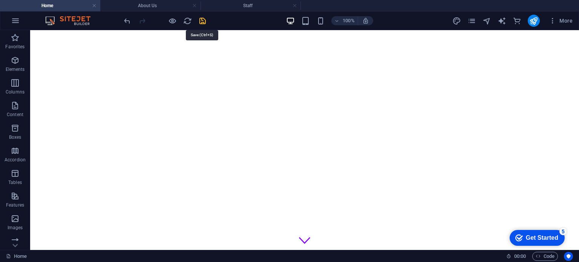
click at [205, 20] on icon "save" at bounding box center [202, 21] width 9 height 9
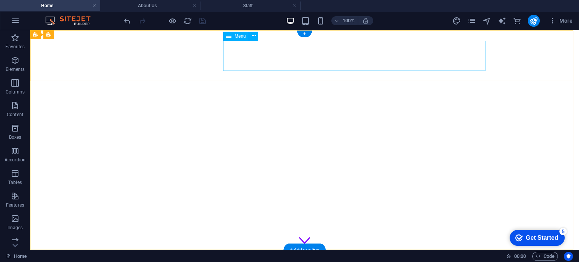
click at [286, 250] on nav "Home About Staff Crew Portal Join [DATE]!" at bounding box center [305, 265] width 368 height 30
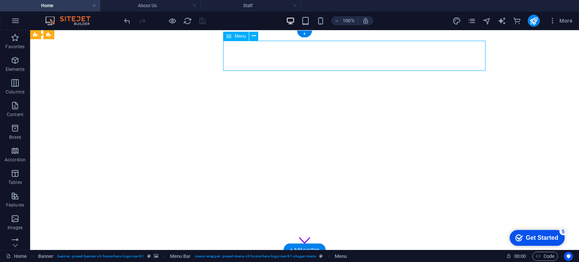
click at [288, 250] on nav "Home About Staff Crew Portal Join [DATE]!" at bounding box center [305, 265] width 368 height 30
select select
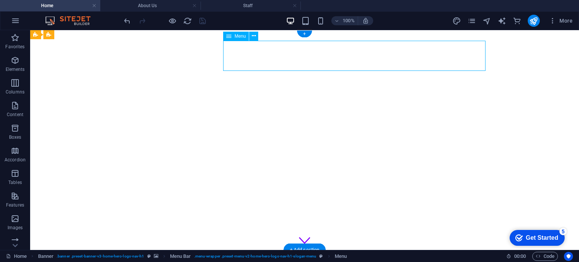
select select
select select "primary"
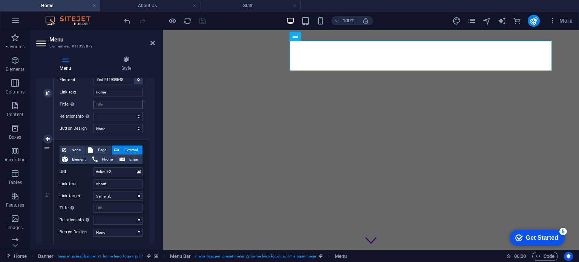
scroll to position [151, 0]
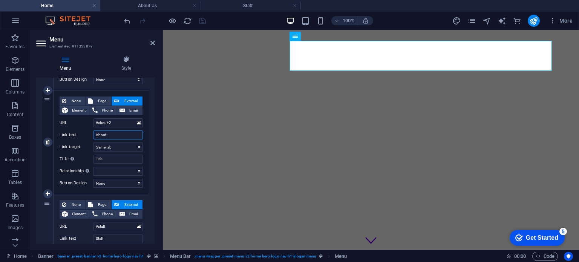
click at [115, 137] on input "About" at bounding box center [117, 134] width 49 height 9
type input "About Us"
select select
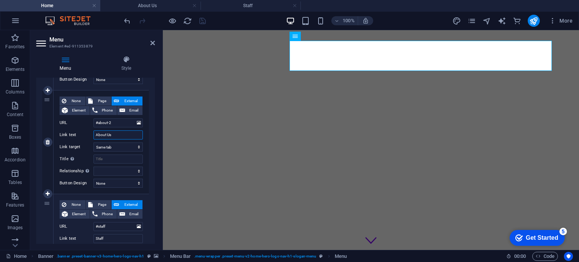
select select
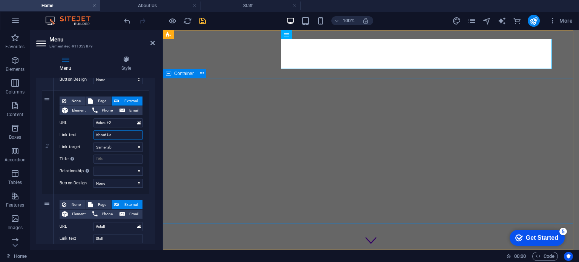
type input "About Us"
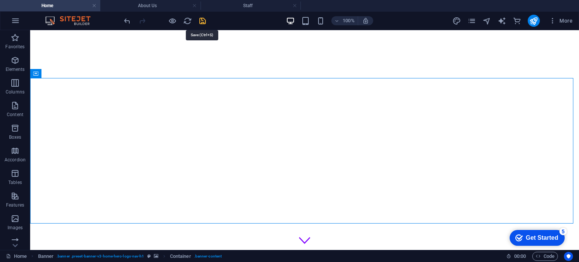
click at [204, 20] on icon "save" at bounding box center [202, 21] width 9 height 9
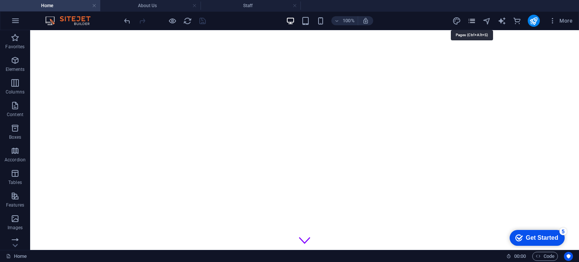
click at [473, 21] on icon "pages" at bounding box center [471, 21] width 9 height 9
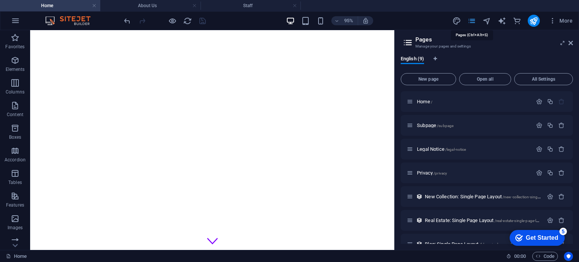
click at [473, 21] on icon "pages" at bounding box center [471, 21] width 9 height 9
click at [537, 21] on icon "publish" at bounding box center [533, 21] width 9 height 9
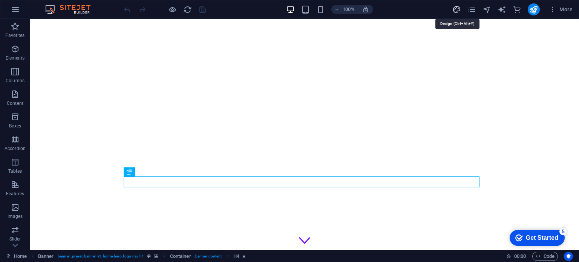
click at [455, 8] on icon "design" at bounding box center [456, 9] width 9 height 9
select select "px"
select select "200"
select select "px"
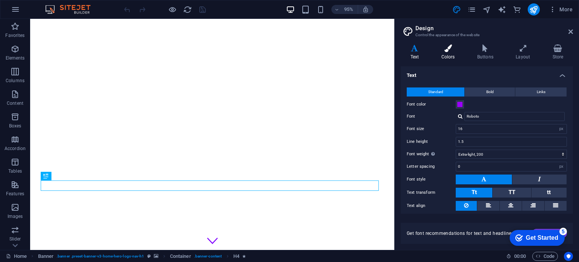
click at [449, 56] on h4 "Colors" at bounding box center [450, 52] width 36 height 16
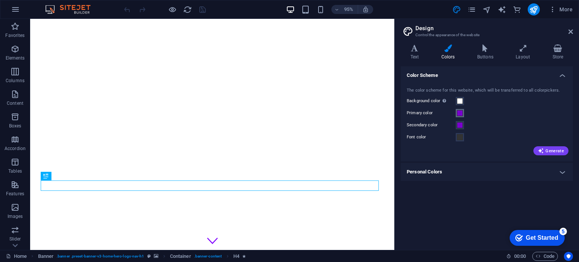
click at [460, 115] on span at bounding box center [460, 113] width 6 height 6
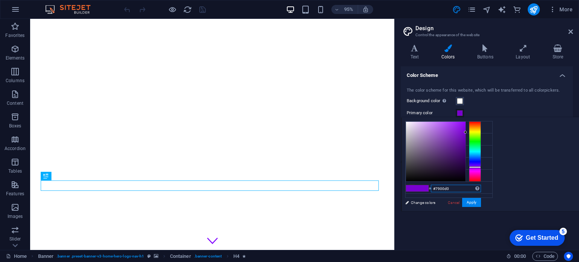
drag, startPoint x: 547, startPoint y: 190, endPoint x: 529, endPoint y: 189, distance: 18.1
click at [481, 189] on input "#7900d0" at bounding box center [456, 189] width 50 height 8
